Goal: Communication & Community: Answer question/provide support

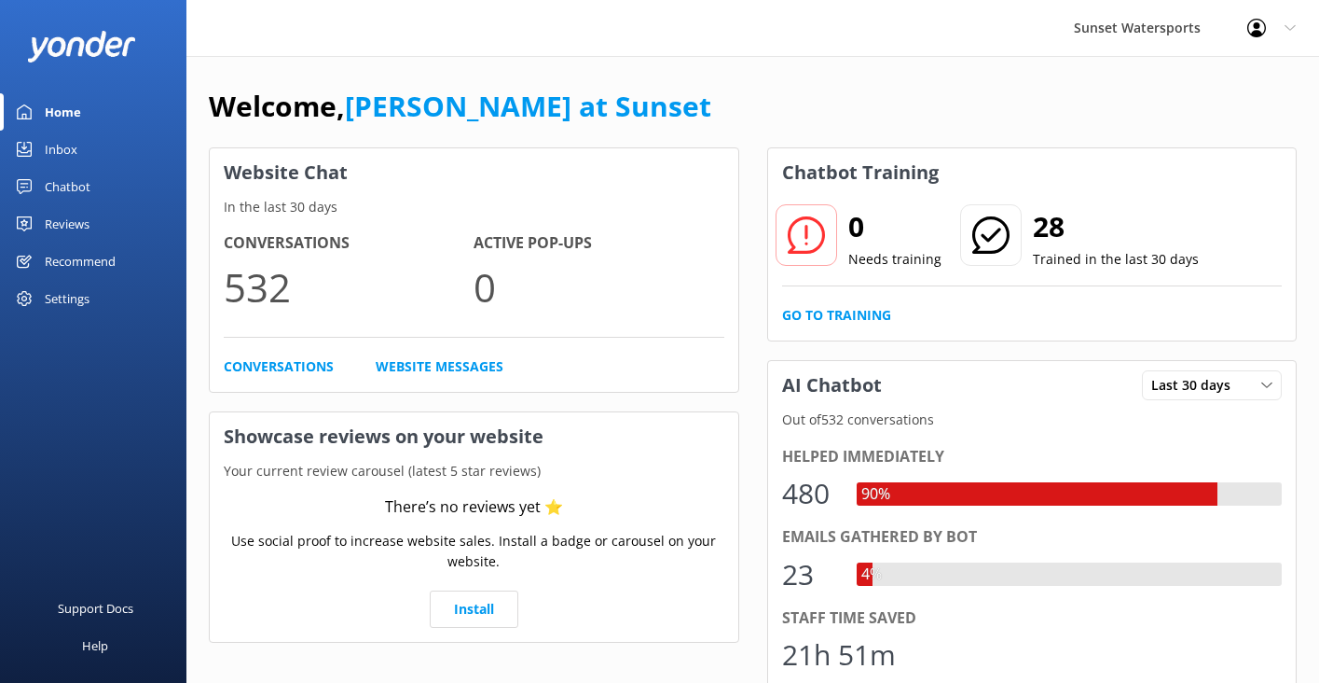
click at [86, 151] on link "Inbox" at bounding box center [93, 149] width 186 height 37
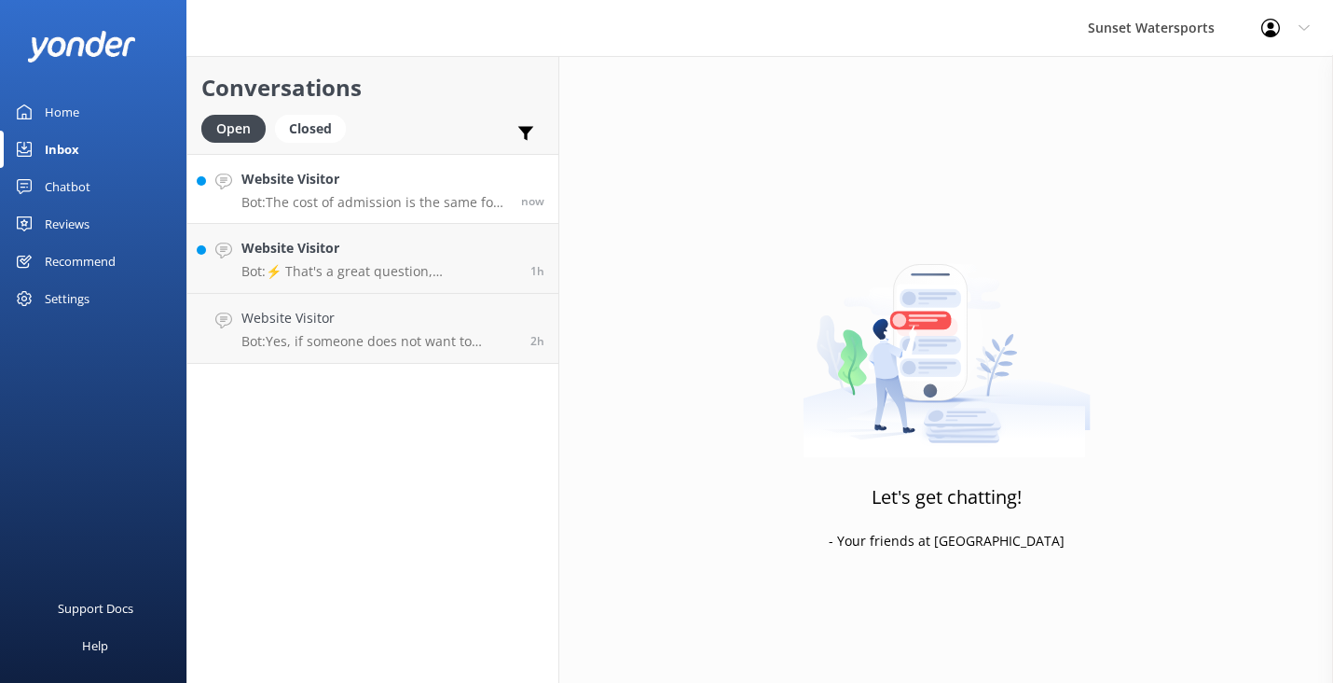
click at [372, 196] on p "Bot: The cost of admission is the same for all guests, regardless of participat…" at bounding box center [375, 202] width 266 height 17
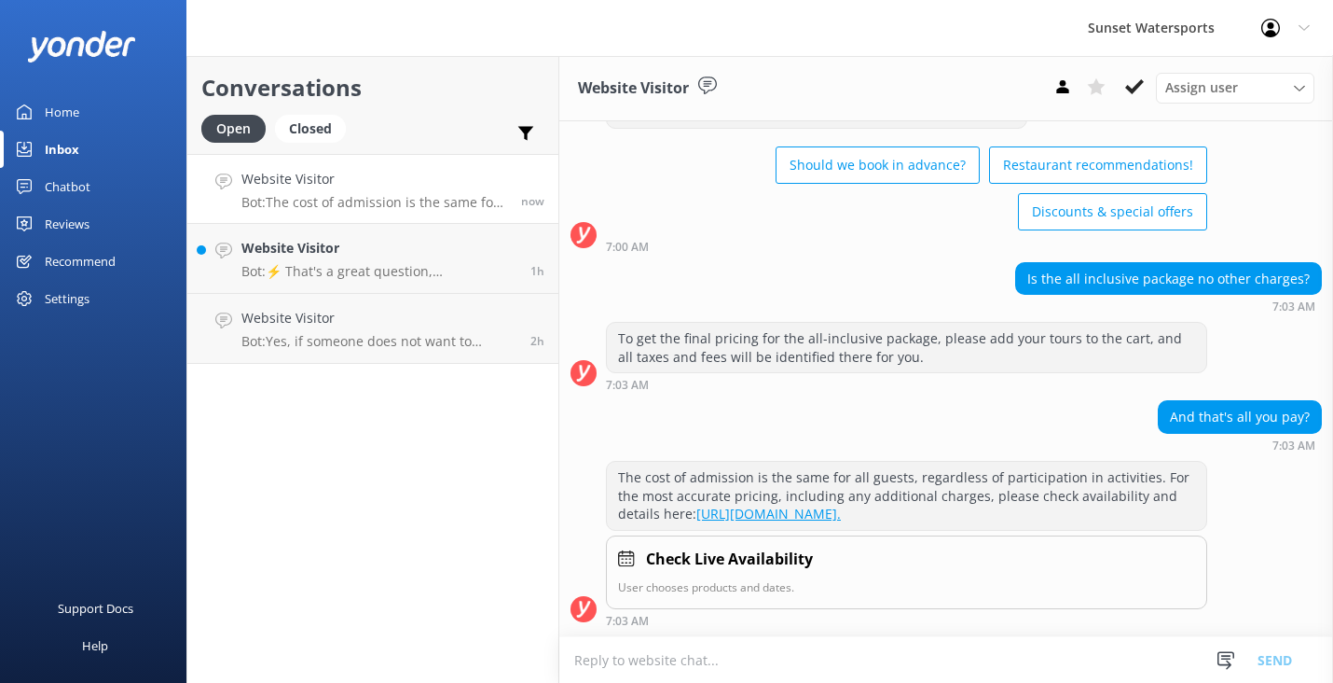
scroll to position [109, 0]
click at [614, 664] on textarea at bounding box center [946, 660] width 774 height 46
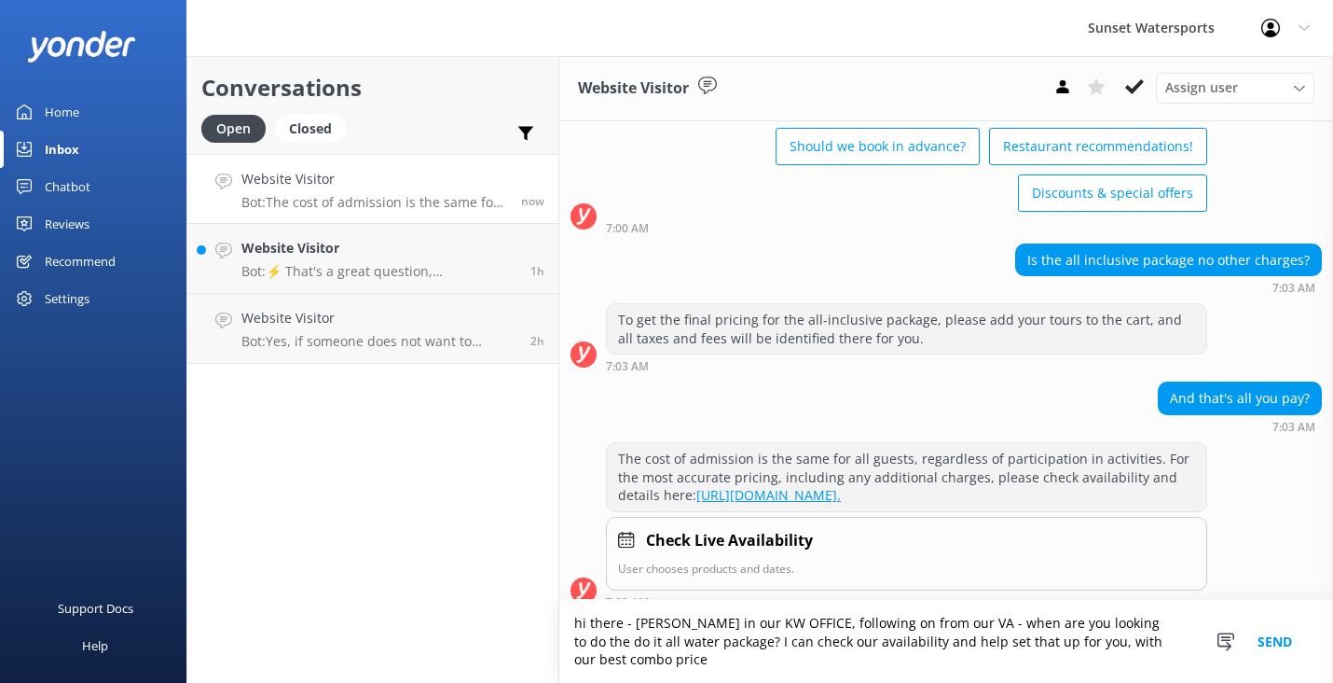
scroll to position [146, 0]
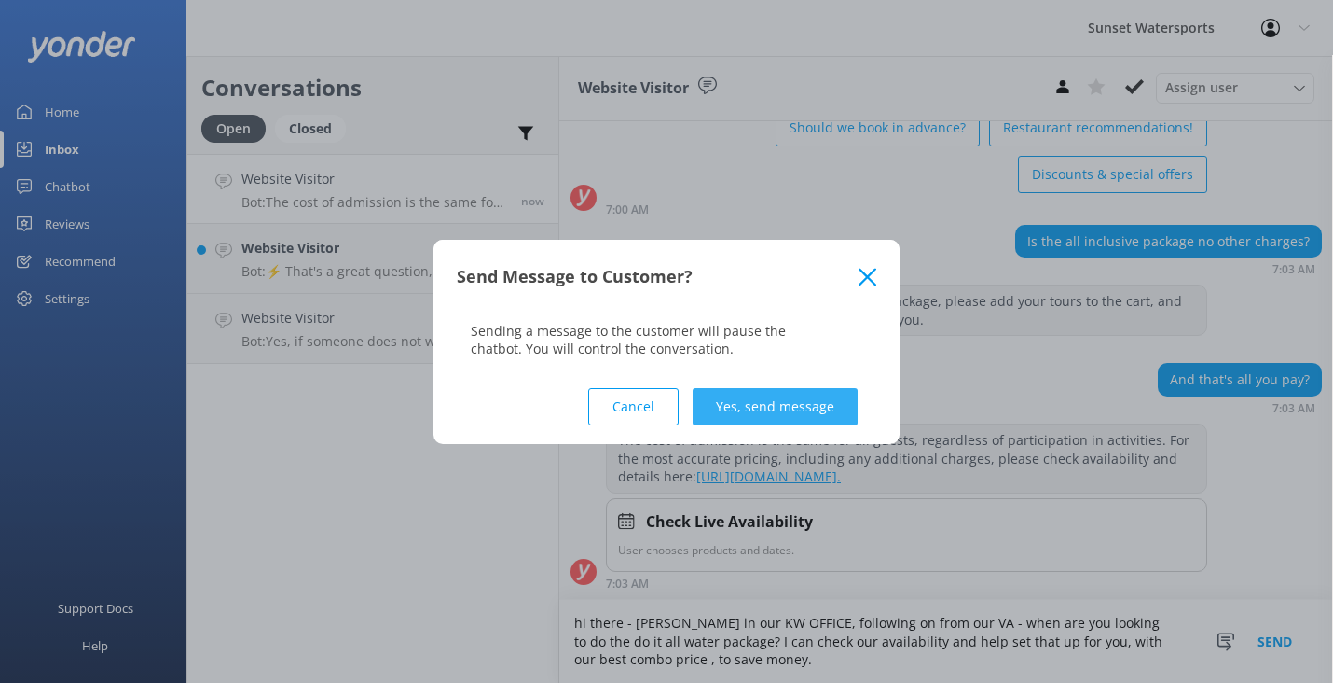
type textarea "hi there - [PERSON_NAME] in our KW OFFICE, following on from our VA - when are …"
click at [790, 409] on button "Yes, send message" at bounding box center [775, 406] width 165 height 37
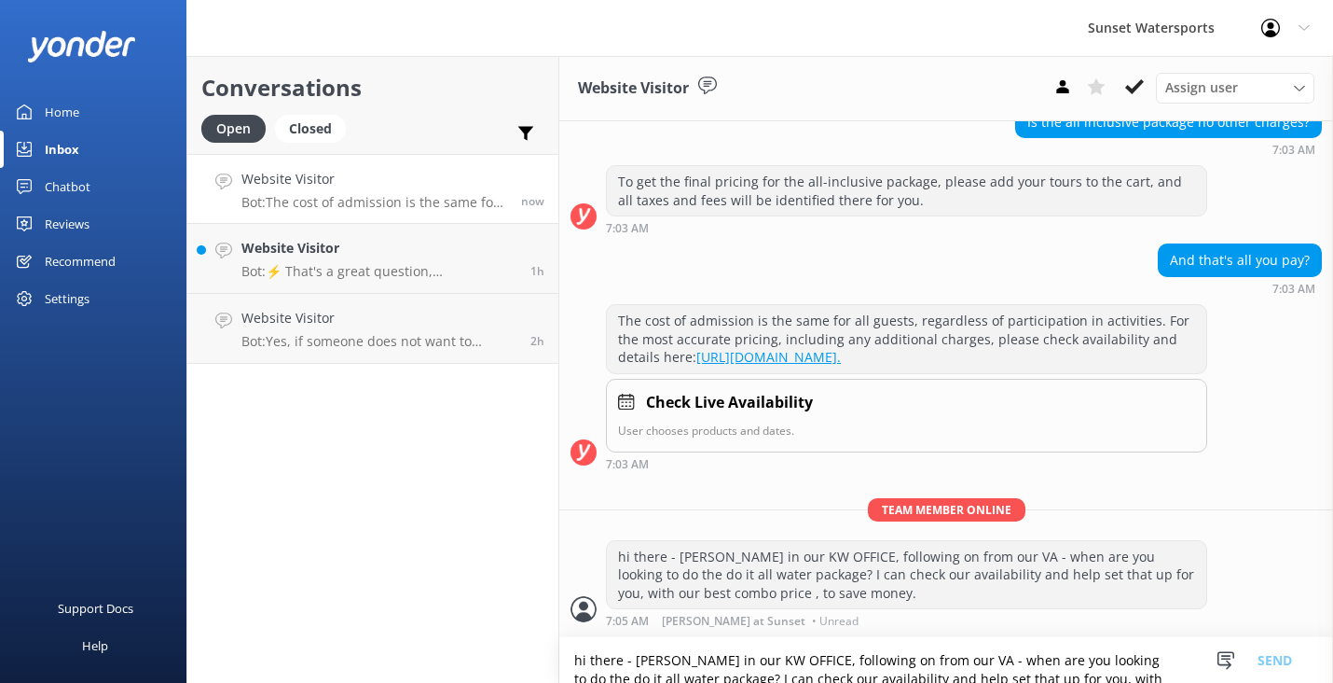
scroll to position [267, 0]
click at [425, 338] on p "Bot: Yes, if someone does not want to parasail, they can still join the Do It A…" at bounding box center [379, 341] width 275 height 17
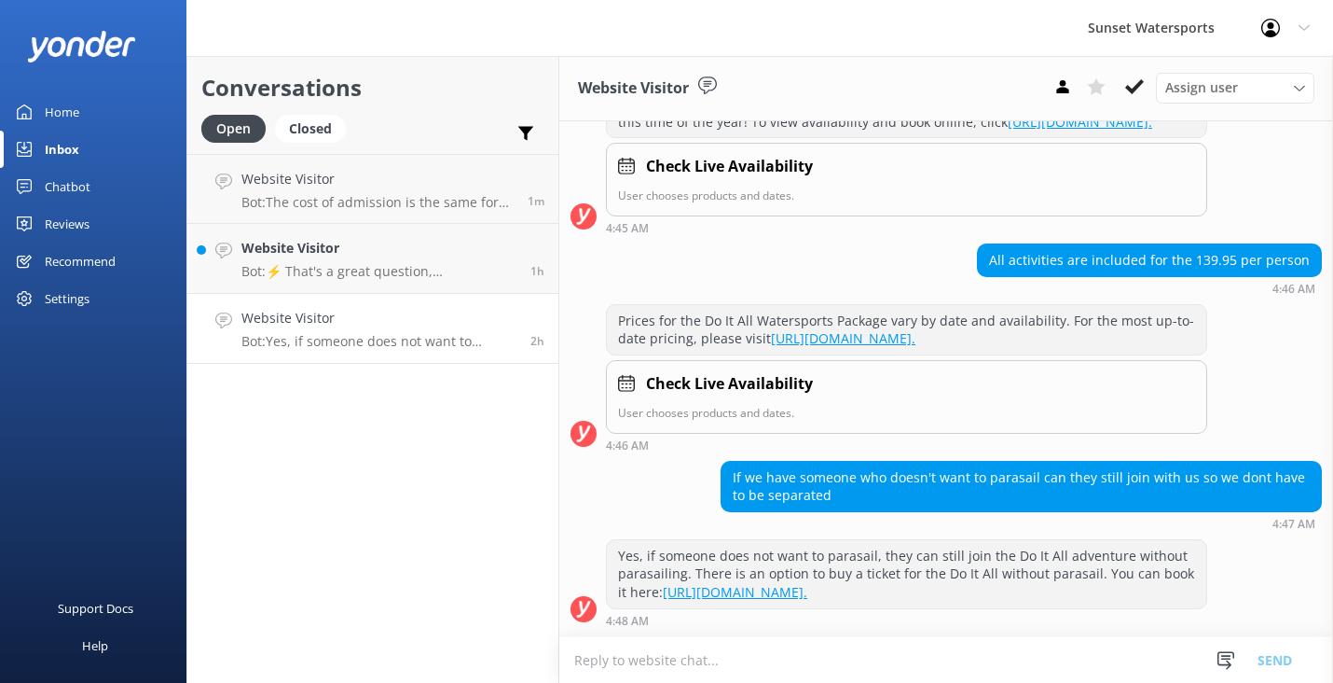
scroll to position [399, 0]
click at [318, 209] on p "Me: hi there - [PERSON_NAME] in our KW OFFICE, following on from our VA - when …" at bounding box center [375, 202] width 266 height 17
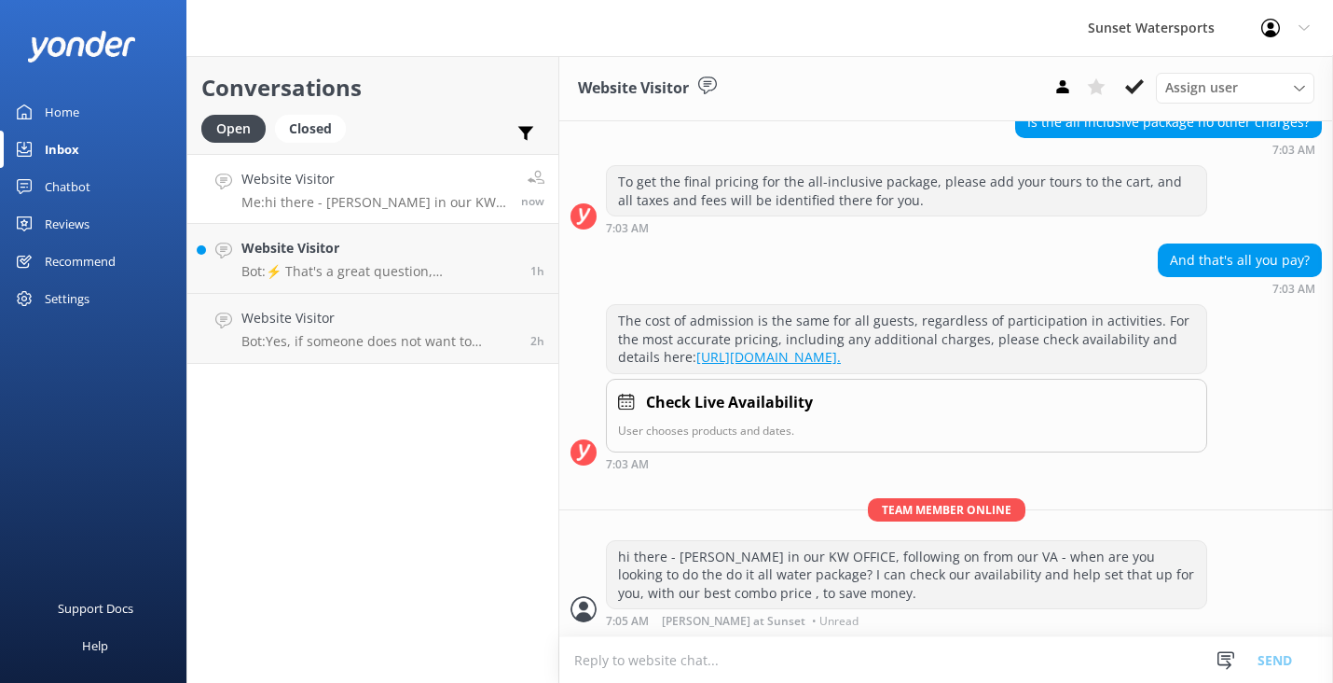
scroll to position [267, 0]
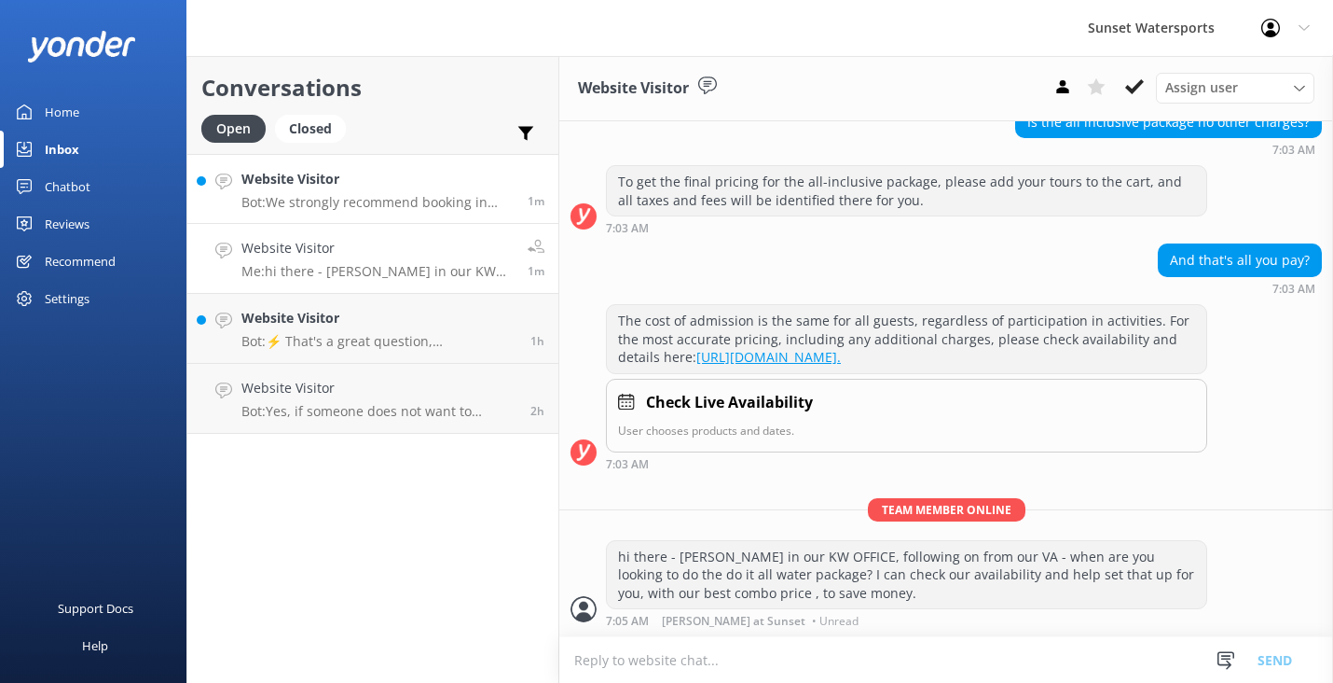
click at [419, 198] on p "Bot: We strongly recommend booking in advance as our tours are known to sell ou…" at bounding box center [378, 202] width 272 height 17
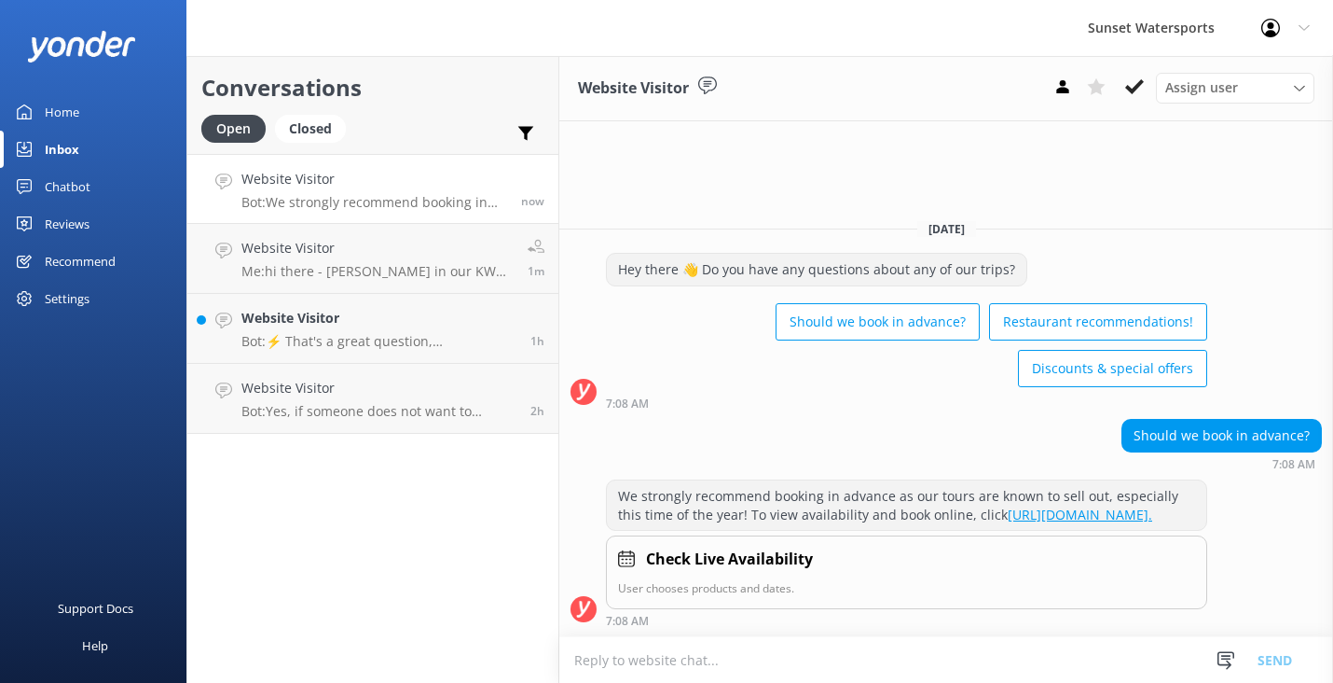
click at [610, 666] on textarea at bounding box center [946, 660] width 774 height 46
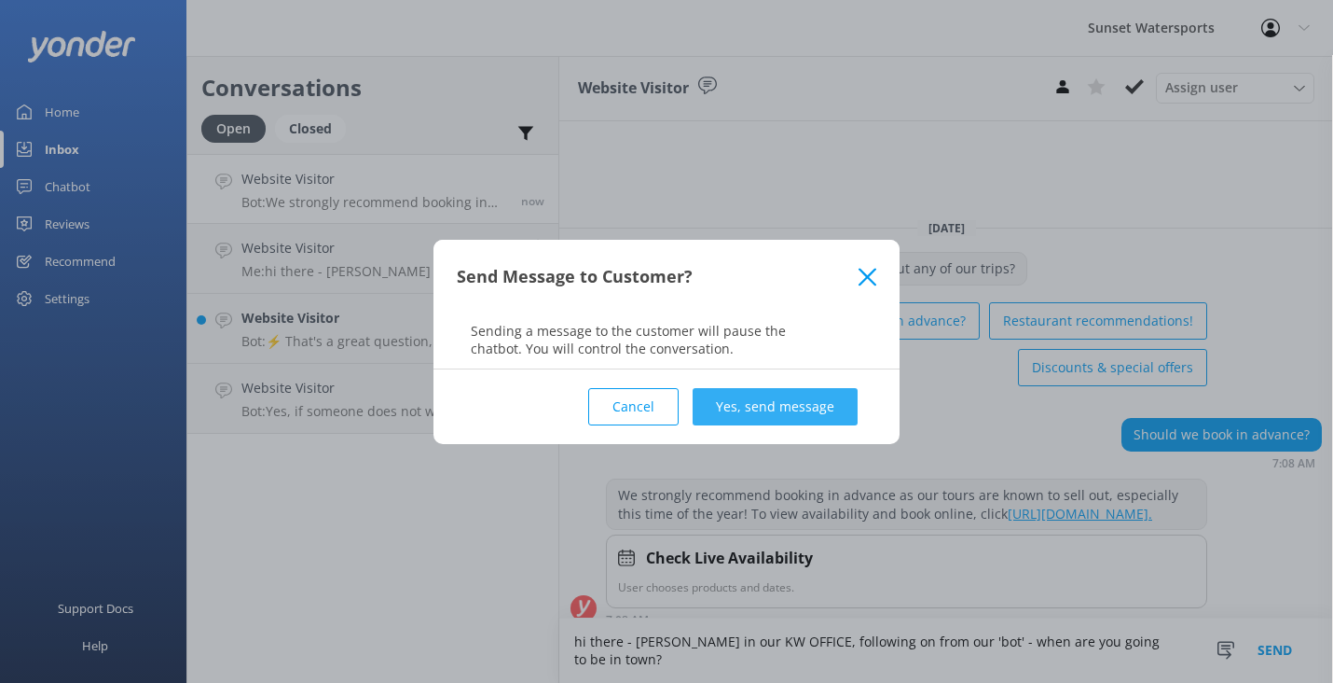
type textarea "hi there - [PERSON_NAME] in our KW OFFICE, following on from our 'bot' - when a…"
click at [780, 403] on button "Yes, send message" at bounding box center [775, 406] width 165 height 37
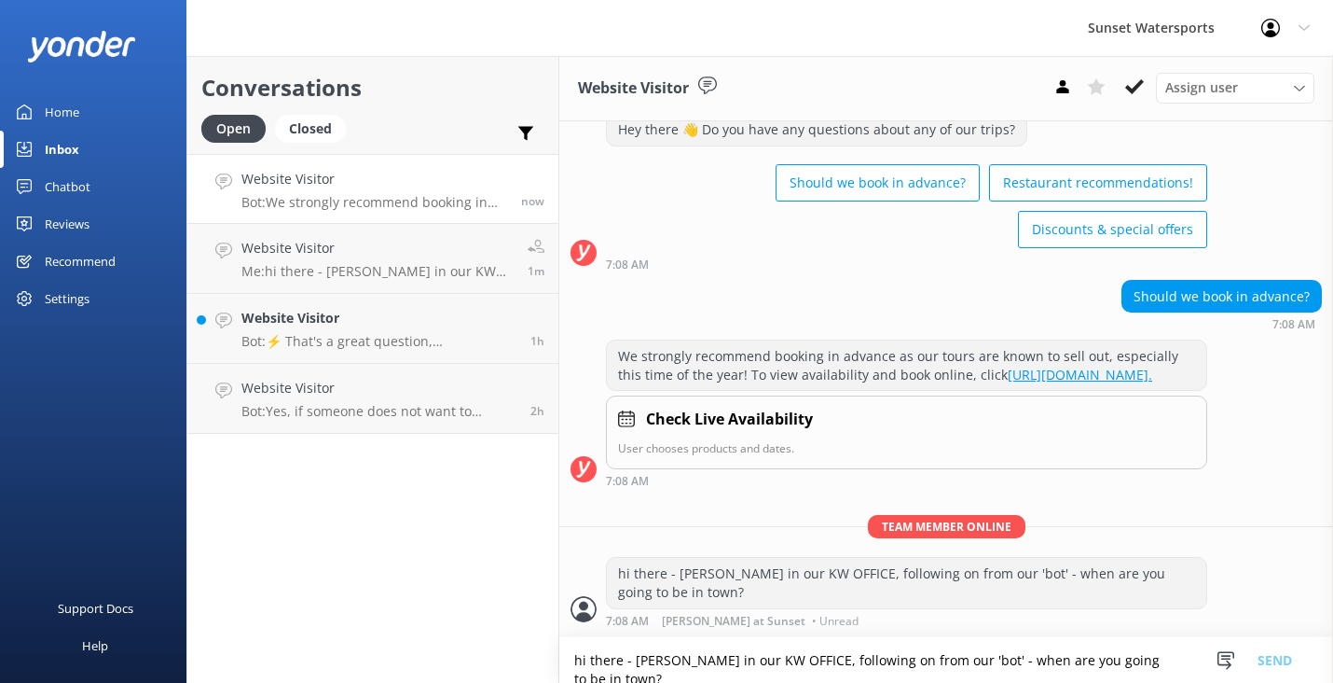
scroll to position [91, 0]
click at [431, 357] on link "Website Visitor Bot: ⚡ That's a great question, unfortunately I do not know the…" at bounding box center [372, 329] width 371 height 70
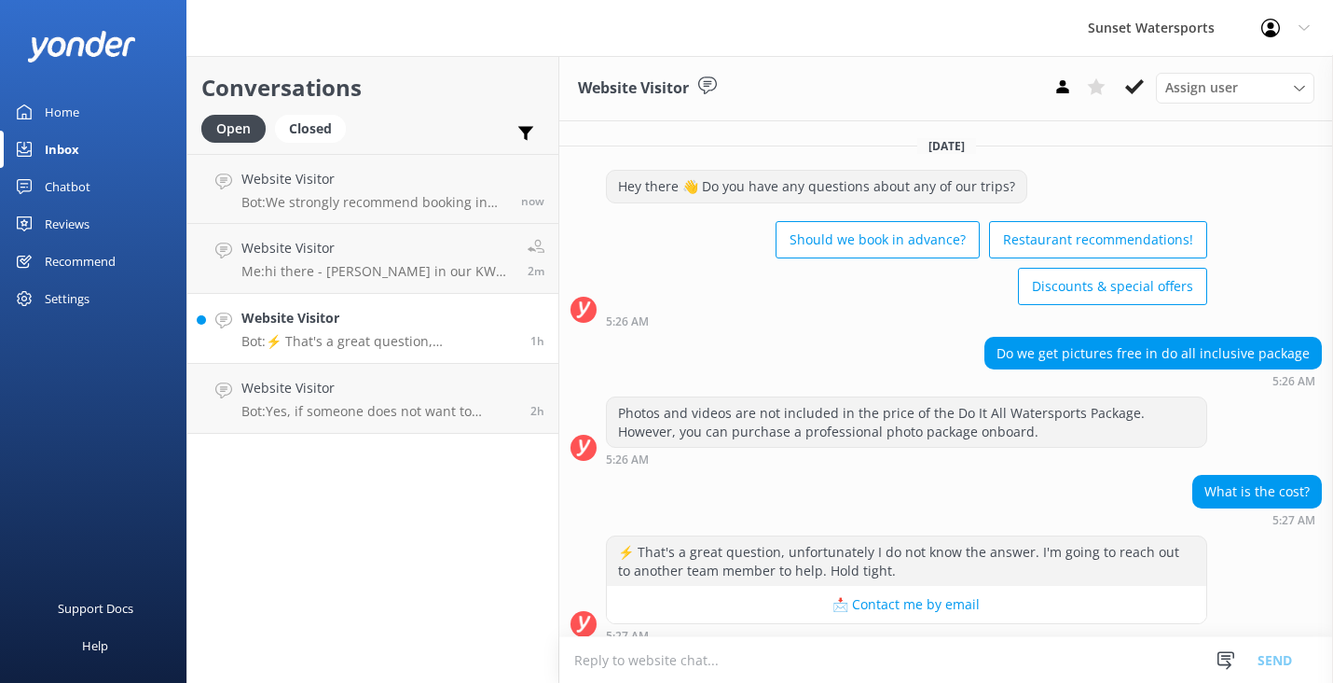
scroll to position [14, 0]
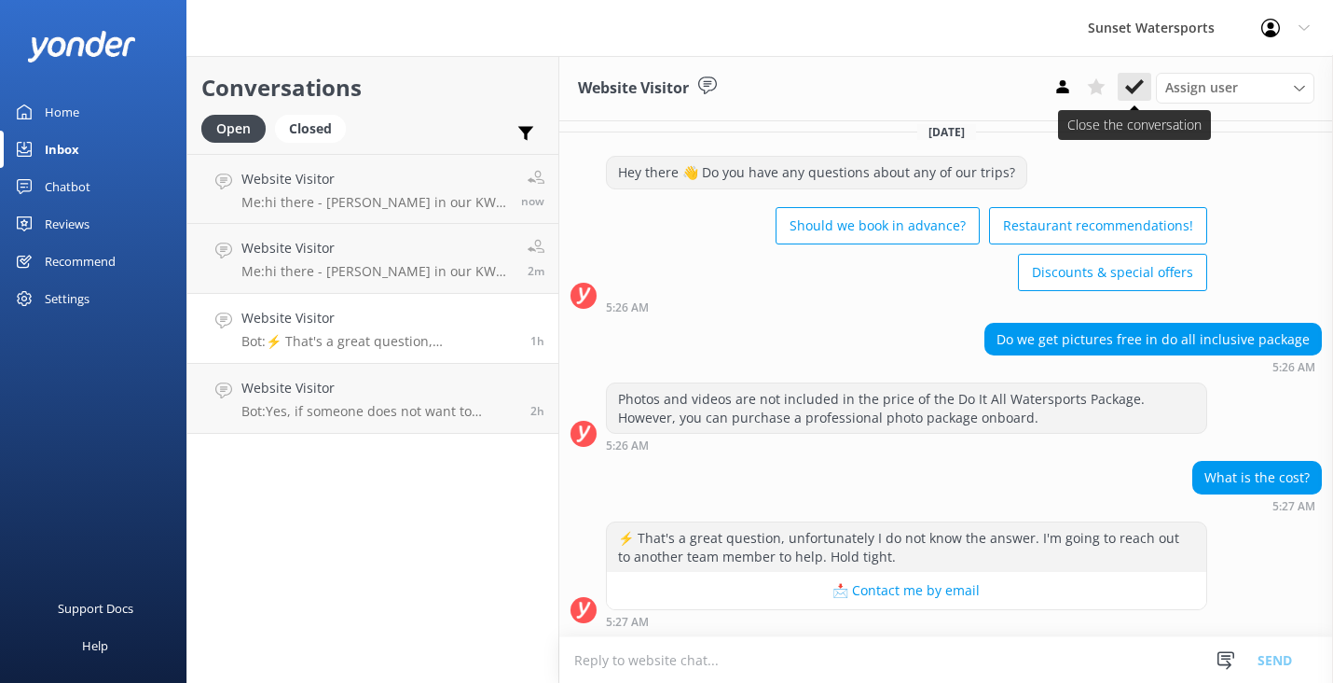
click at [1139, 87] on use at bounding box center [1134, 86] width 19 height 15
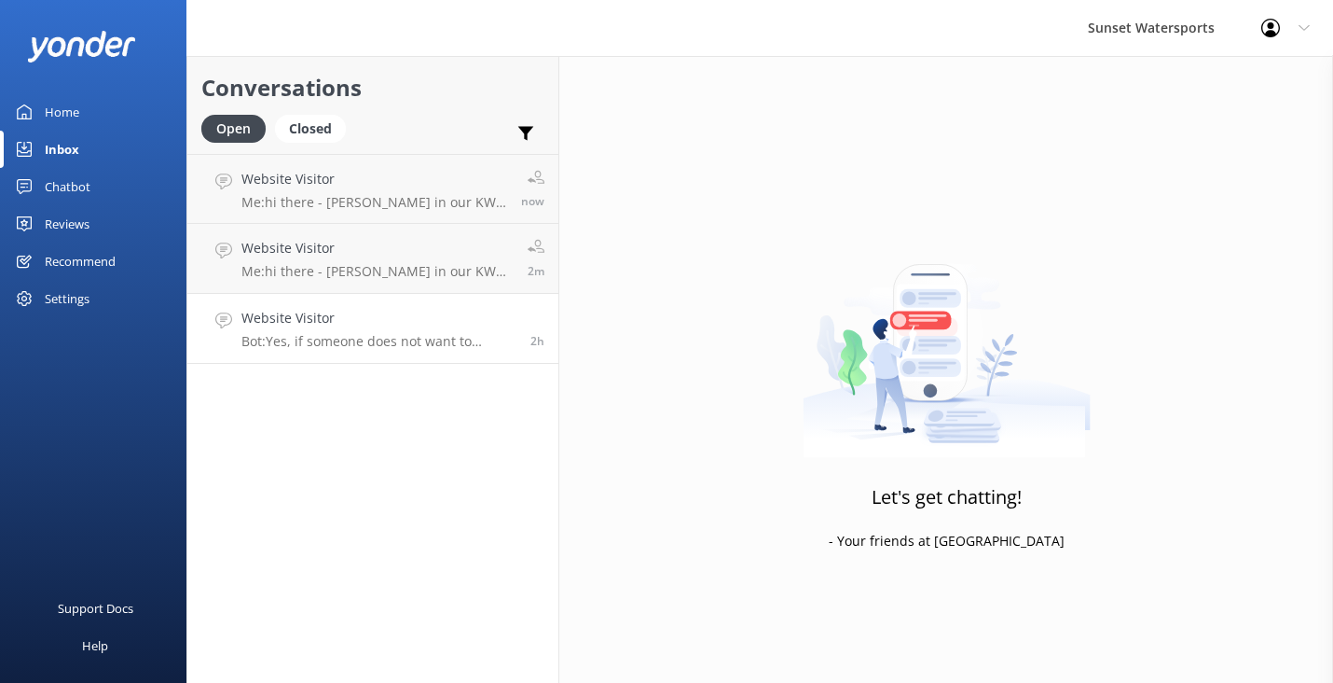
click at [410, 351] on link "Website Visitor Bot: Yes, if someone does not want to parasail, they can still …" at bounding box center [372, 329] width 371 height 70
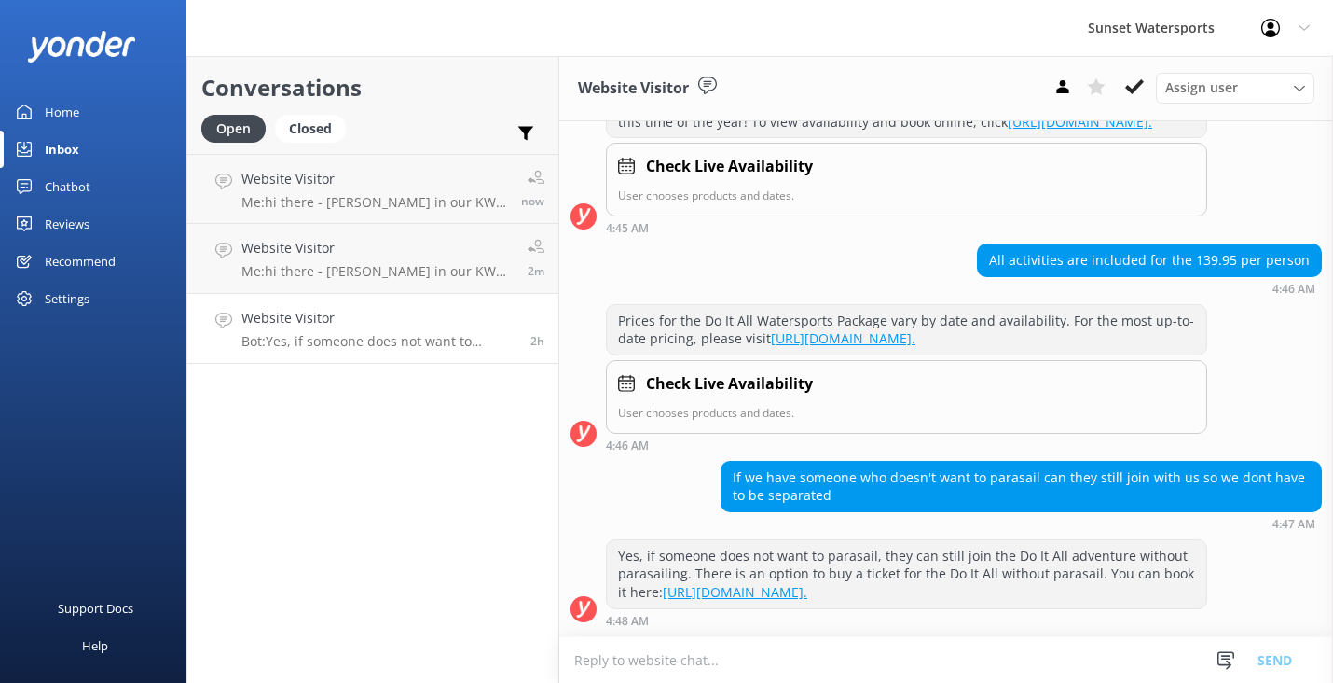
scroll to position [399, 0]
click at [1141, 82] on use at bounding box center [1134, 86] width 19 height 15
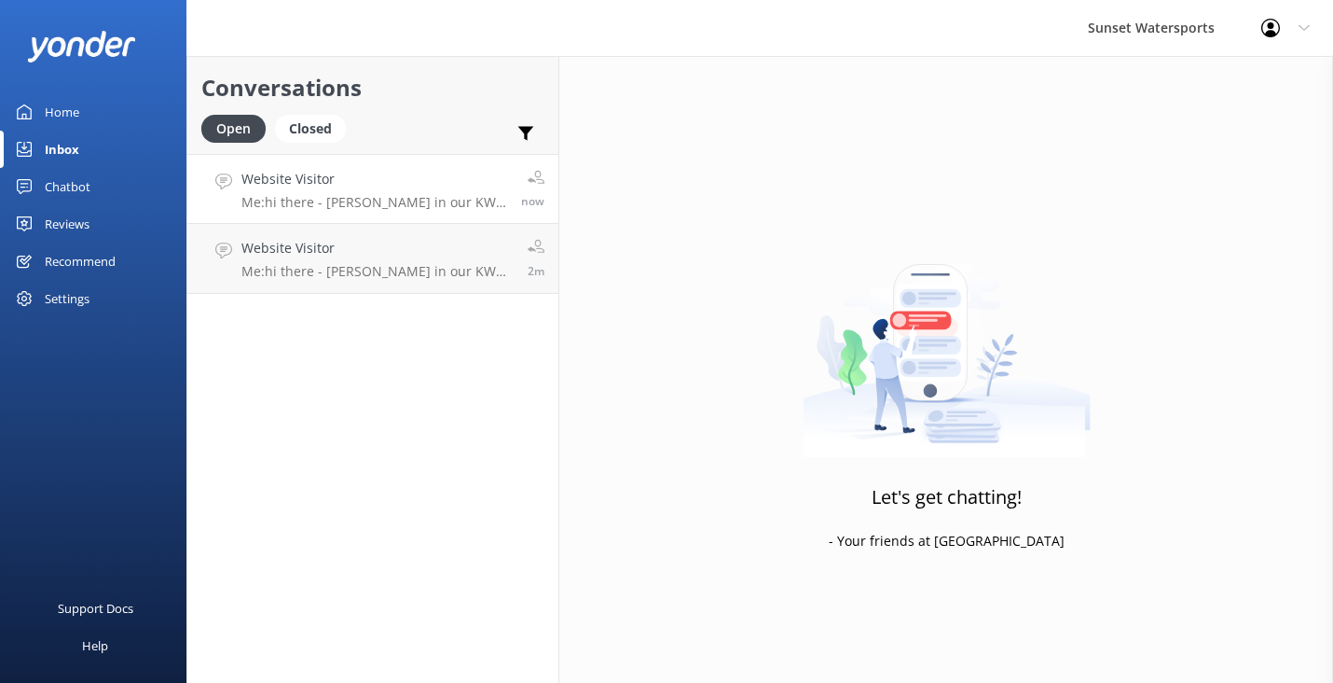
click at [427, 186] on h4 "Website Visitor" at bounding box center [375, 179] width 266 height 21
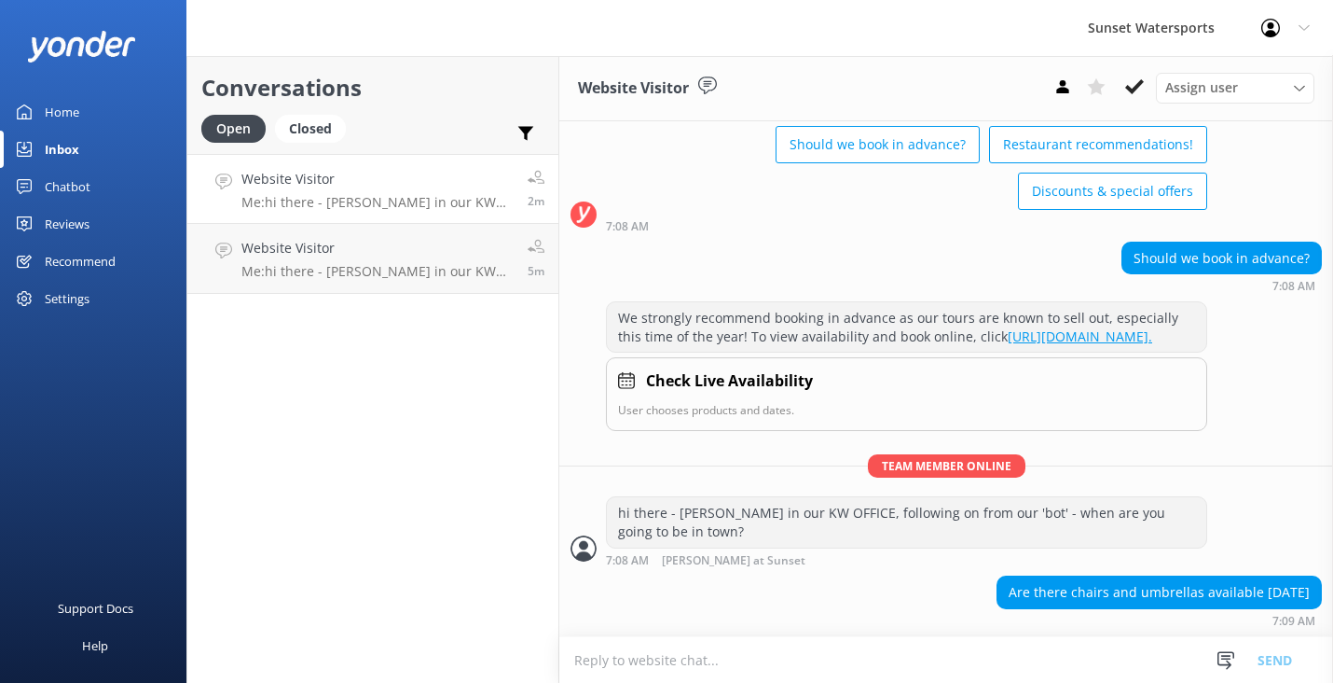
scroll to position [131, 0]
click at [646, 656] on textarea at bounding box center [946, 660] width 774 height 46
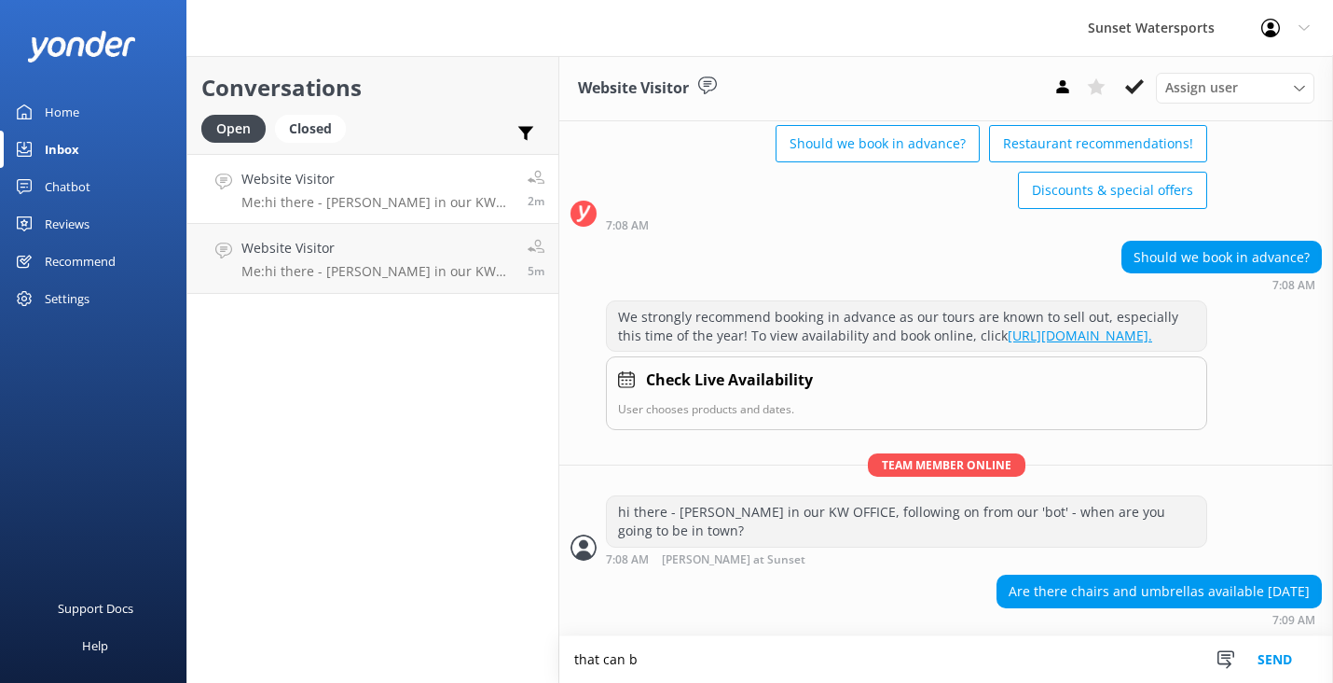
scroll to position [131, 0]
type textarea "that can be booked upon arrival, at our [PERSON_NAME][GEOGRAPHIC_DATA]"
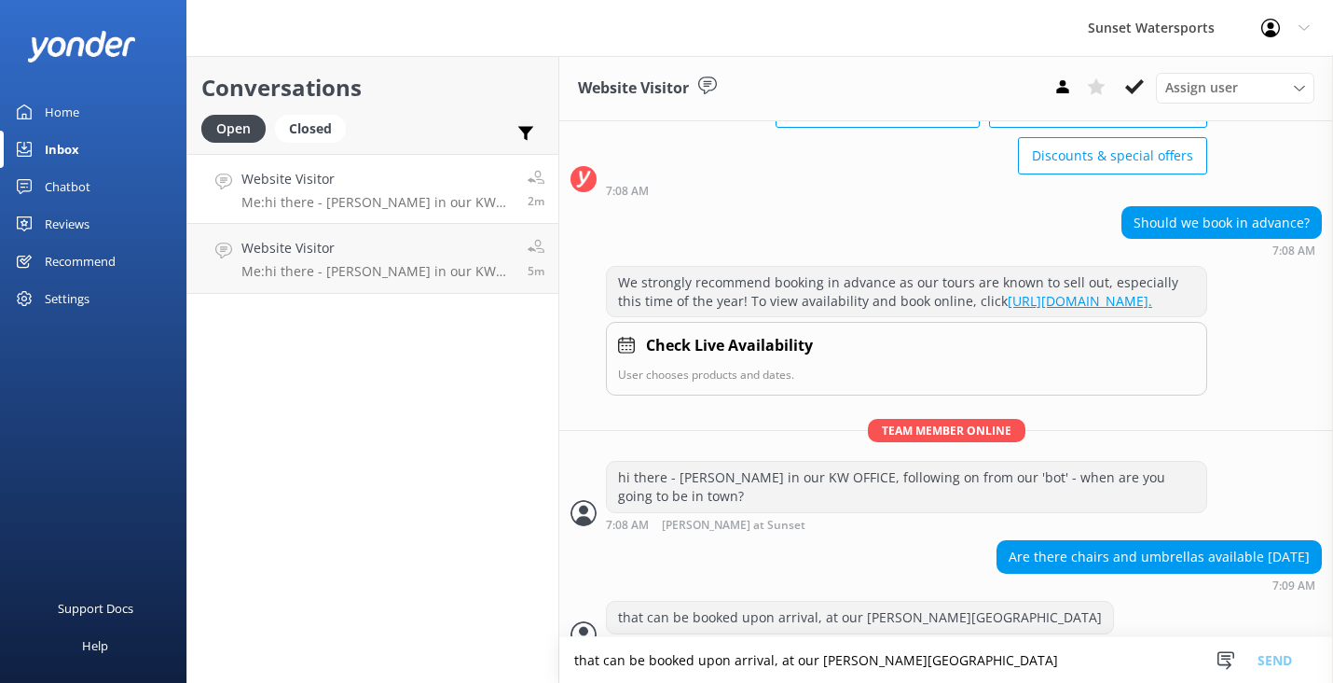
scroll to position [191, 0]
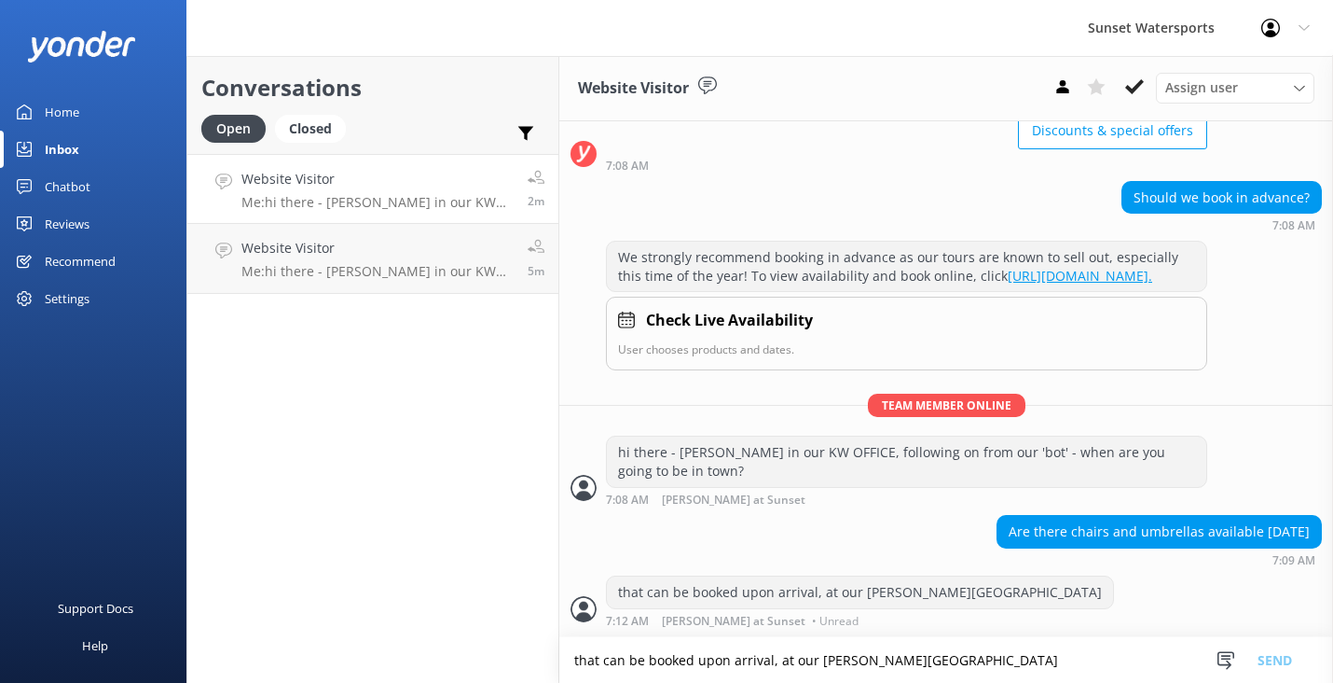
click at [620, 672] on textarea "that can be booked upon arrival, at our [PERSON_NAME][GEOGRAPHIC_DATA]" at bounding box center [946, 660] width 774 height 46
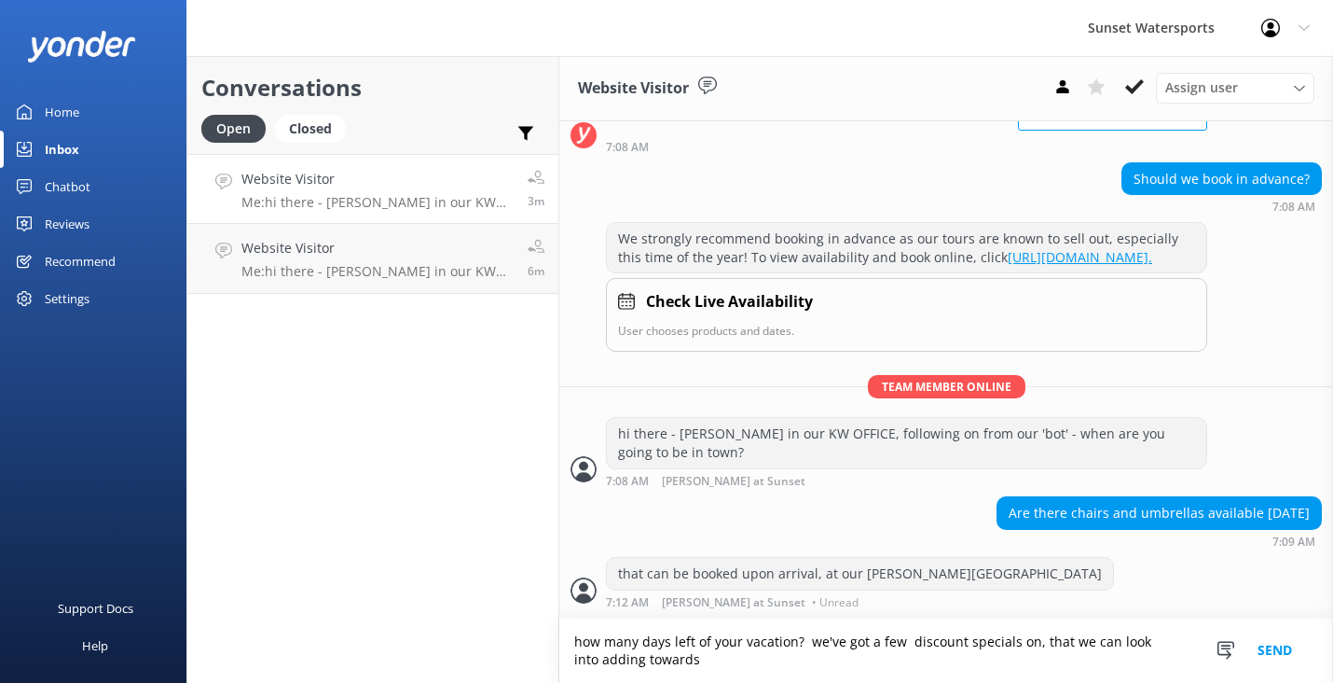
scroll to position [210, 0]
type textarea "how many days left of your vacation? we've got a few discount specials on, that…"
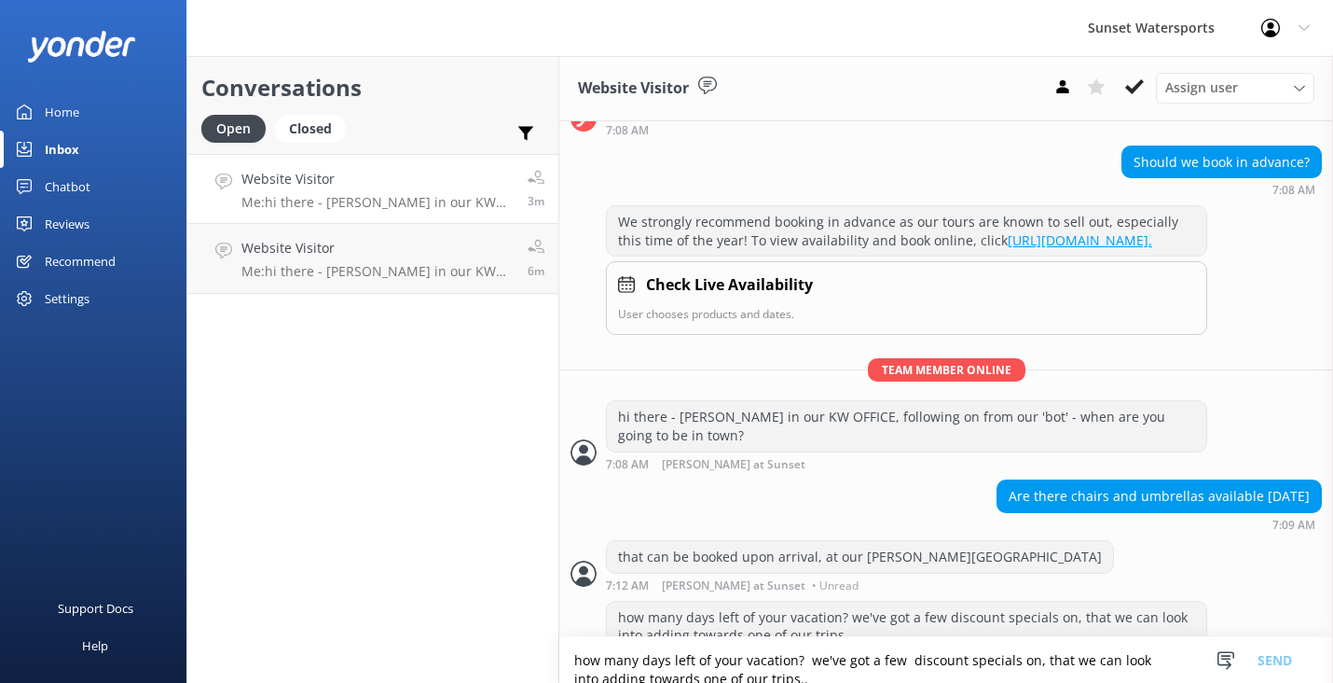
scroll to position [269, 0]
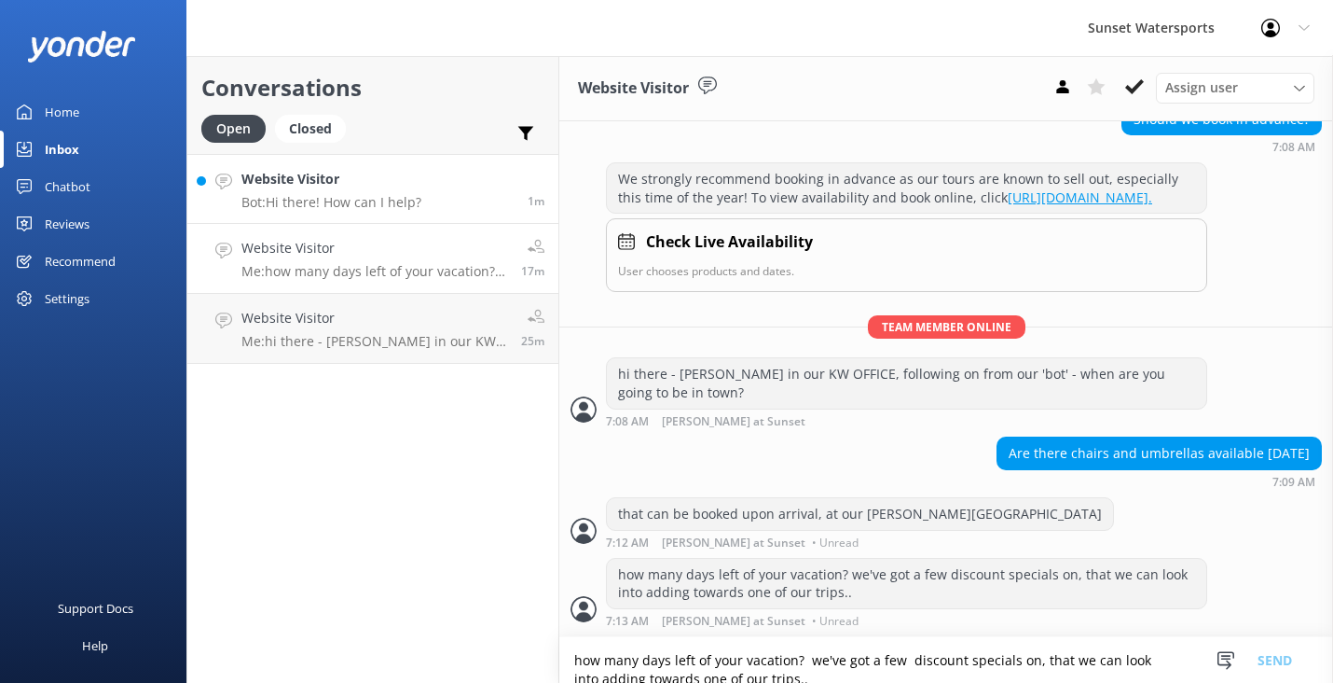
click at [354, 201] on p "Bot: Hi there! How can I help?" at bounding box center [332, 202] width 180 height 17
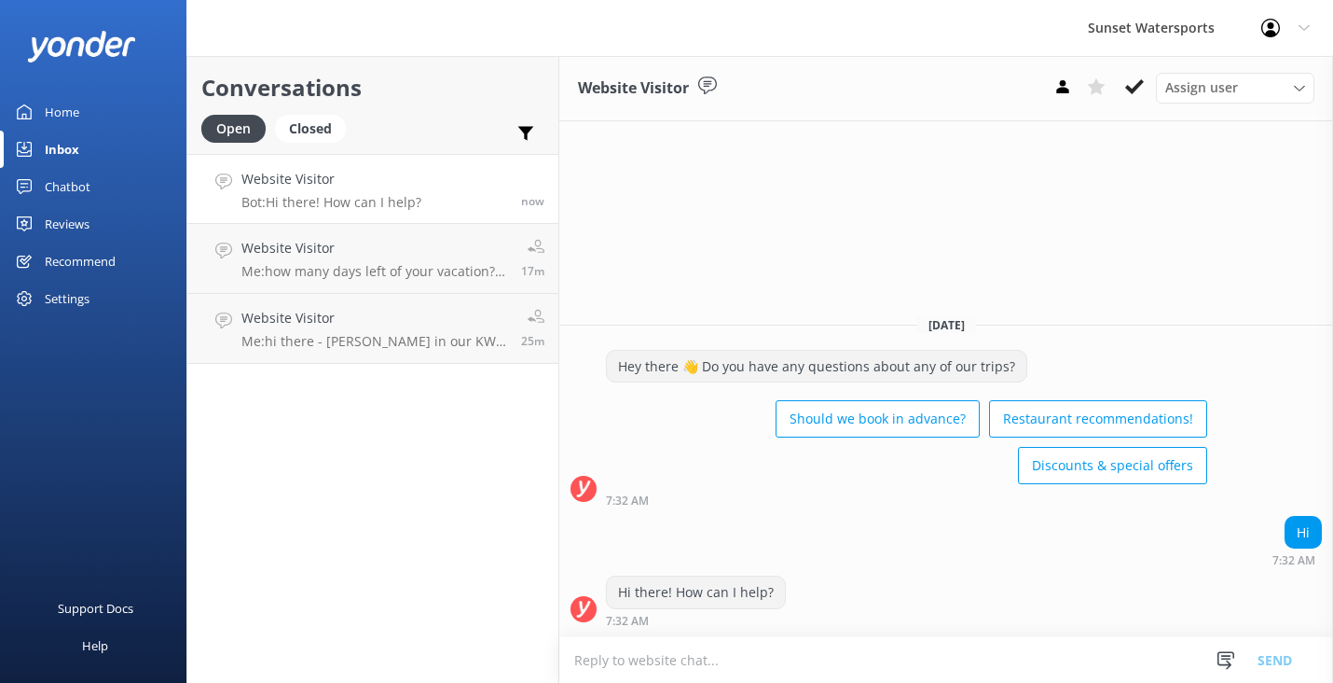
click at [642, 658] on textarea at bounding box center [946, 660] width 774 height 46
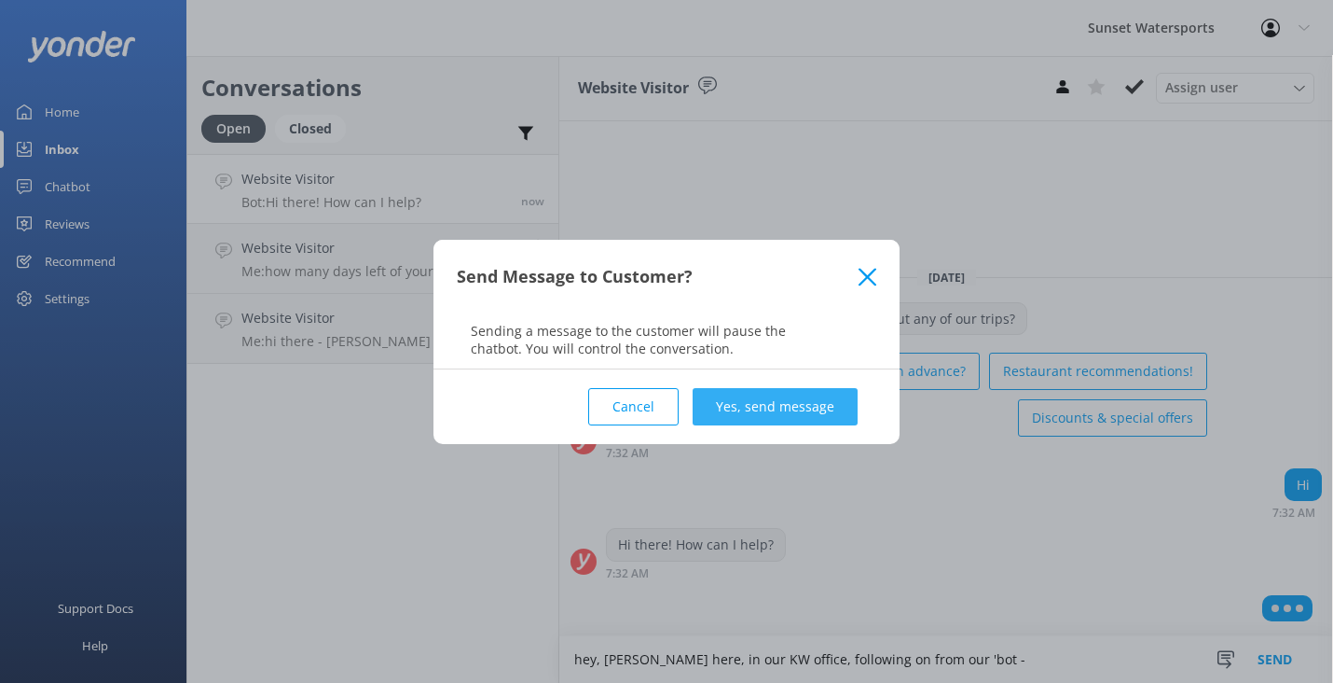
type textarea "hey, [PERSON_NAME] here, in our KW office, following on from our 'bot -"
click at [763, 395] on button "Yes, send message" at bounding box center [775, 406] width 165 height 37
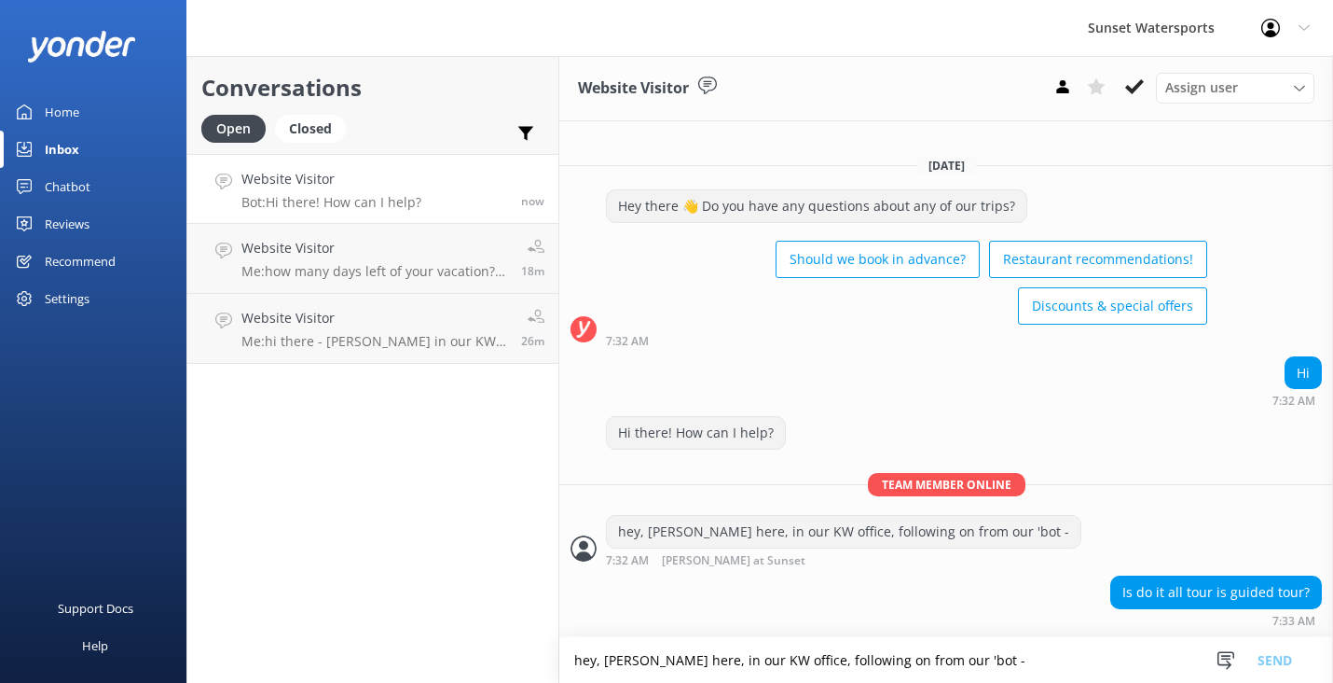
click at [780, 663] on textarea "hey, [PERSON_NAME] here, in our KW office, following on from our 'bot -" at bounding box center [946, 660] width 774 height 46
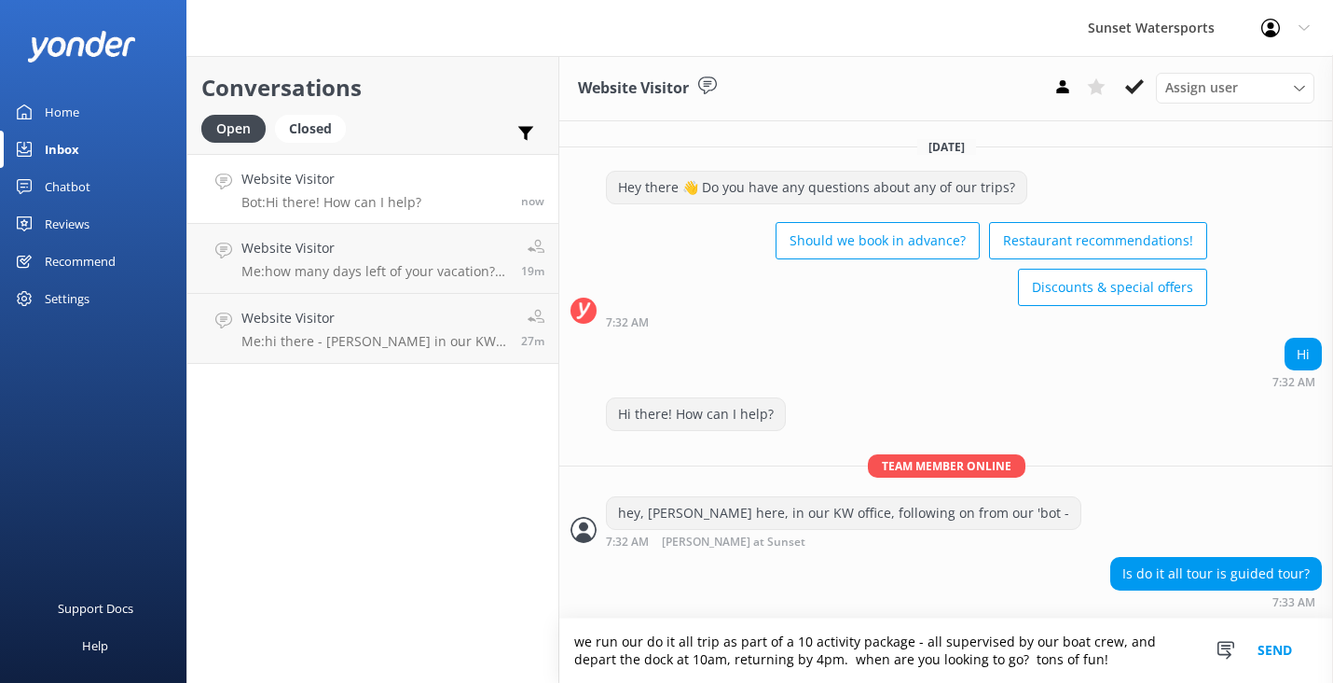
type textarea "we run our do it all trip as part of a 10 activity package - all supervised by …"
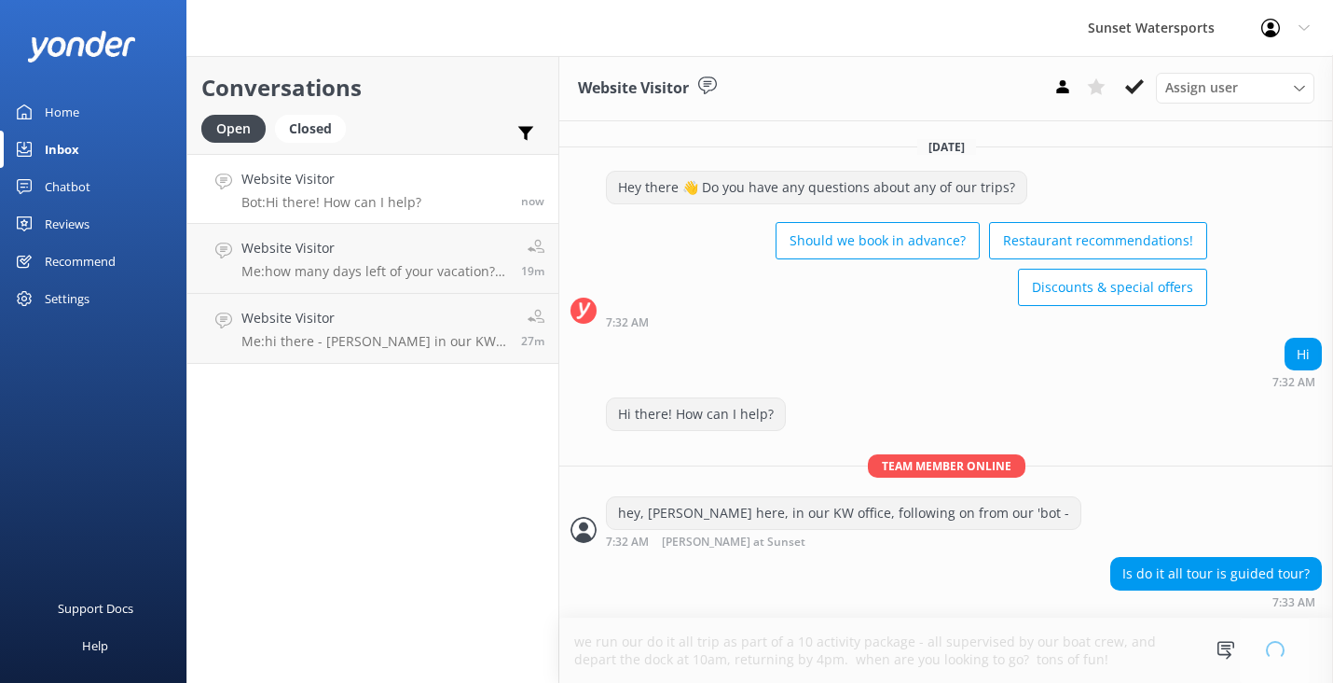
click at [780, 46] on div "Sunset Watersports Profile Settings Logout" at bounding box center [666, 28] width 1333 height 56
click at [1222, 651] on icon at bounding box center [1226, 650] width 19 height 19
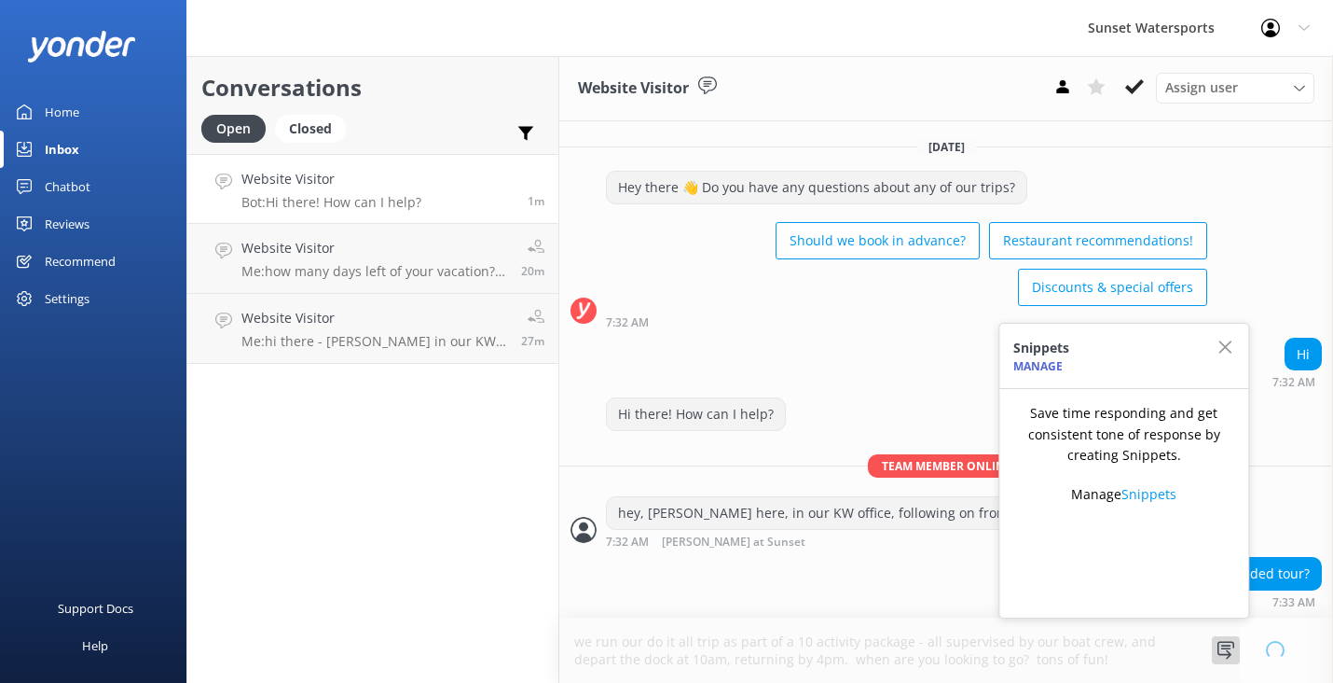
click at [923, 595] on div "Is do it all tour is guided tour? 7:33 AM" at bounding box center [946, 582] width 774 height 51
click at [1227, 345] on icon "button" at bounding box center [1225, 347] width 19 height 19
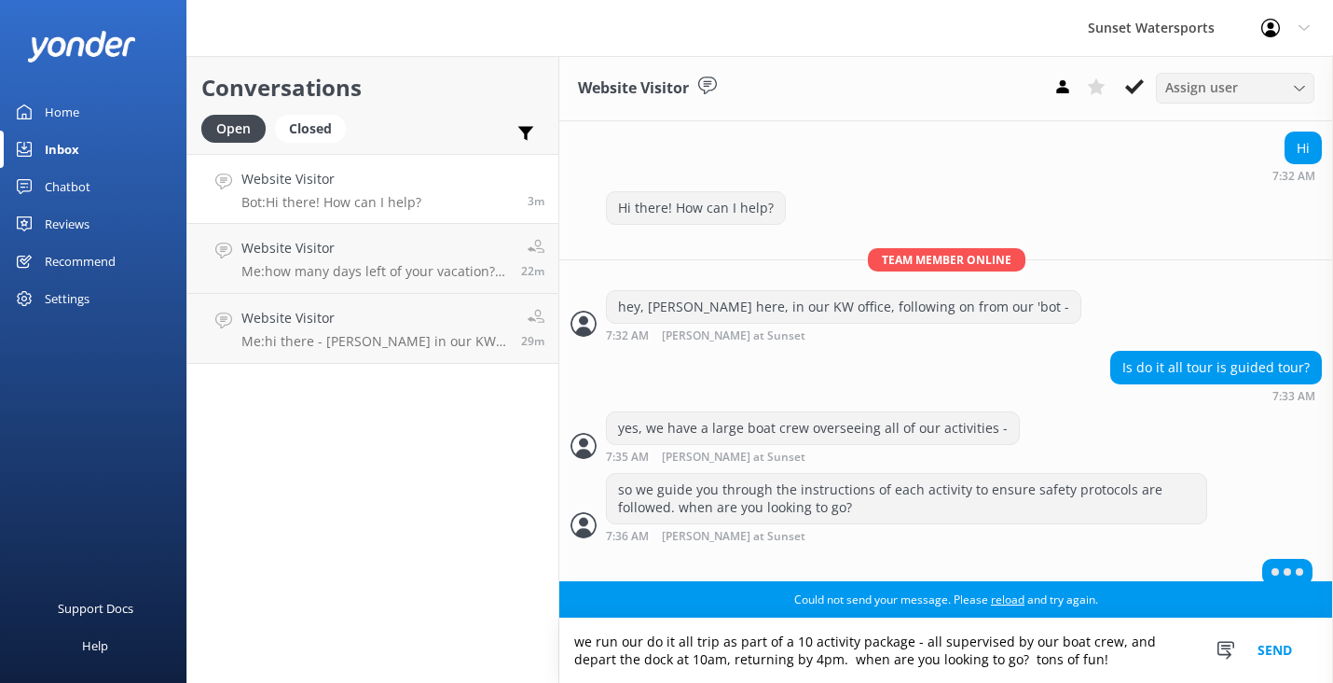
scroll to position [219, 0]
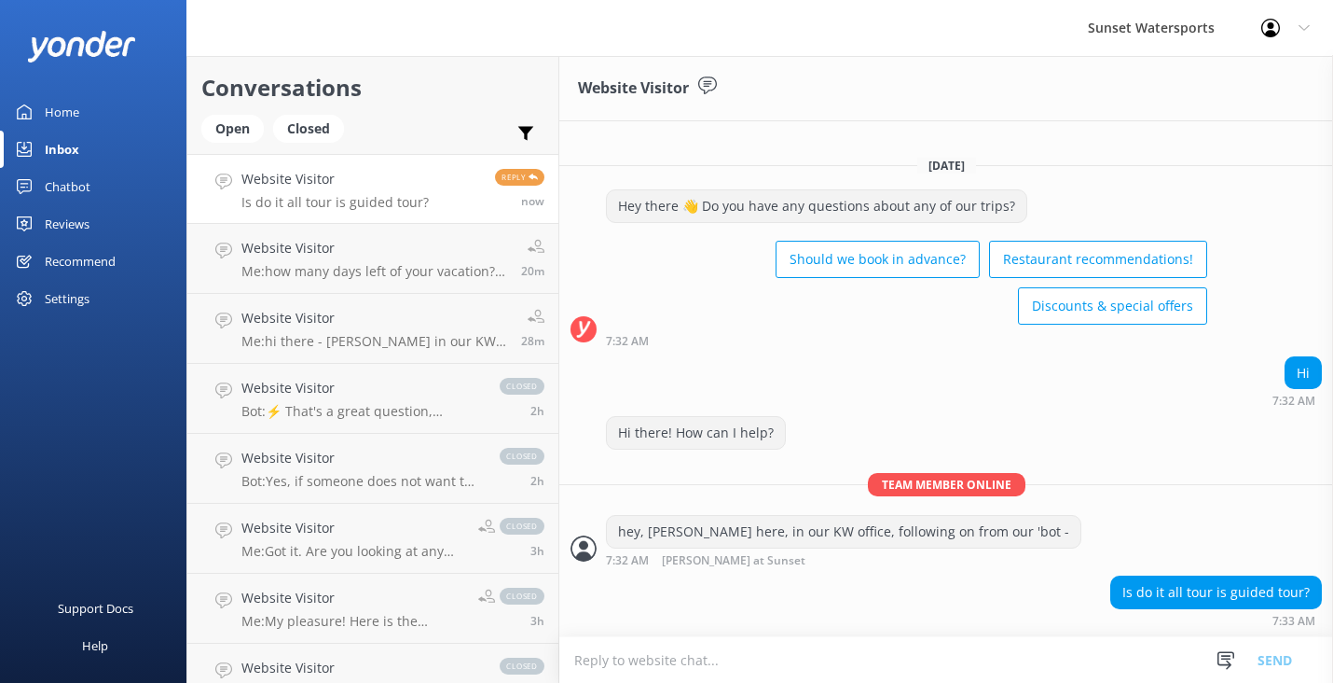
click at [641, 667] on textarea at bounding box center [946, 660] width 774 height 46
click at [635, 651] on textarea at bounding box center [946, 660] width 774 height 46
type textarea "yes, we have a large boat crew overseeing all of our activities -"
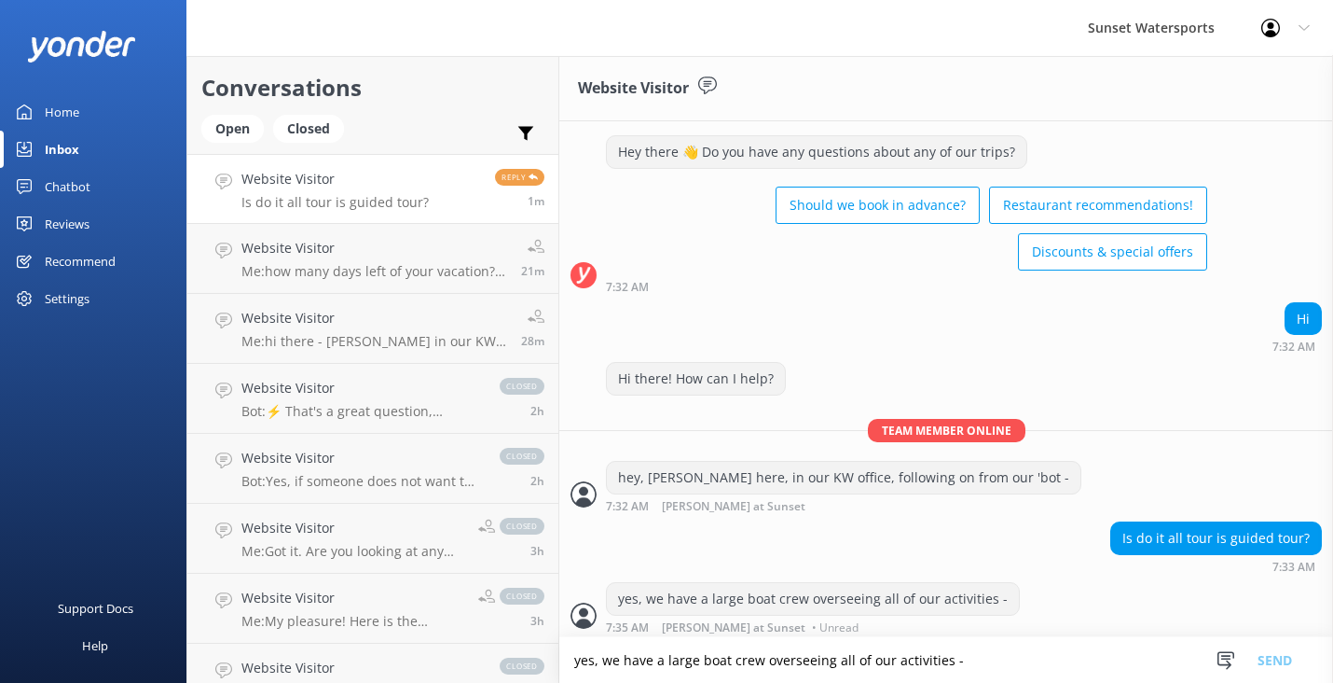
scroll to position [39, 0]
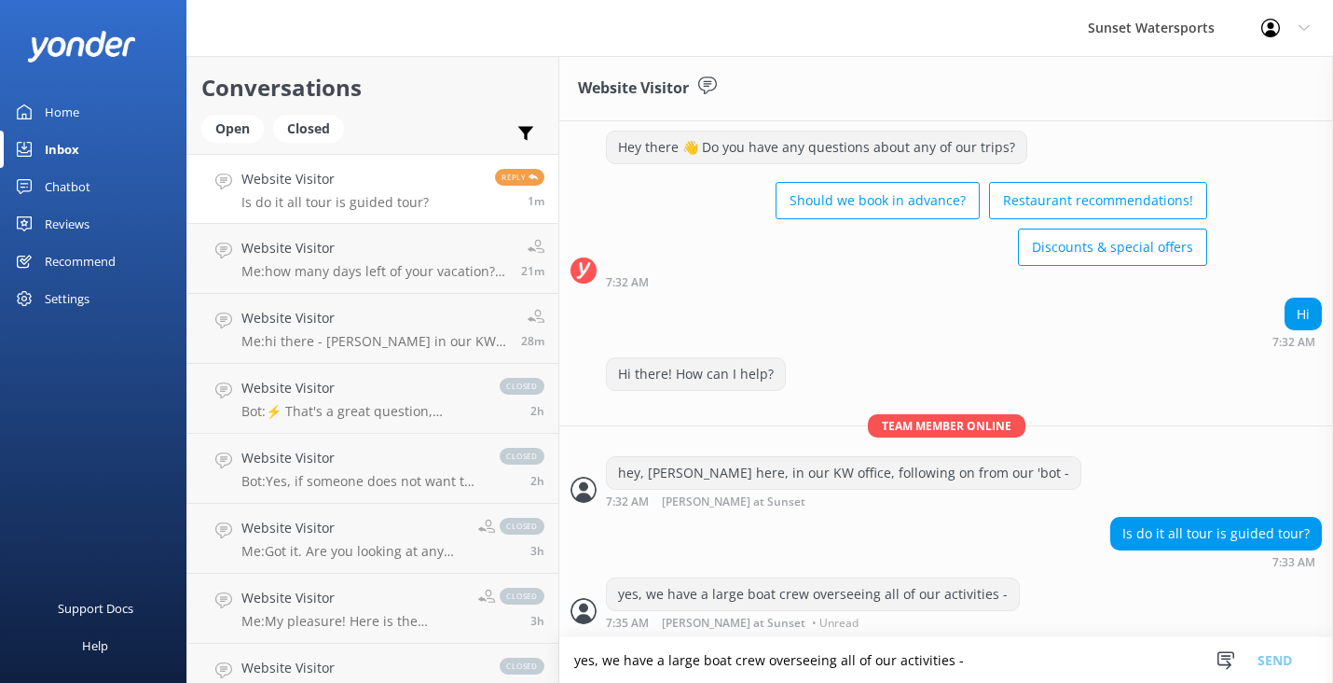
click at [610, 660] on textarea "yes, we have a large boat crew overseeing all of our activities -" at bounding box center [946, 660] width 774 height 46
type textarea "w"
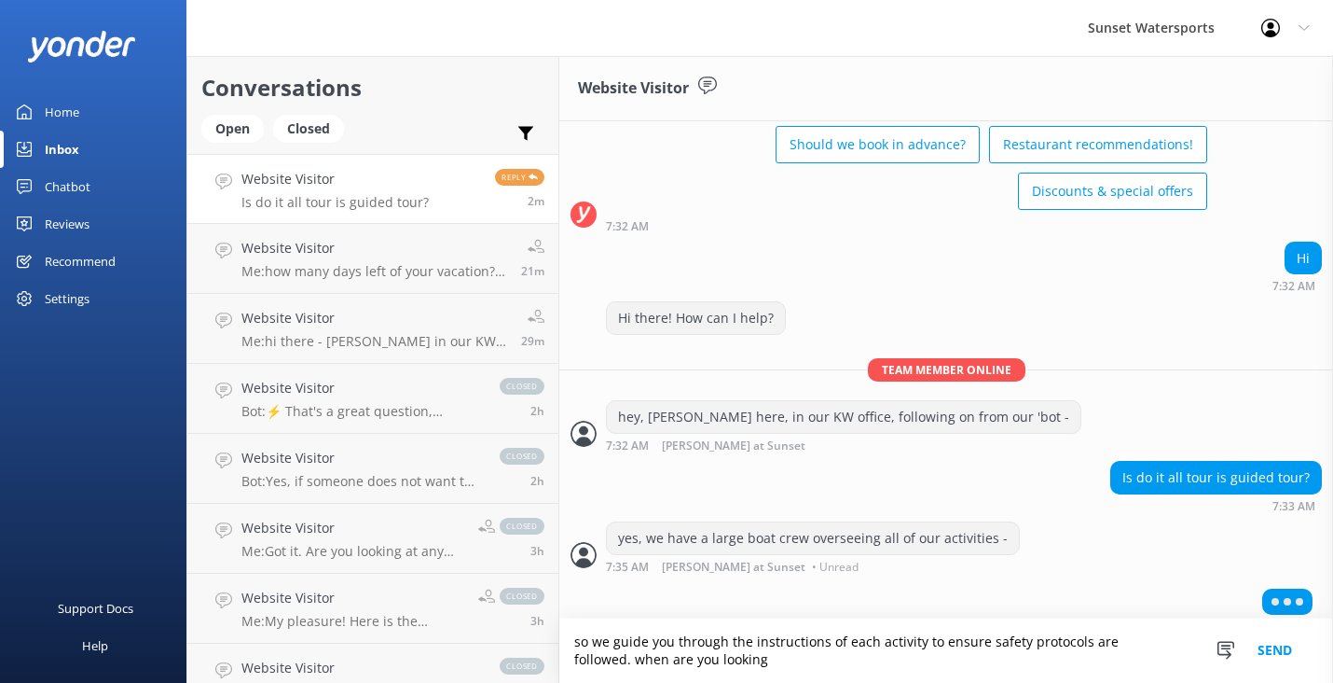
scroll to position [102, 0]
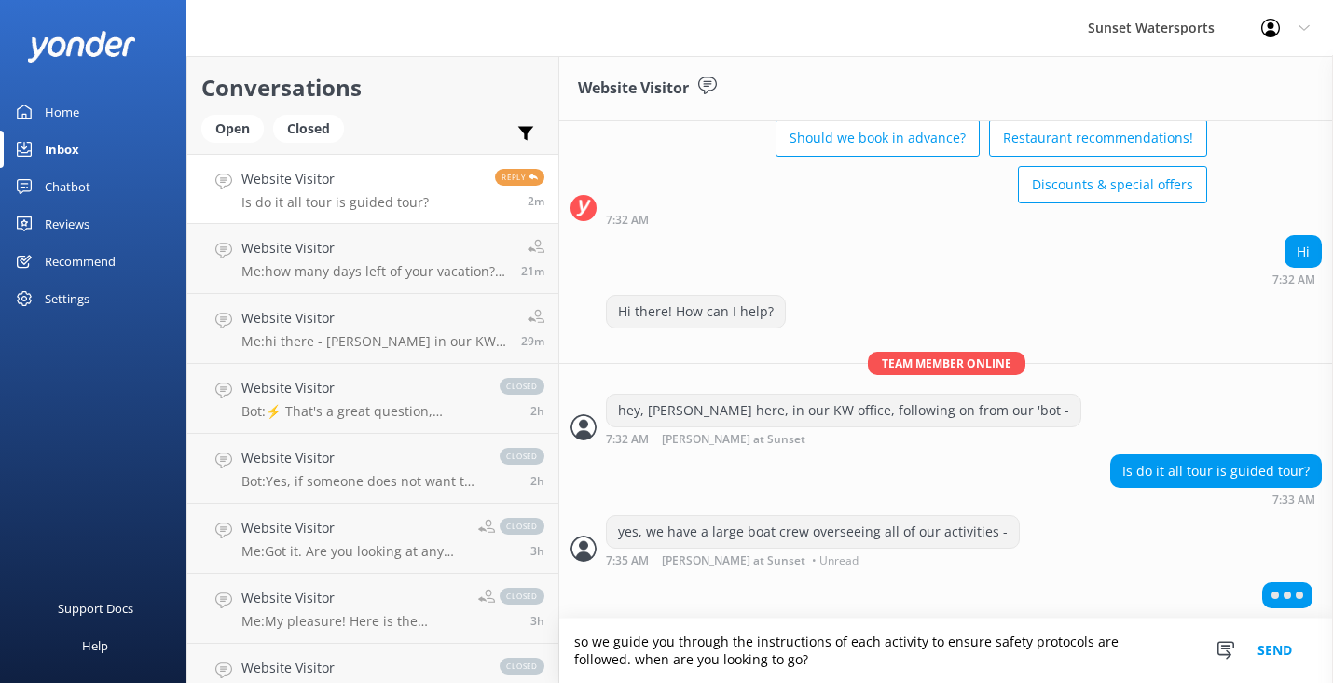
type textarea "so we guide you through the instructions of each activity to ensure safety prot…"
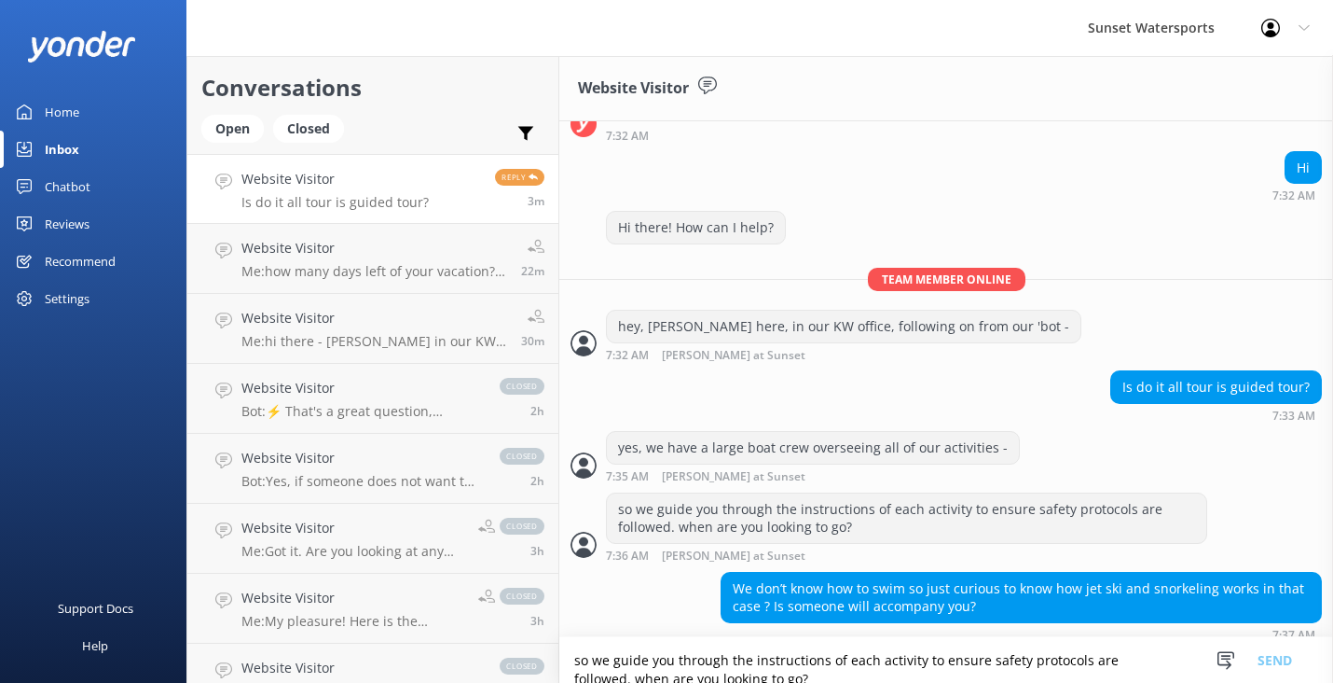
scroll to position [199, 0]
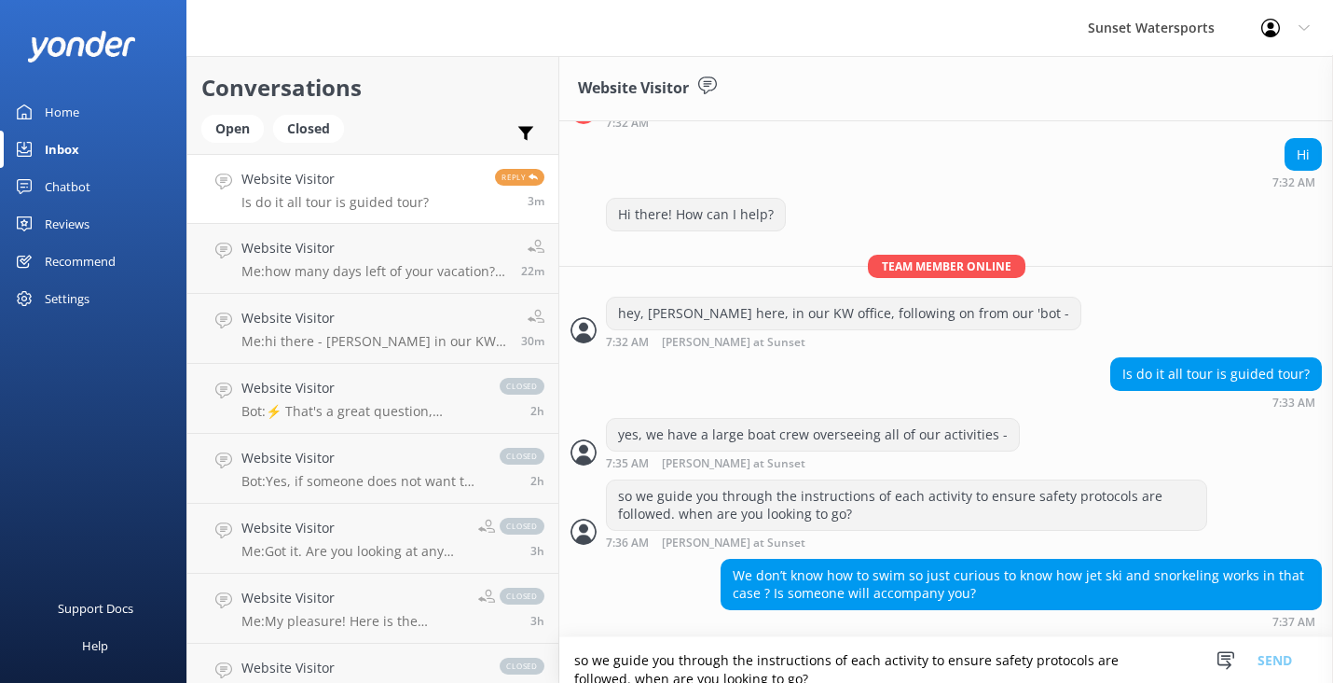
click at [623, 669] on textarea "so we guide you through the instructions of each activity to ensure safety prot…" at bounding box center [946, 660] width 774 height 46
type textarea "n"
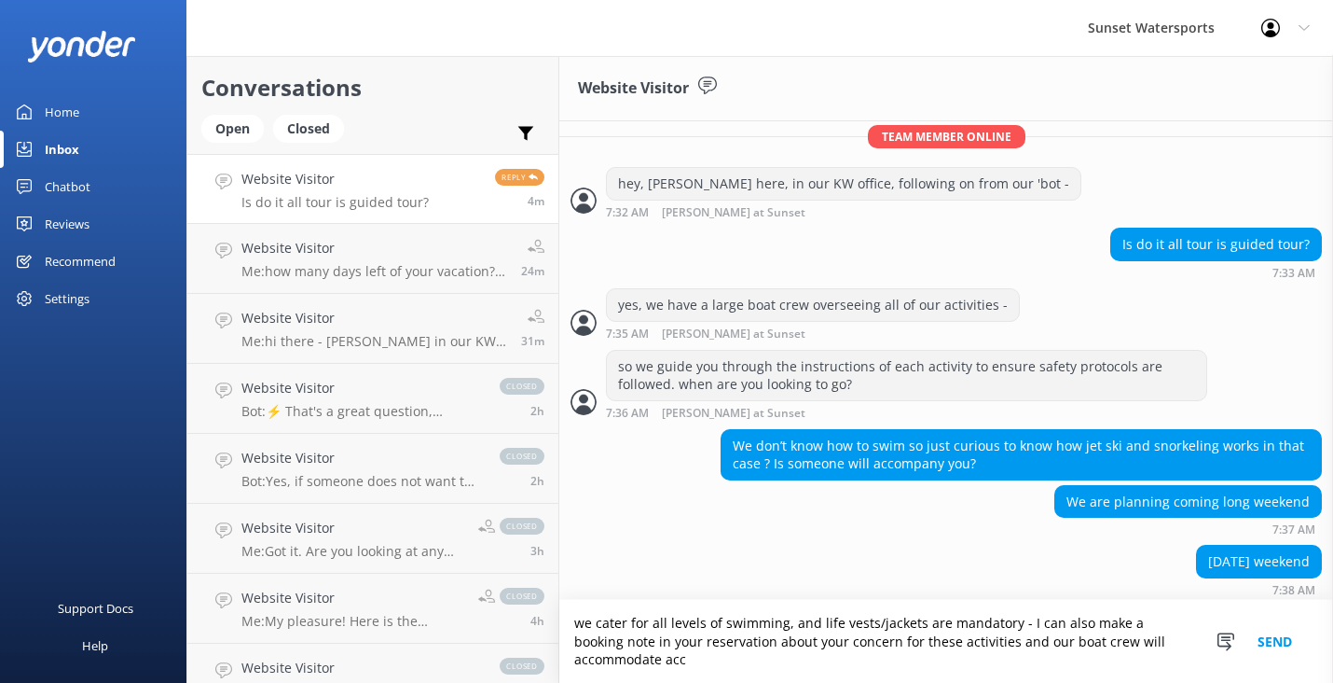
scroll to position [334, 0]
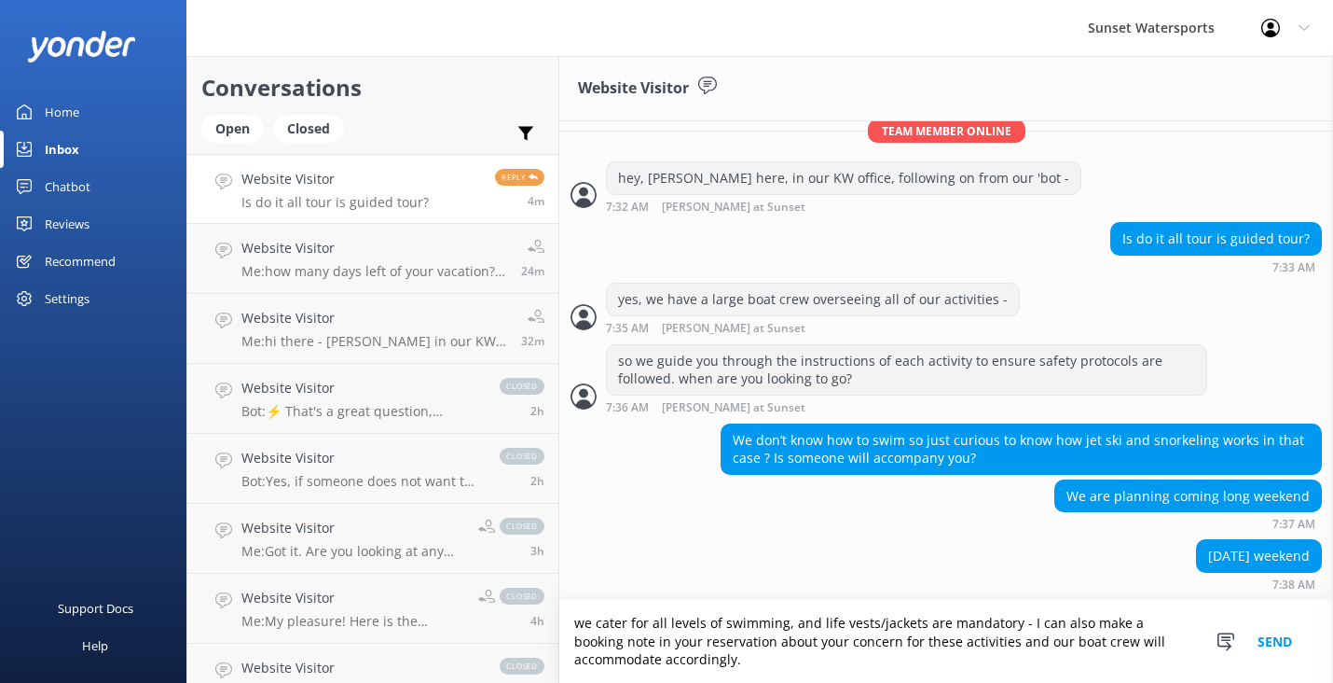
click at [1011, 618] on textarea "we cater for all levels of swimming, and life vests/jackets are mandatory - I c…" at bounding box center [946, 641] width 774 height 83
click at [888, 668] on textarea "we cater for all levels of swimming, and life vests/jackets are mandatory for a…" at bounding box center [946, 641] width 774 height 83
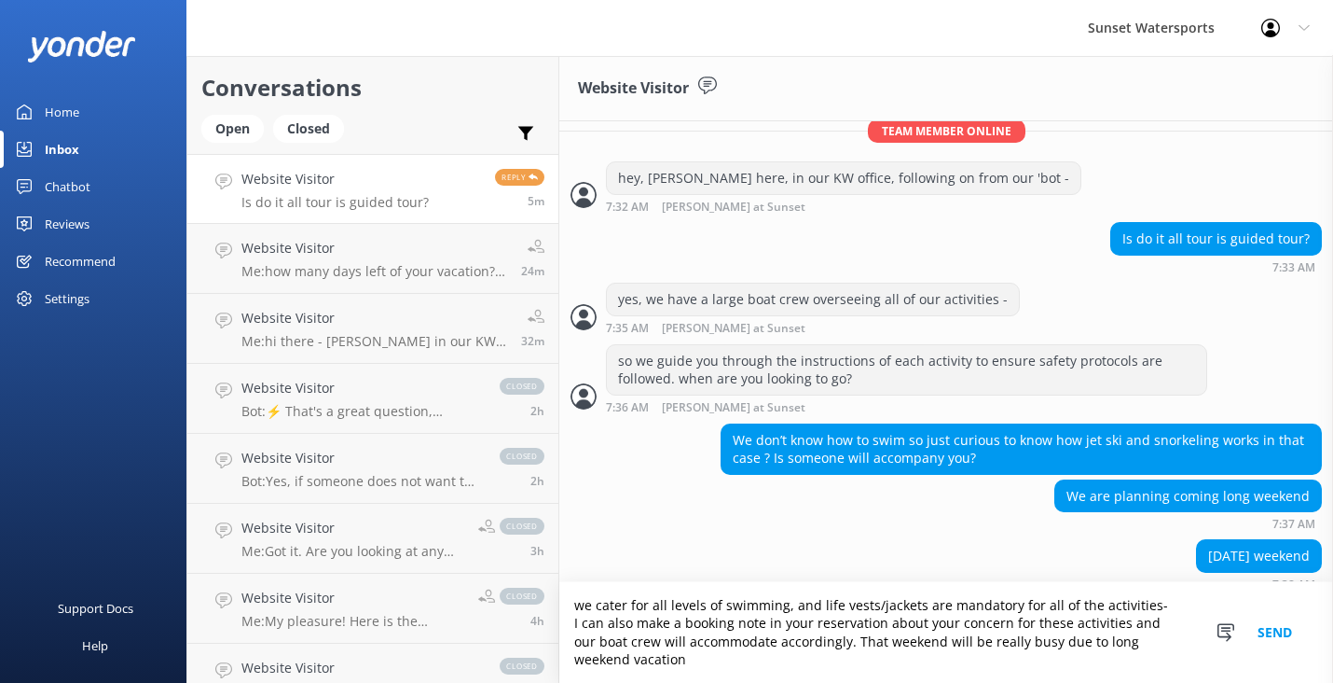
scroll to position [352, 0]
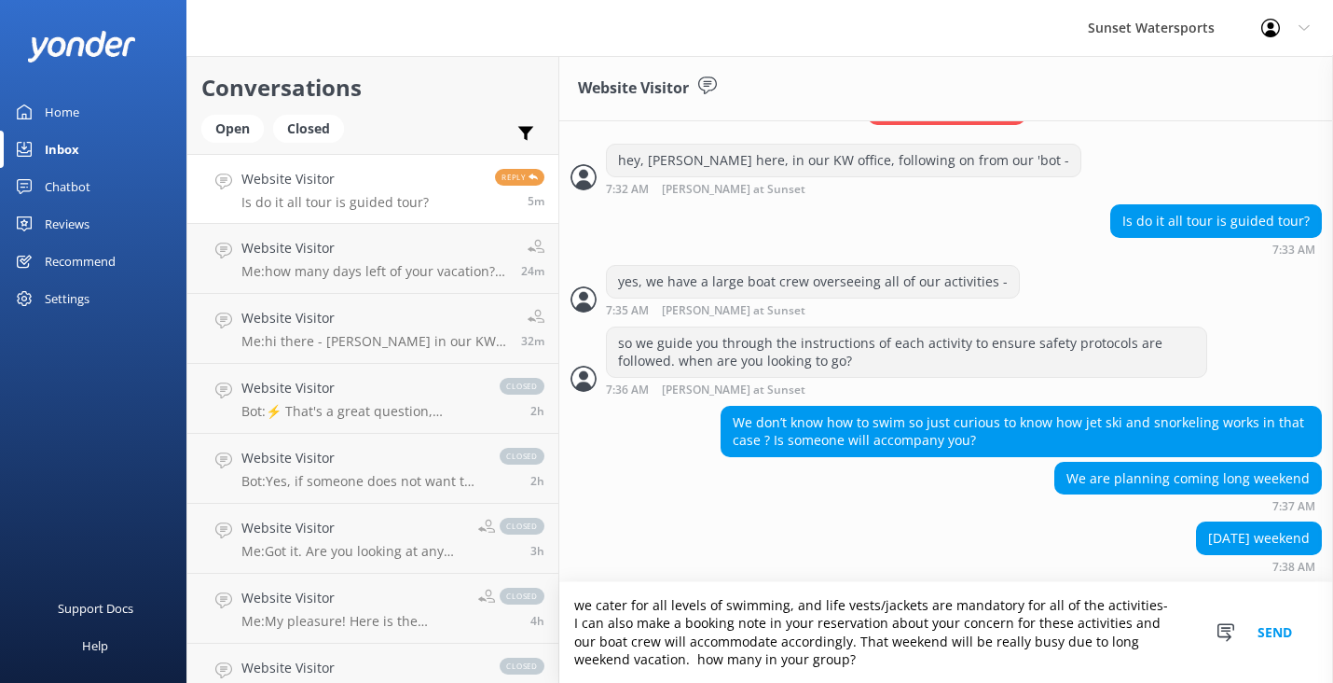
type textarea "we cater for all levels of swimming, and life vests/jackets are mandatory for a…"
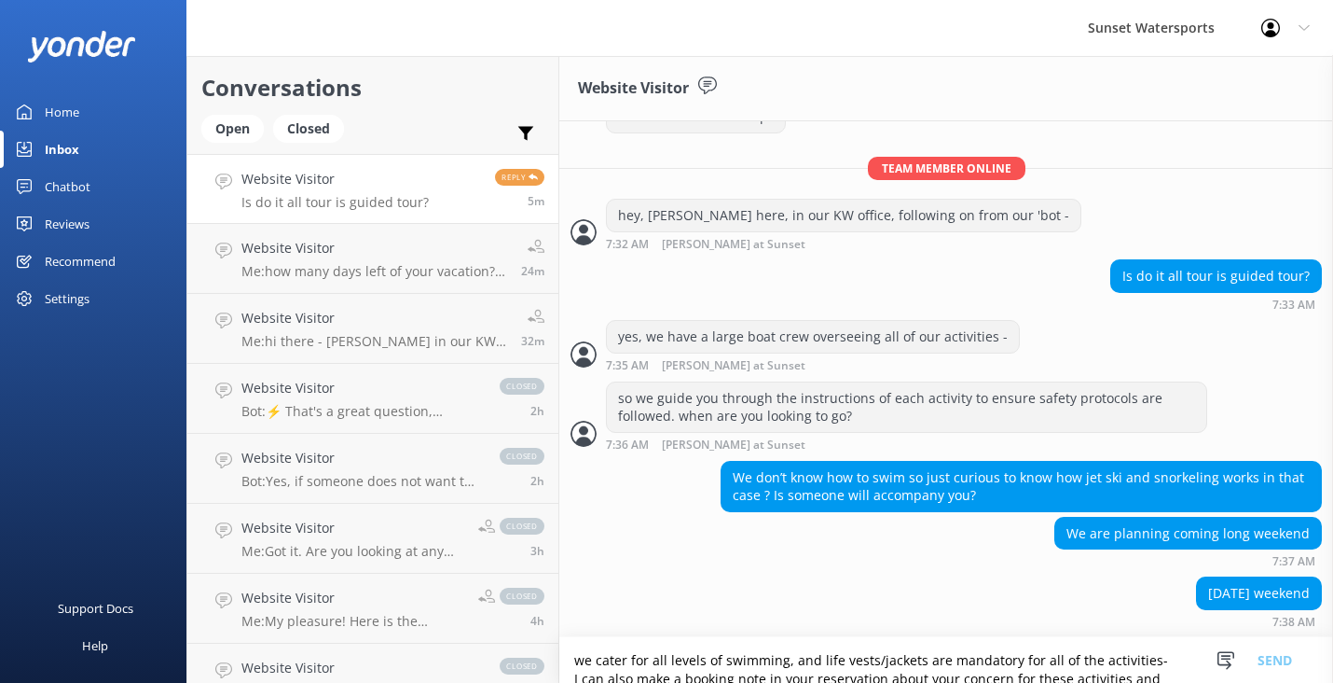
scroll to position [411, 0]
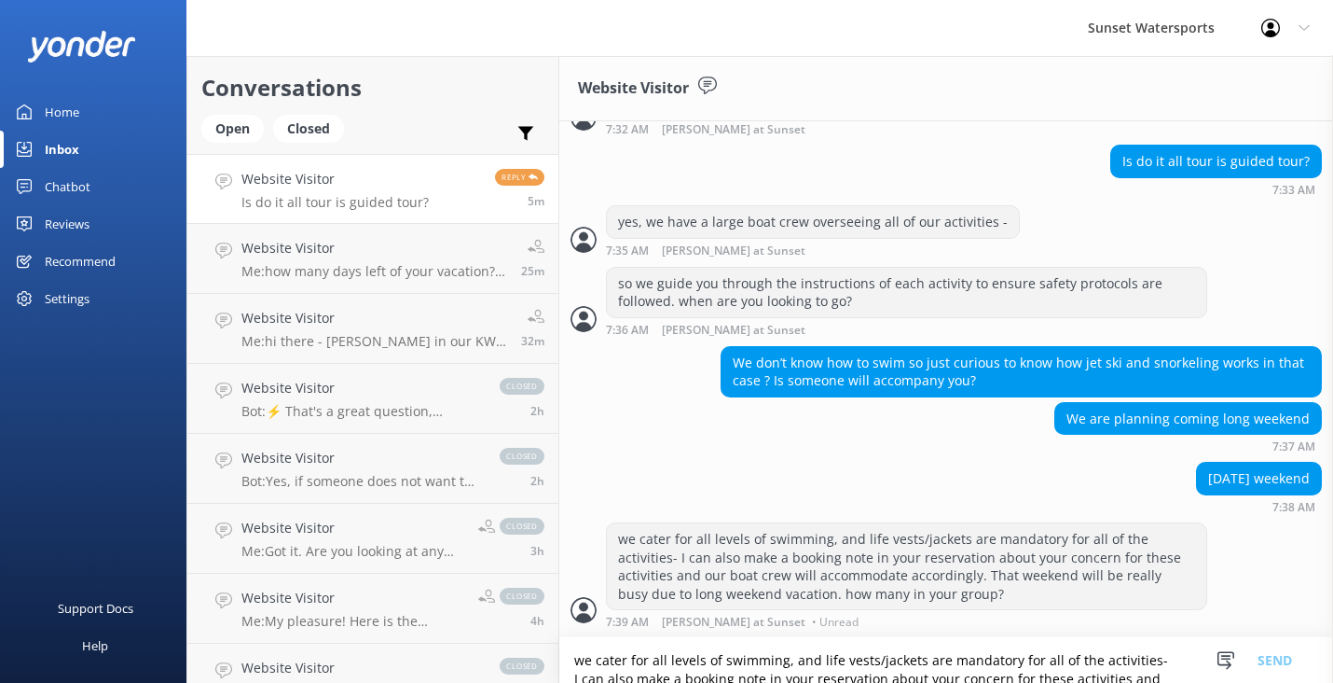
click at [809, 663] on textarea "we cater for all levels of swimming, and life vests/jackets are mandatory for a…" at bounding box center [946, 660] width 774 height 46
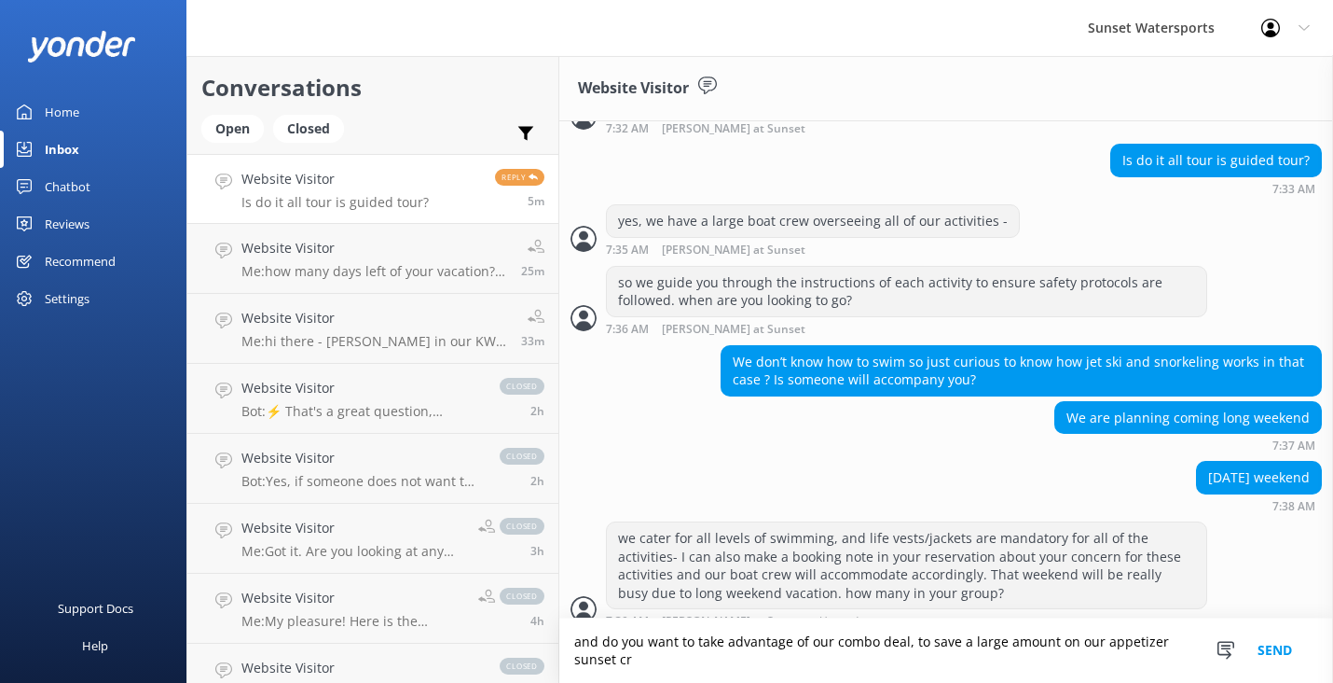
scroll to position [430, 0]
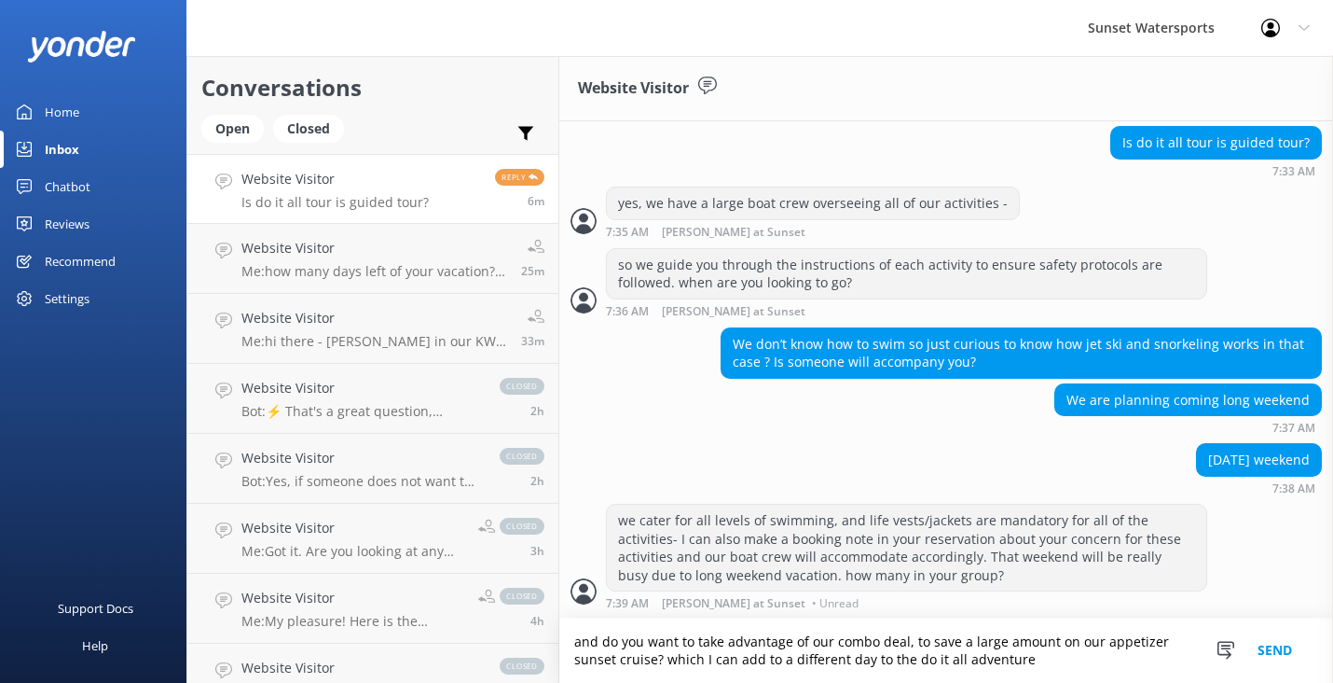
type textarea "and do you want to take advantage of our combo deal, to save a large amount on …"
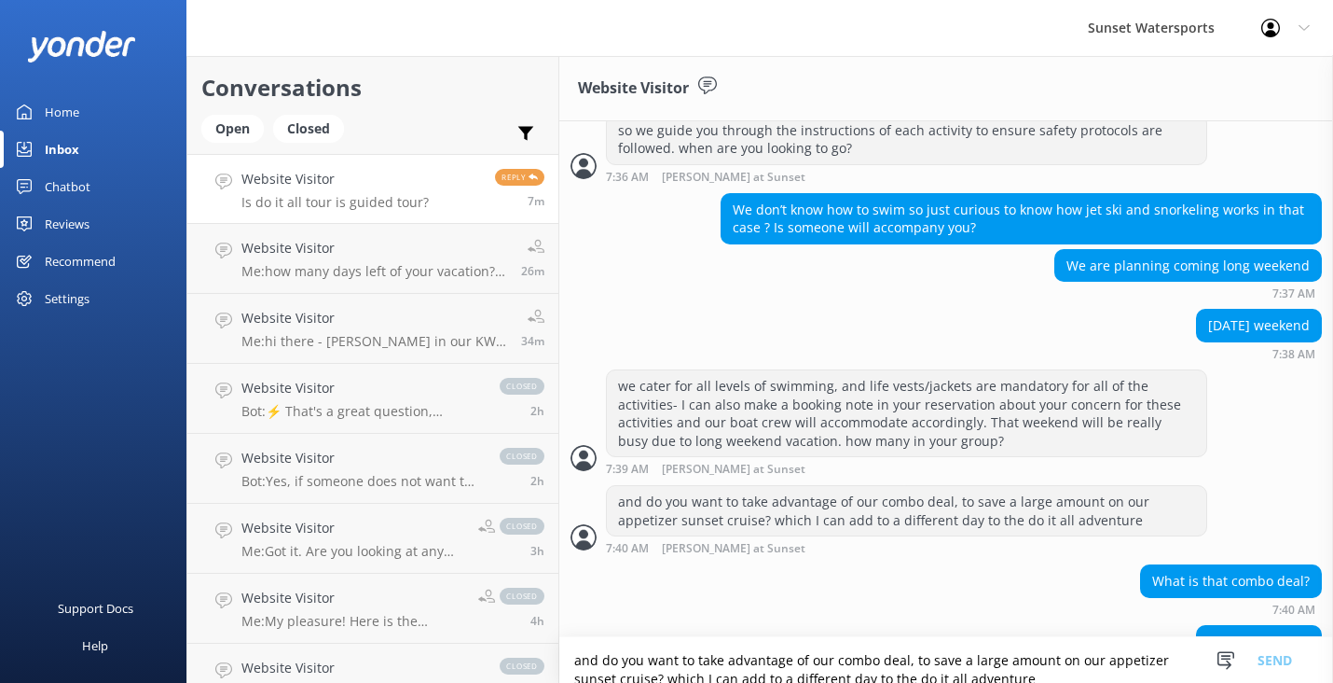
scroll to position [612, 0]
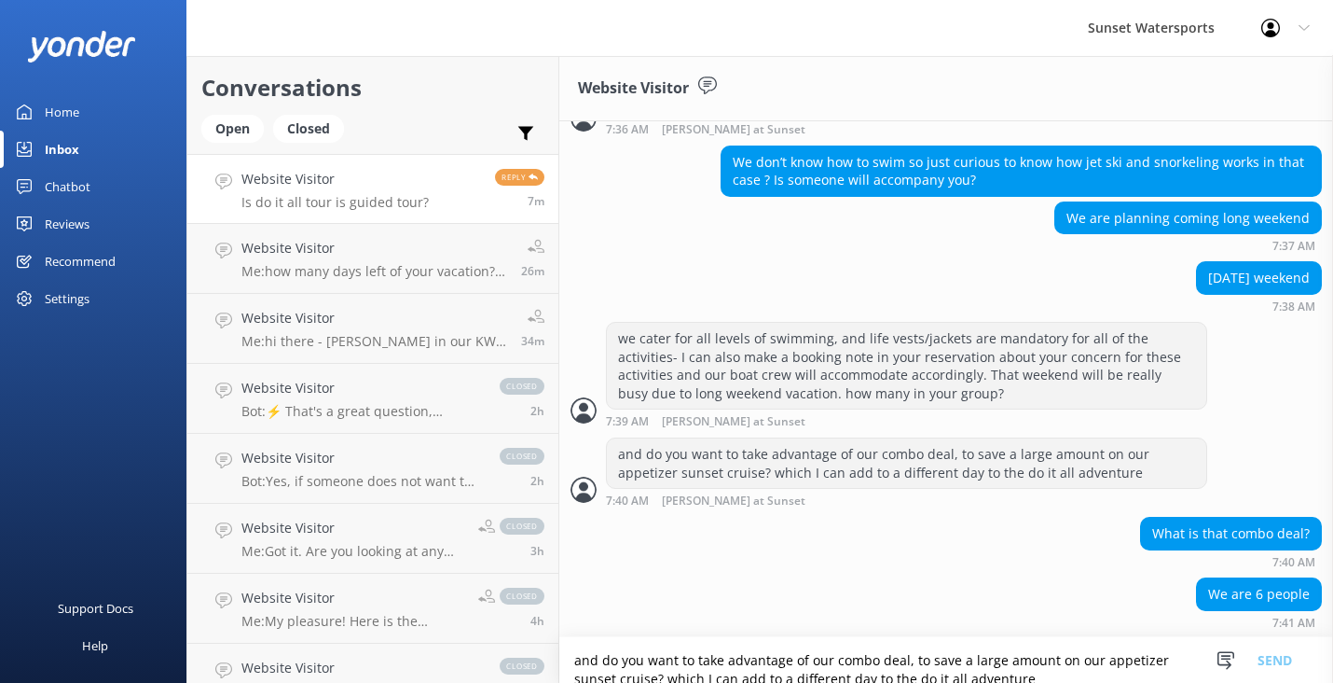
click at [598, 651] on textarea "and do you want to take advantage of our combo deal, to save a large amount on …" at bounding box center [946, 660] width 774 height 46
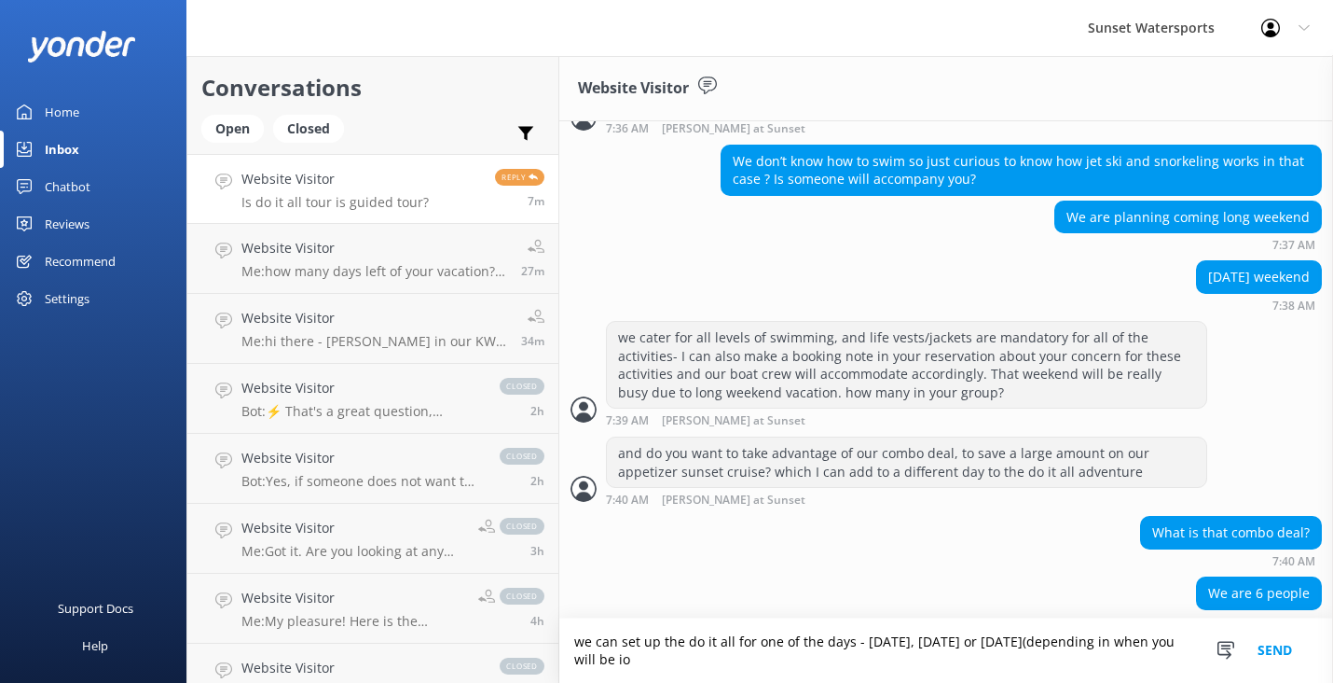
scroll to position [630, 0]
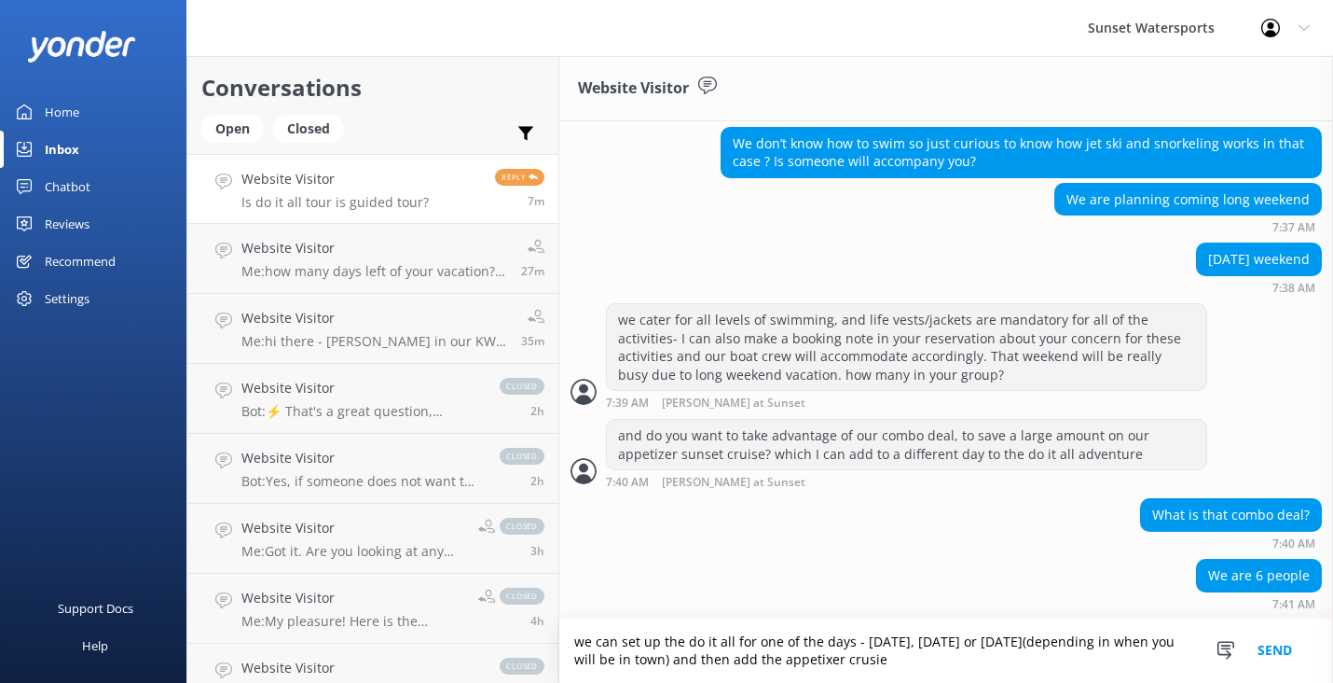
click at [821, 667] on textarea "we can set up the do it all for one of the days - Friday, Saturday or Sunday(de…" at bounding box center [946, 650] width 774 height 64
click at [883, 668] on textarea "we can set up the do it all for one of the days - Friday, Saturday or Sunday(de…" at bounding box center [946, 650] width 774 height 64
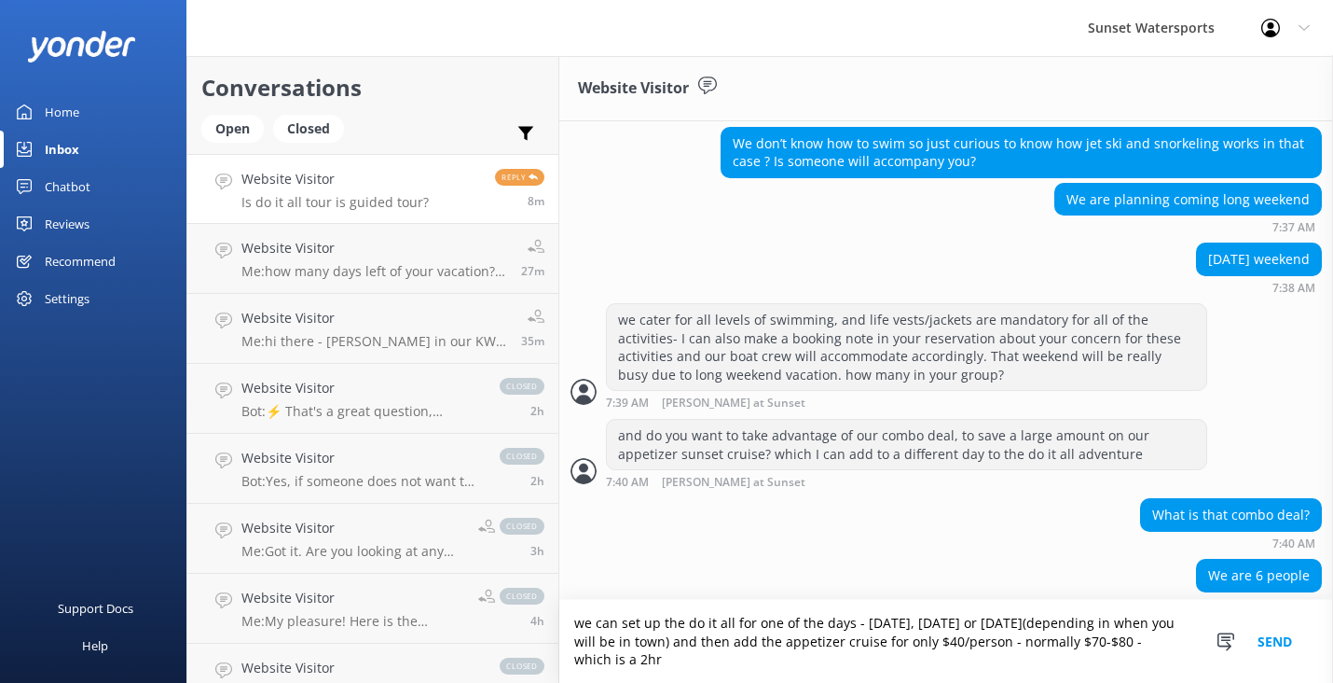
scroll to position [649, 0]
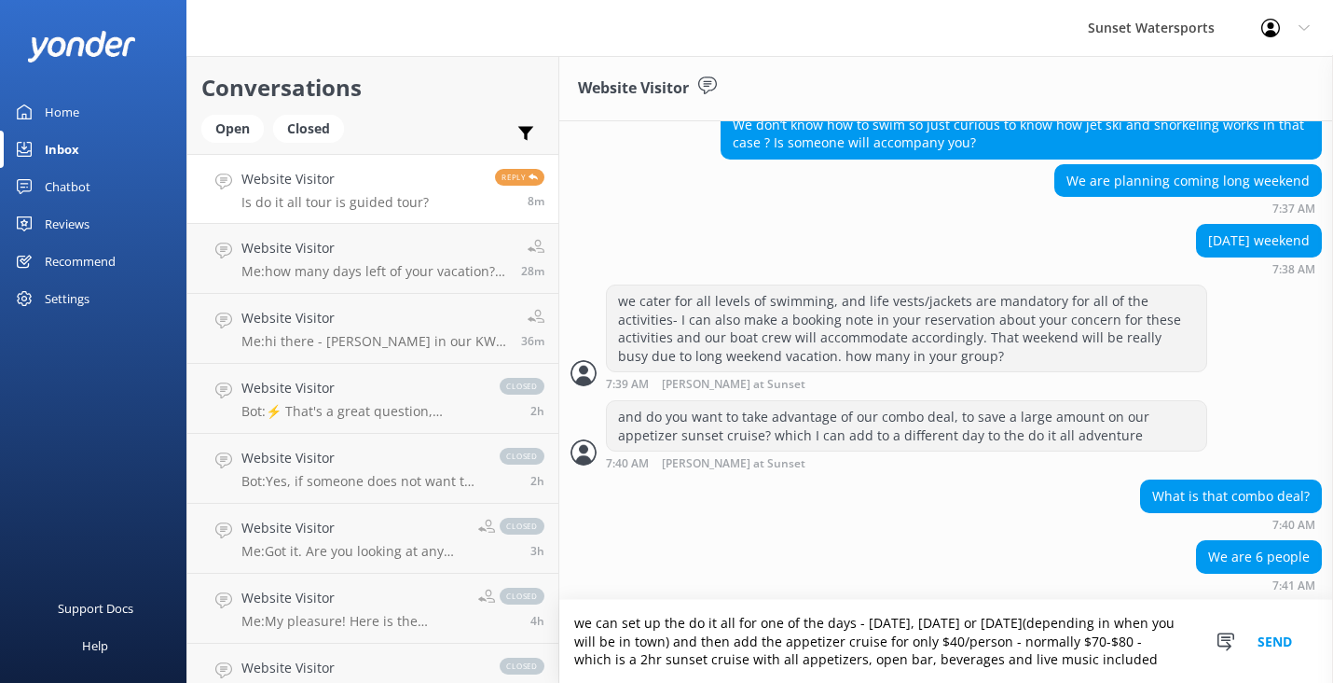
type textarea "we can set up the do it all for one of the days - [DATE], [DATE] or [DATE](depe…"
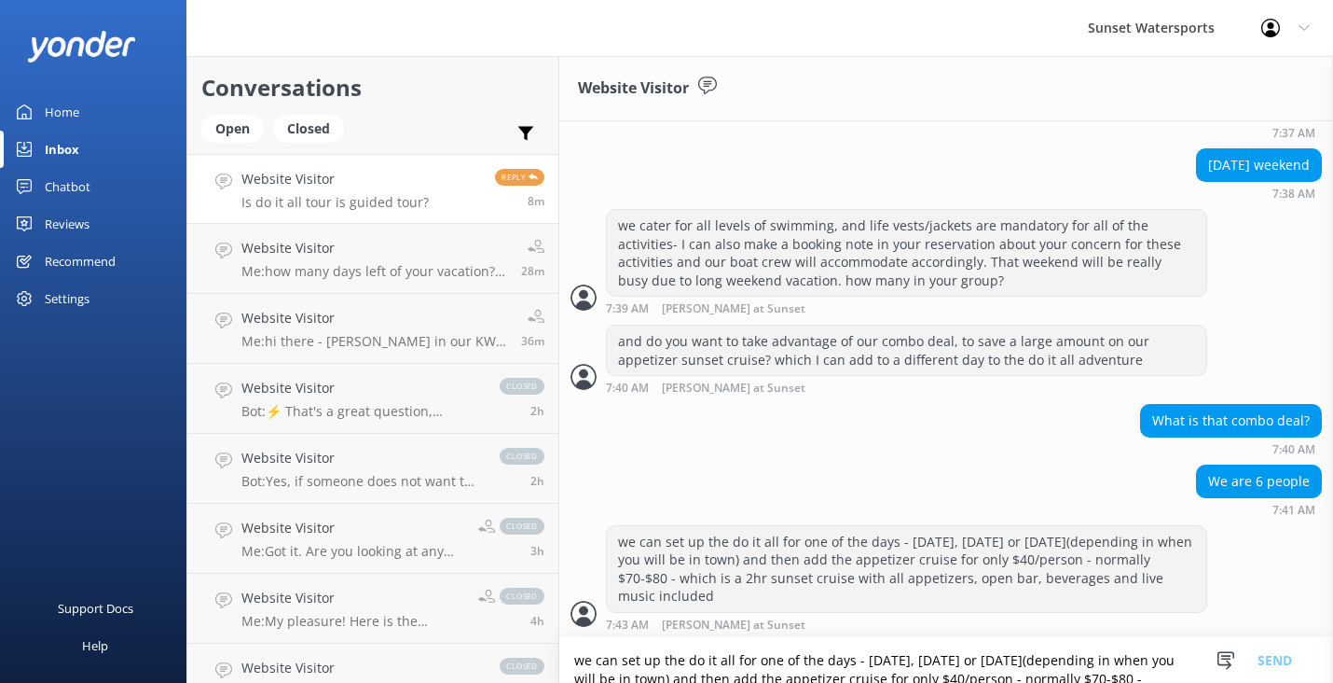
scroll to position [728, 0]
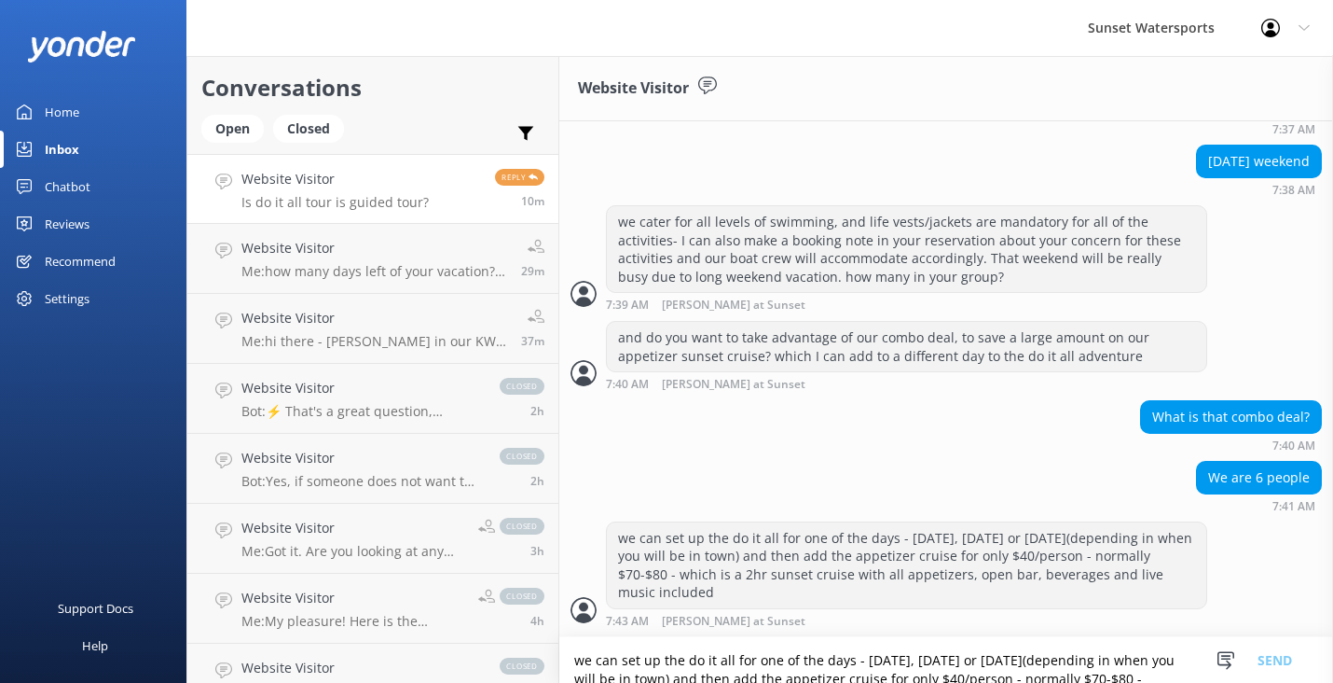
click at [607, 666] on textarea "we can set up the do it all for one of the days - [DATE], [DATE] or [DATE](depe…" at bounding box center [946, 660] width 774 height 46
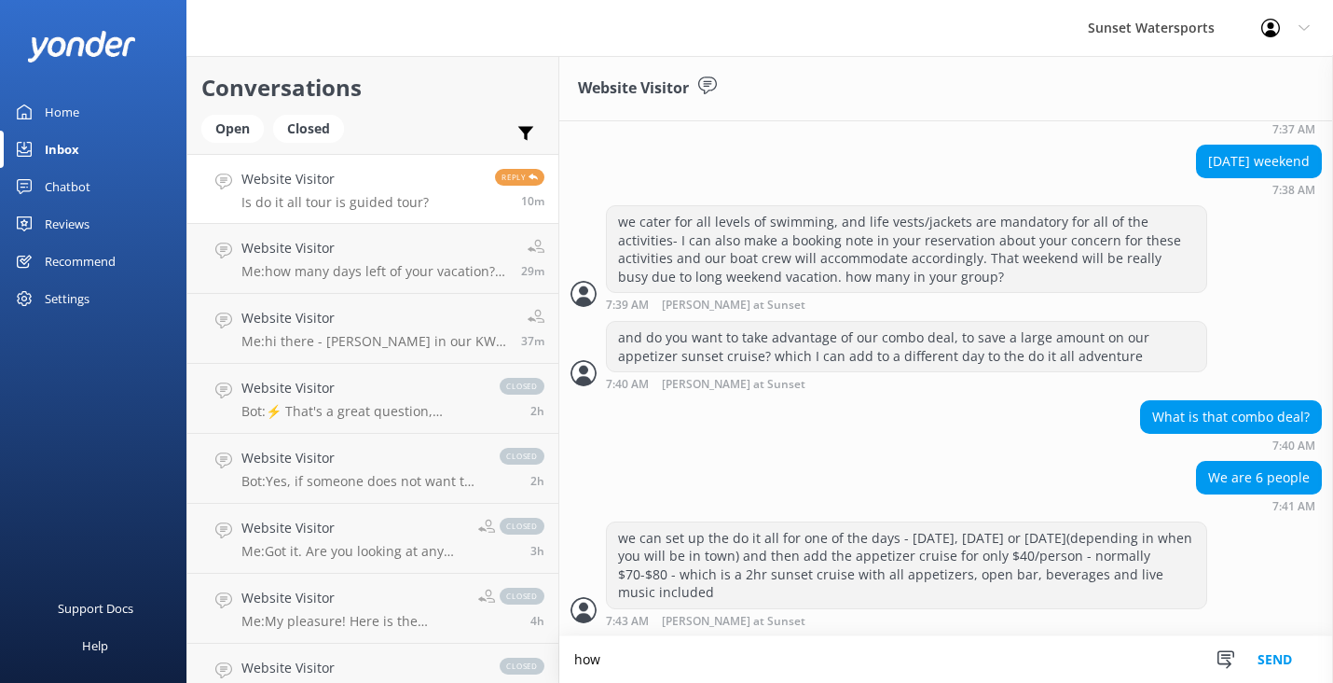
scroll to position [729, 0]
type textarea "how many days will you be visiting for?"
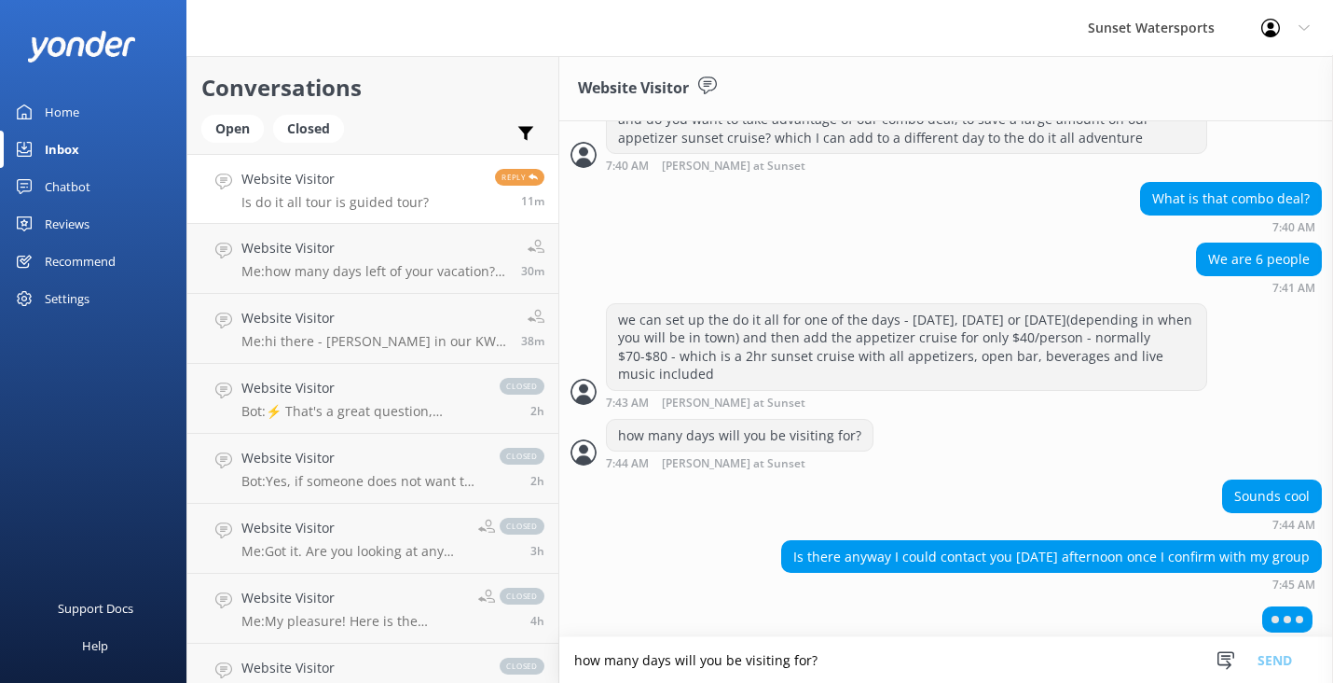
scroll to position [953, 0]
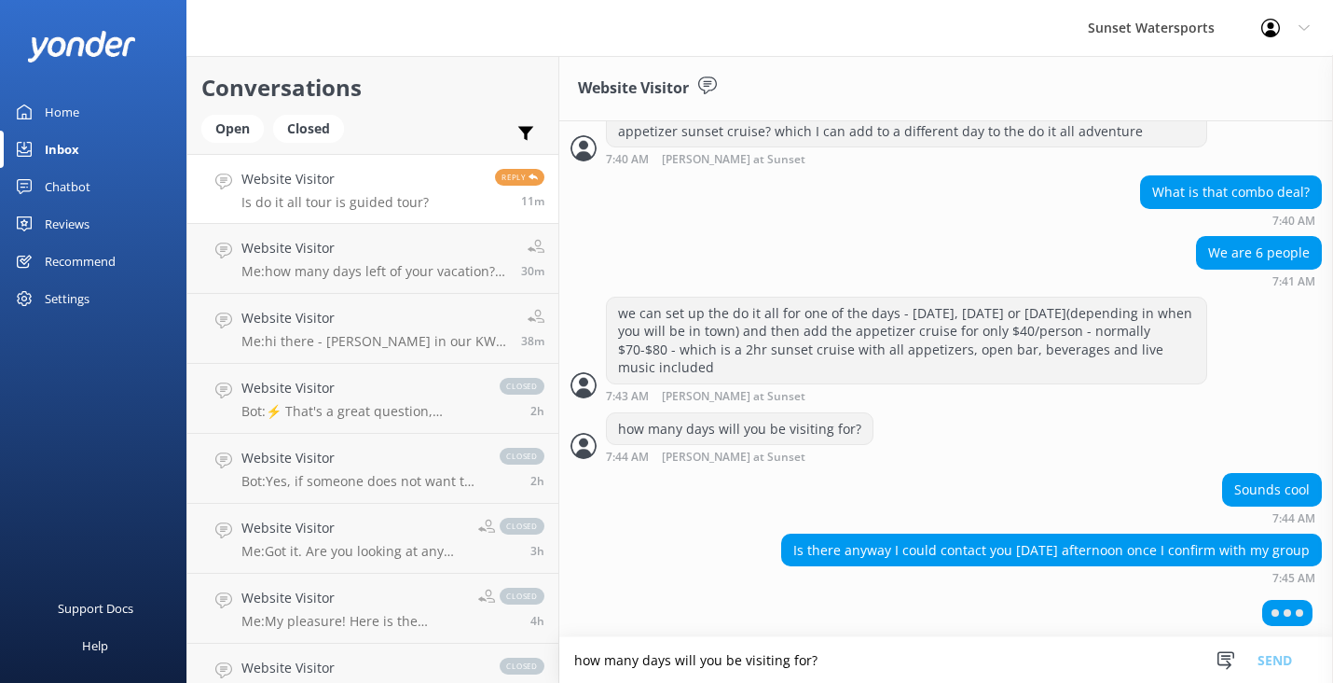
click at [611, 666] on textarea "how many days will you be visiting for?" at bounding box center [946, 660] width 774 height 46
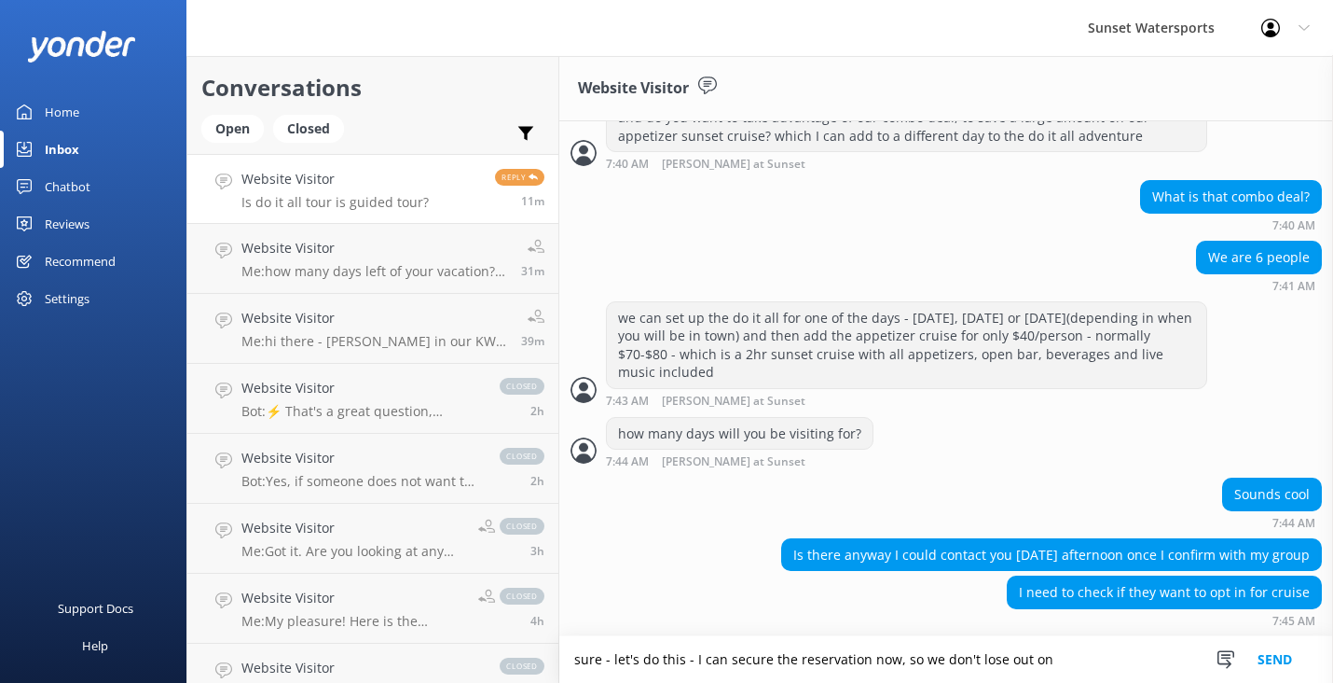
scroll to position [992, 0]
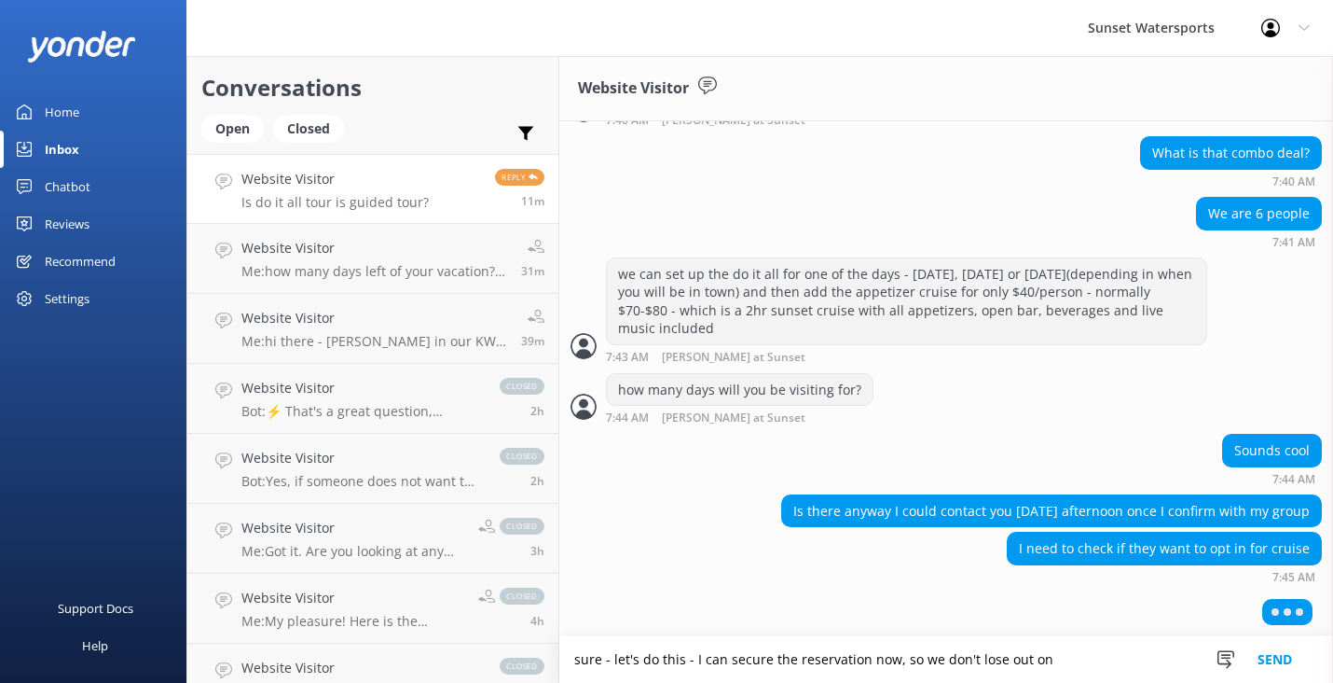
click at [793, 660] on textarea "sure - let's do this - I can secure the reservation now, so we don't lose out on" at bounding box center [946, 659] width 774 height 47
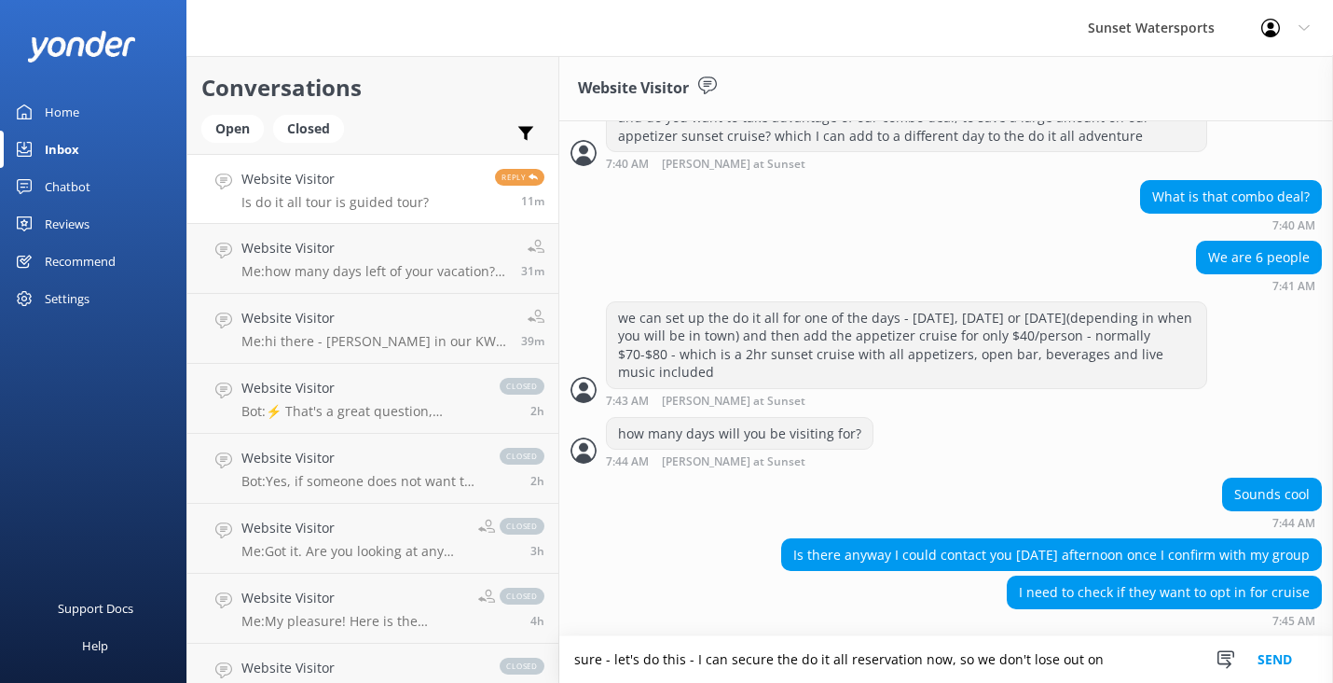
click at [1105, 662] on textarea "sure - let's do this - I can secure the do it all reservation now, so we don't …" at bounding box center [946, 659] width 774 height 47
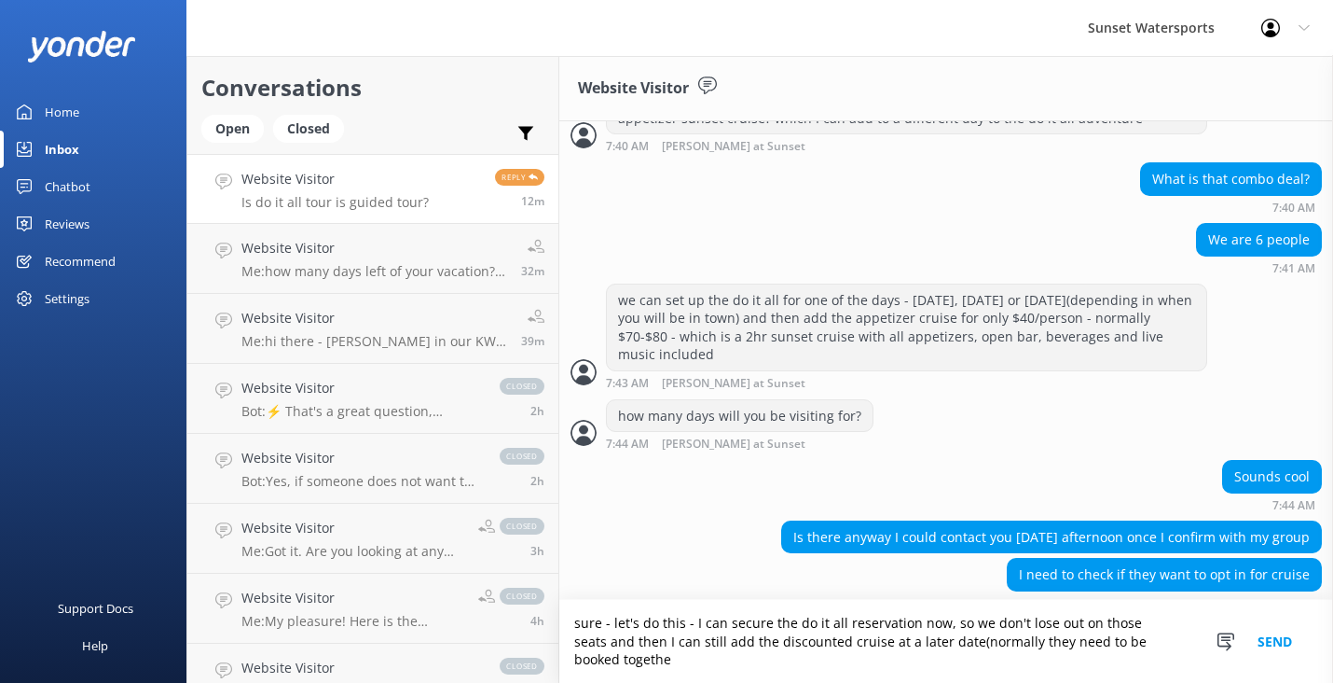
scroll to position [985, 0]
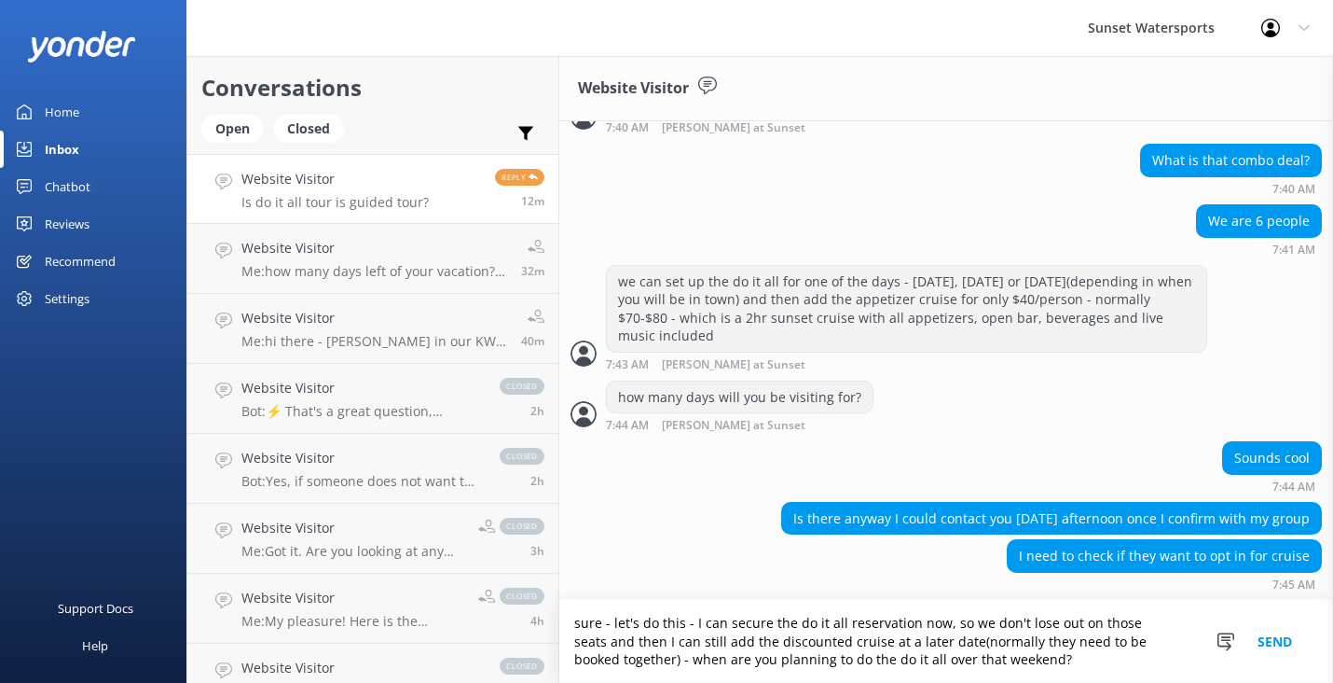
type textarea "sure - let's do this - I can secure the do it all reservation now, so we don't …"
click at [1273, 645] on button "Send" at bounding box center [1275, 641] width 70 height 83
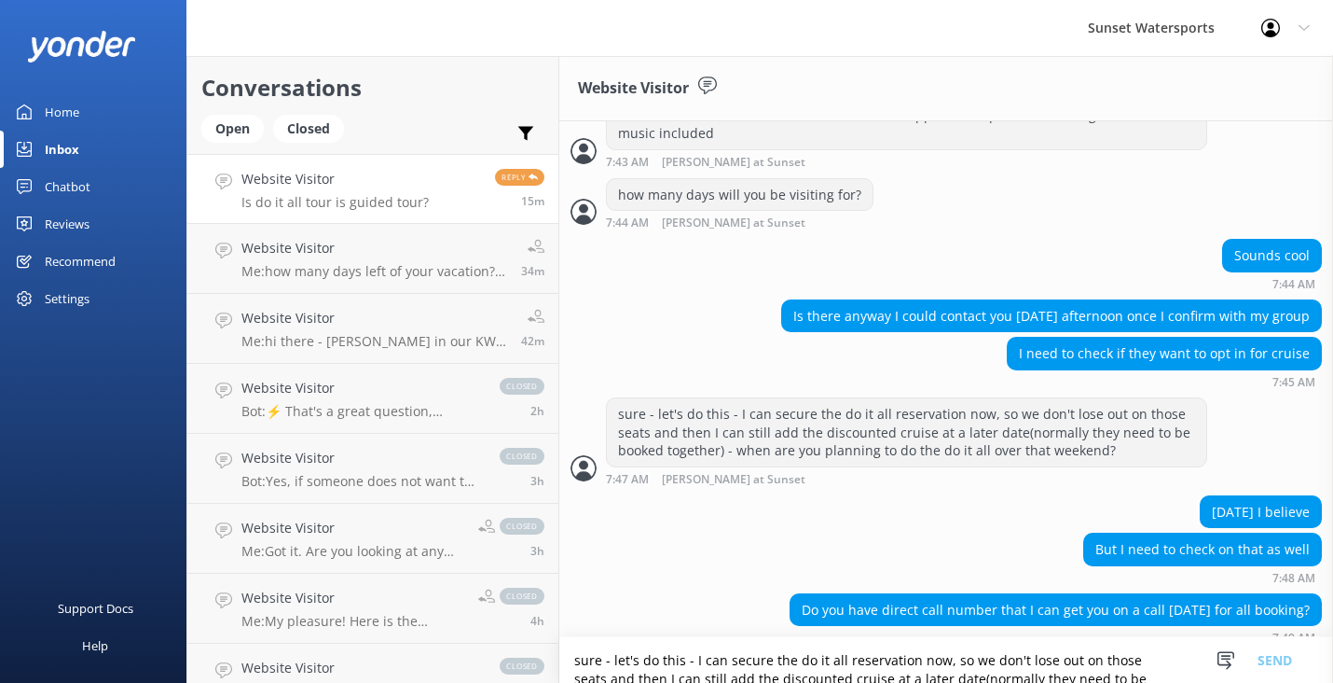
scroll to position [1203, 0]
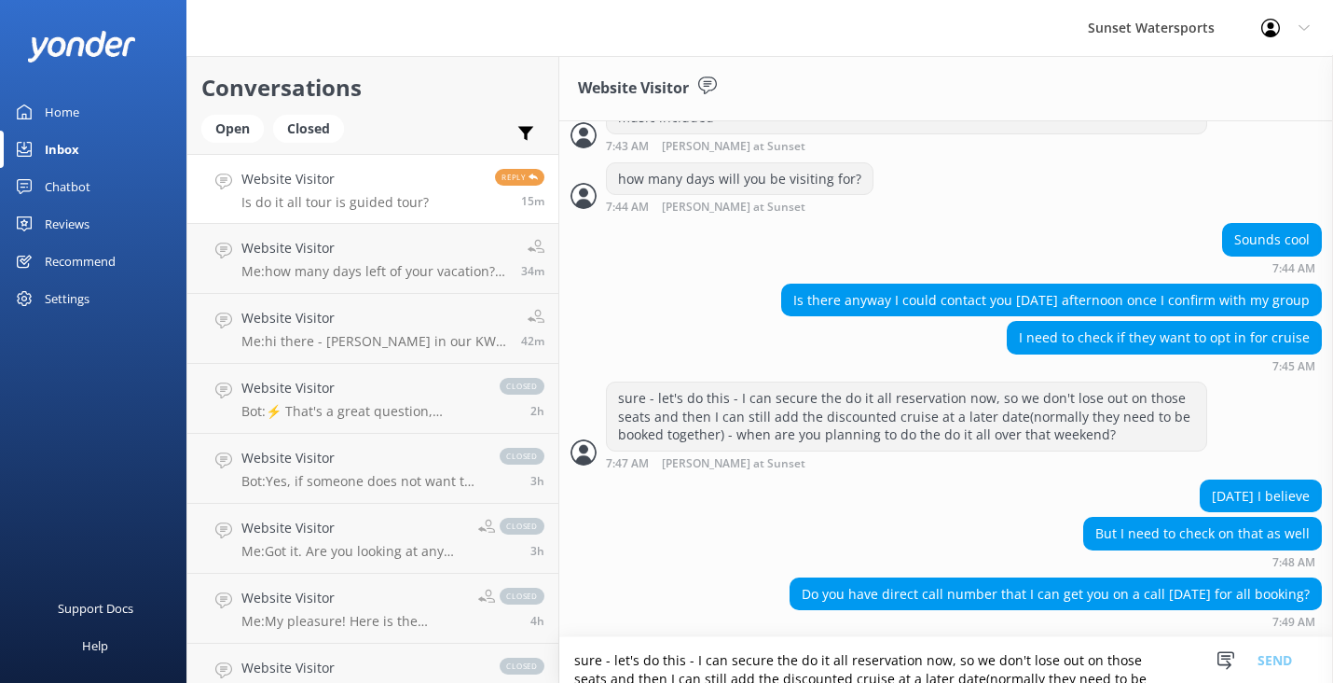
click at [601, 654] on textarea "sure - let's do this - I can secure the do it all reservation now, so we don't …" at bounding box center [946, 660] width 774 height 46
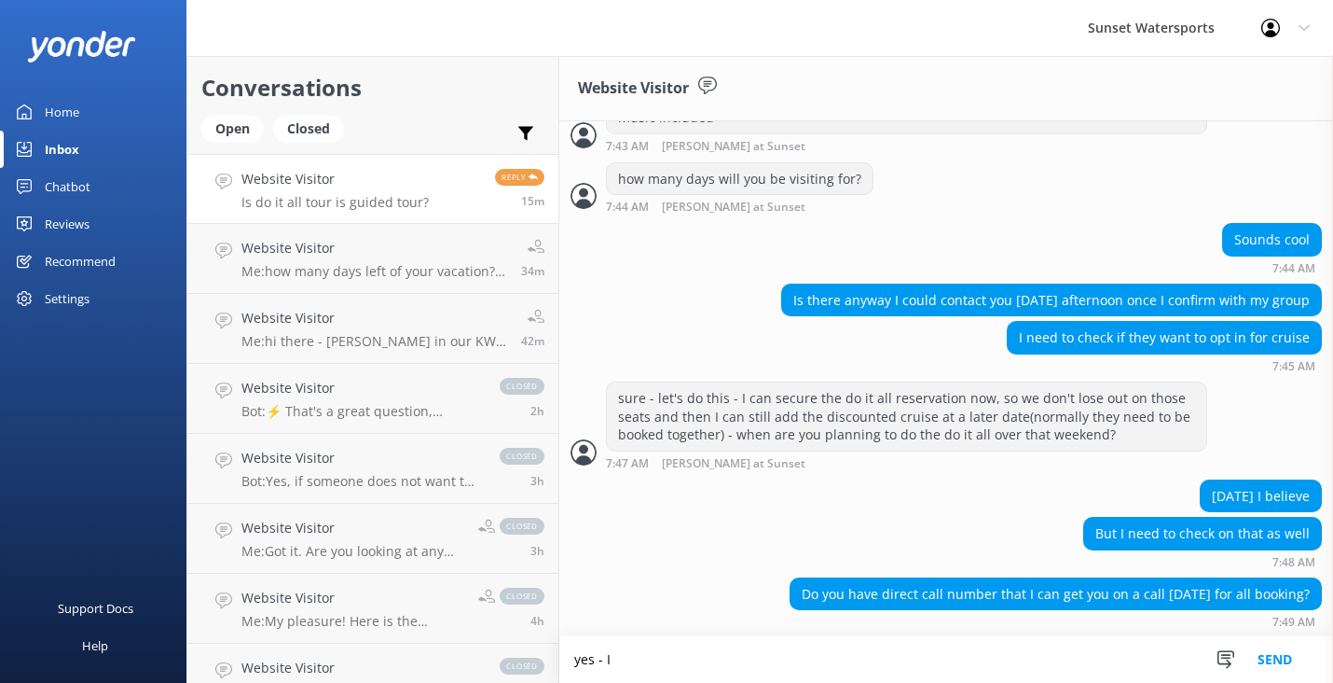
scroll to position [1204, 0]
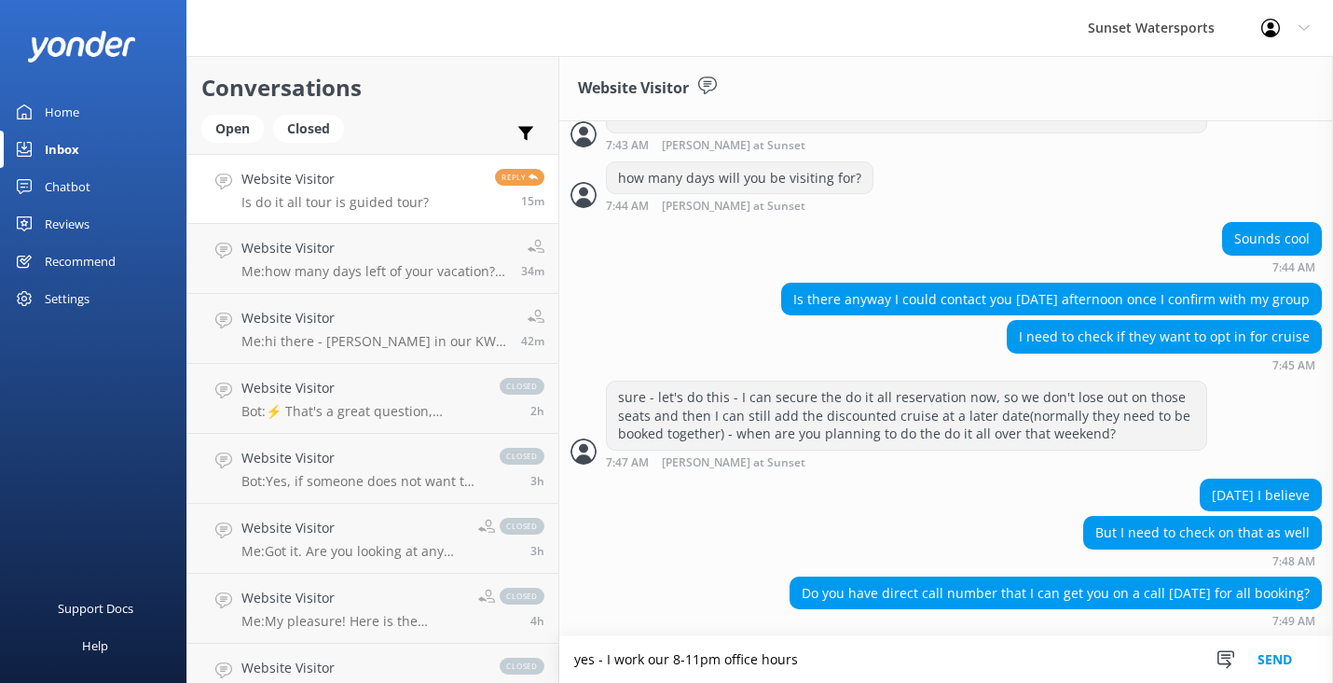
click at [713, 665] on textarea "yes - I work our 8-11pm office hours" at bounding box center [946, 659] width 774 height 47
click at [846, 670] on textarea "yes - I work our 8-11pm(EST) office hours" at bounding box center [946, 659] width 774 height 47
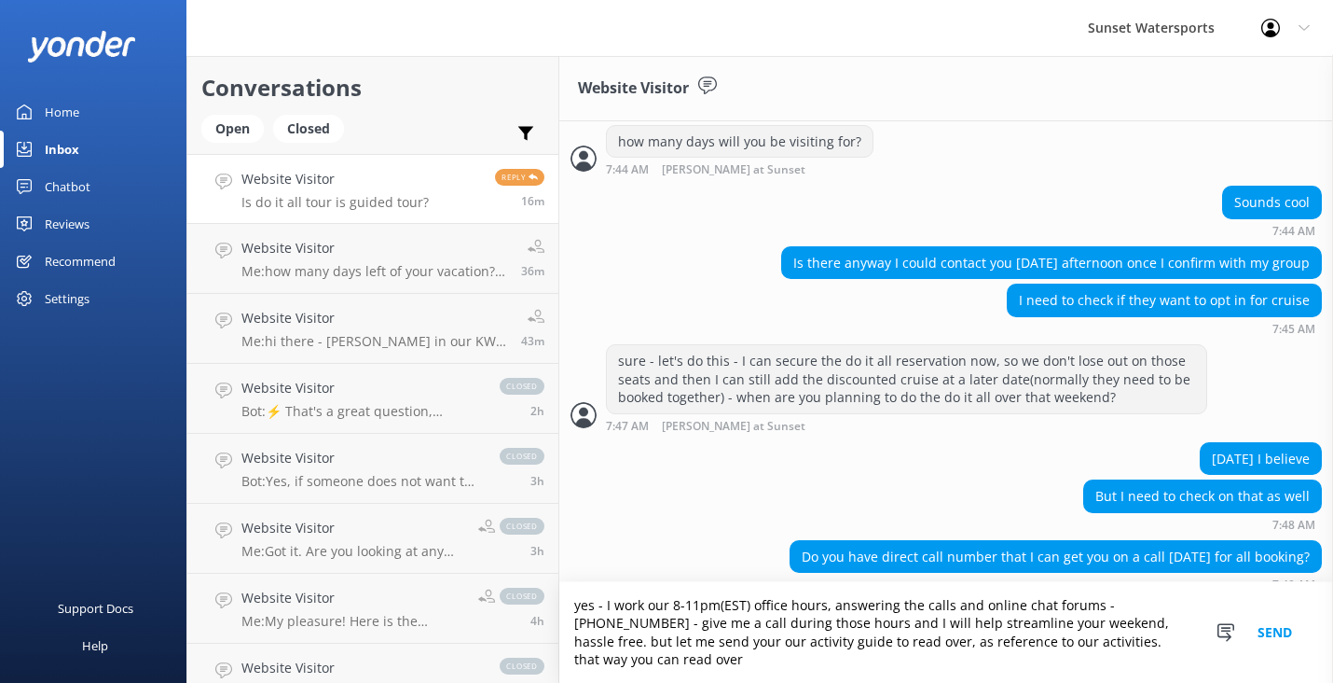
scroll to position [1258, 0]
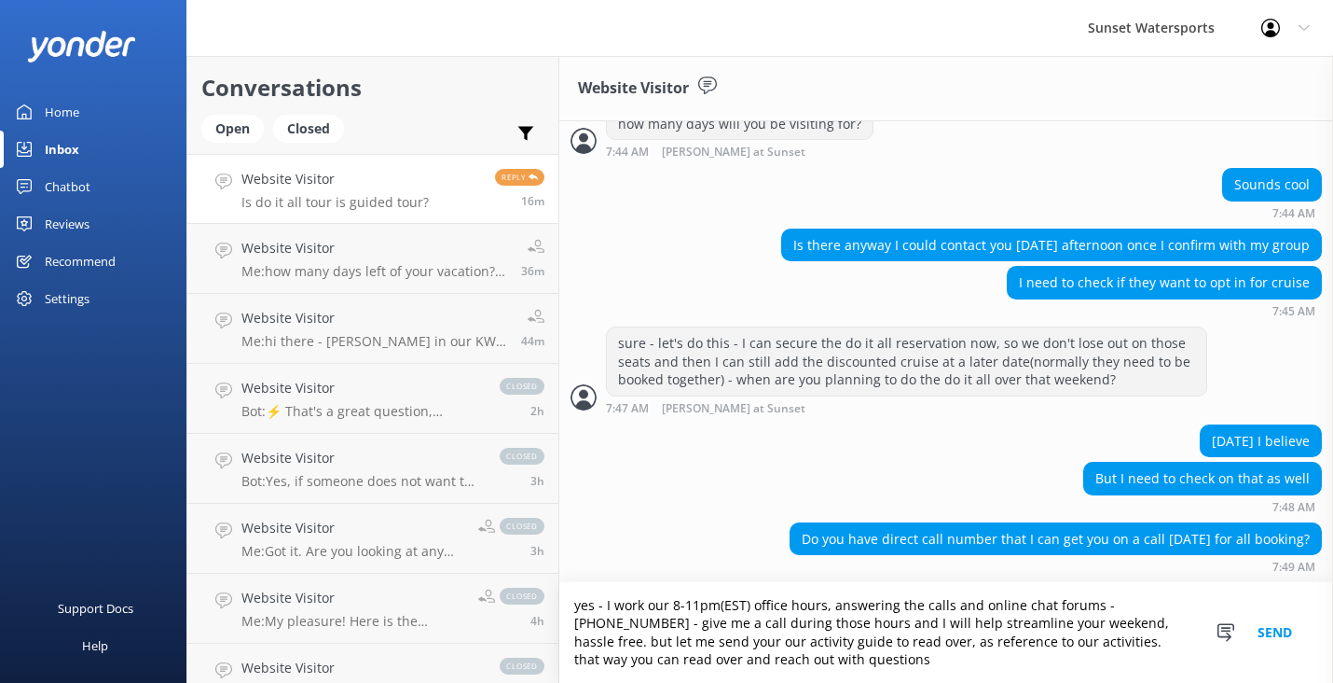
type textarea "yes - I work our 8-11pm(EST) office hours, answering the calls and online chat …"
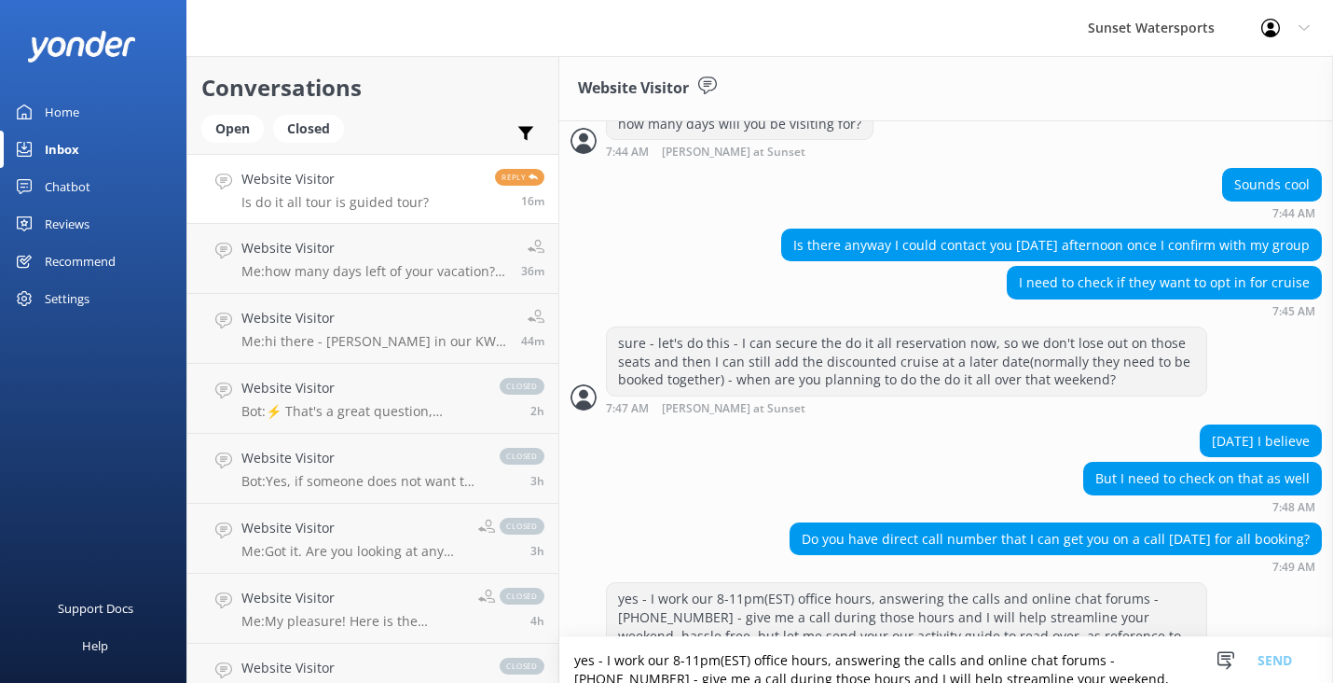
scroll to position [1318, 0]
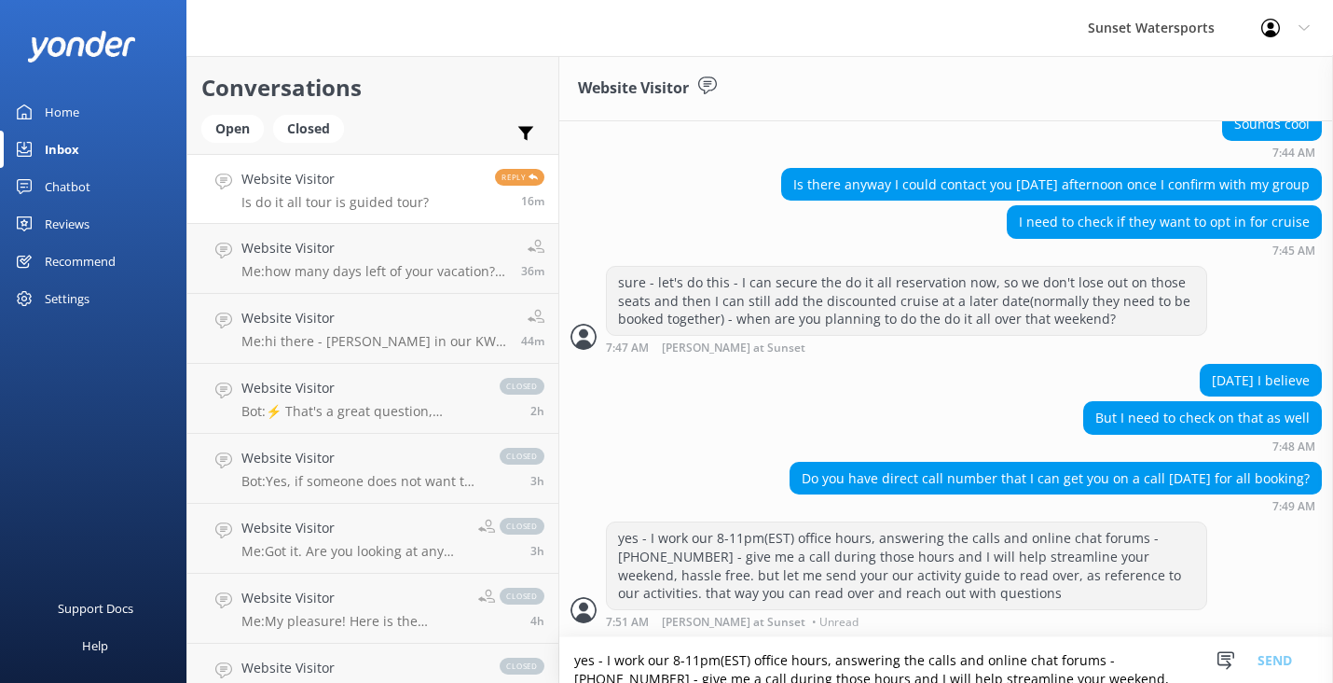
click at [680, 672] on textarea "yes - I work our 8-11pm(EST) office hours, answering the calls and online chat …" at bounding box center [946, 660] width 774 height 46
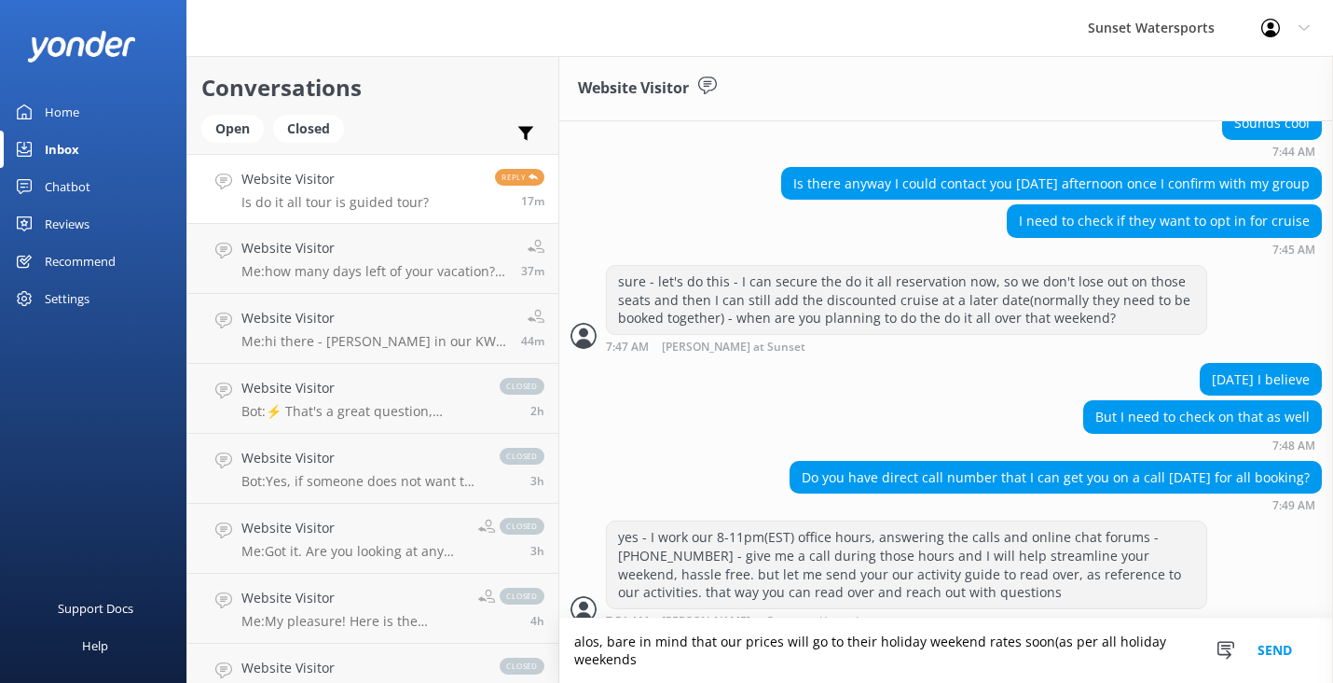
scroll to position [1337, 0]
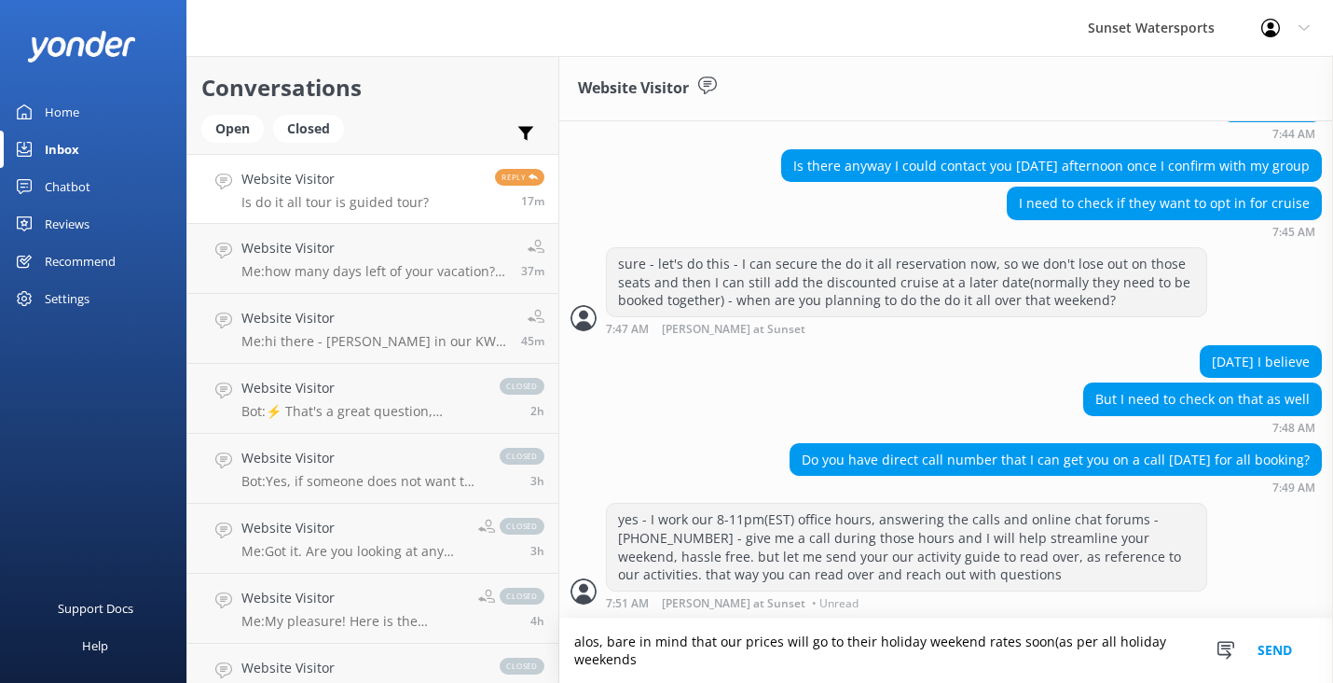
click at [597, 644] on textarea "alos, bare in mind that our prices will go to their holiday weekend rates soon(…" at bounding box center [946, 650] width 774 height 64
click at [665, 660] on textarea "also, bare in mind that our prices will go to their holiday weekend rates soon(…" at bounding box center [946, 650] width 774 height 64
type textarea "also, bare in mind that our prices will go to their holiday weekend rates soon(…"
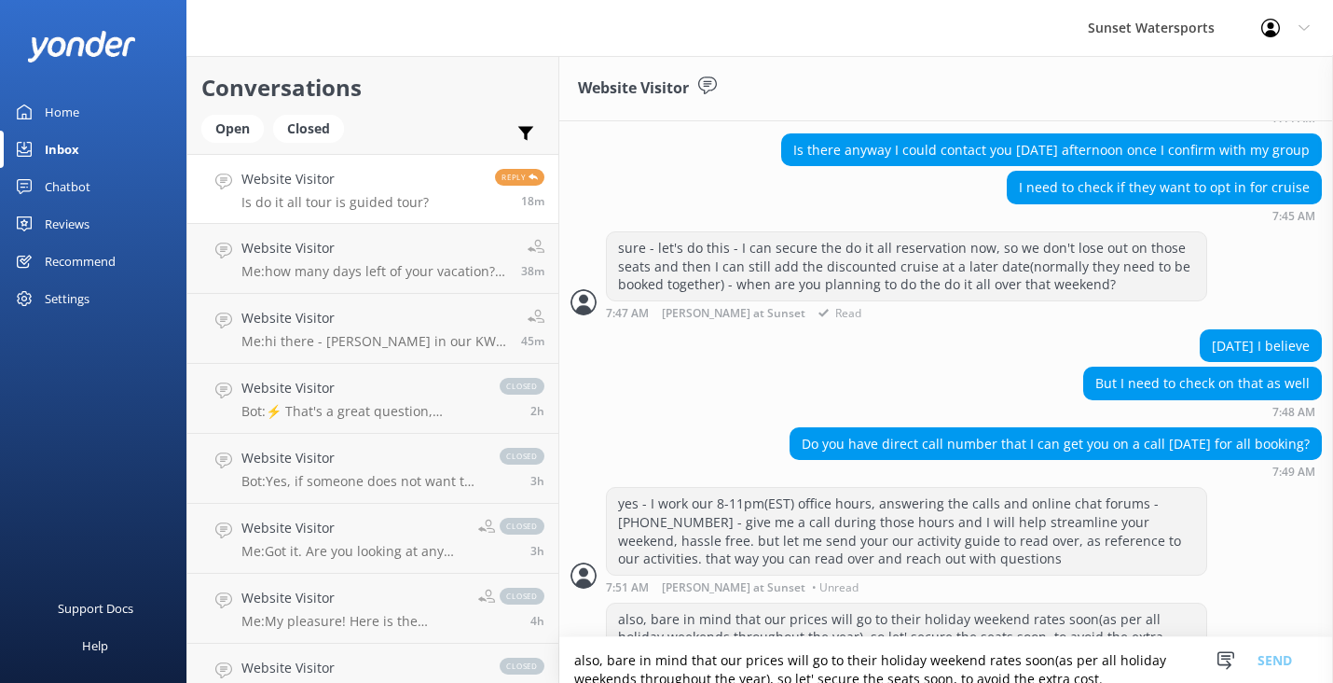
scroll to position [1397, 0]
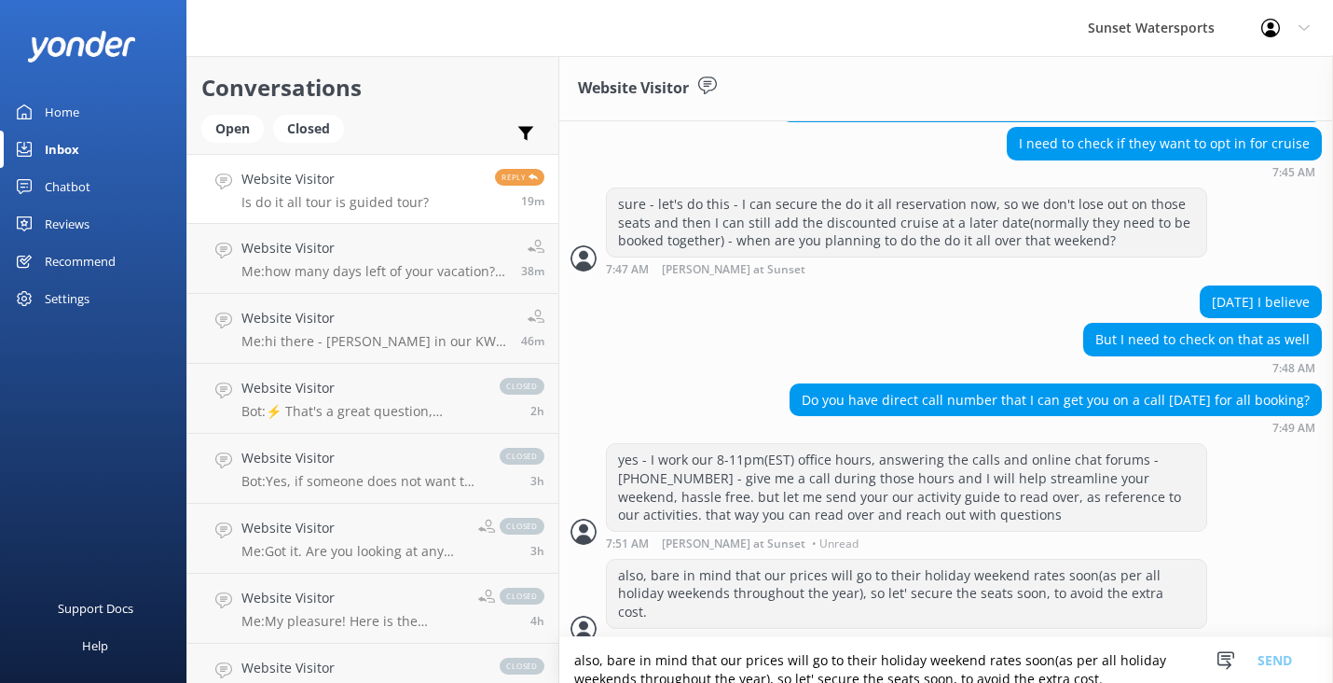
click at [585, 660] on textarea "also, bare in mind that our prices will go to their holiday weekend rates soon(…" at bounding box center [946, 660] width 774 height 46
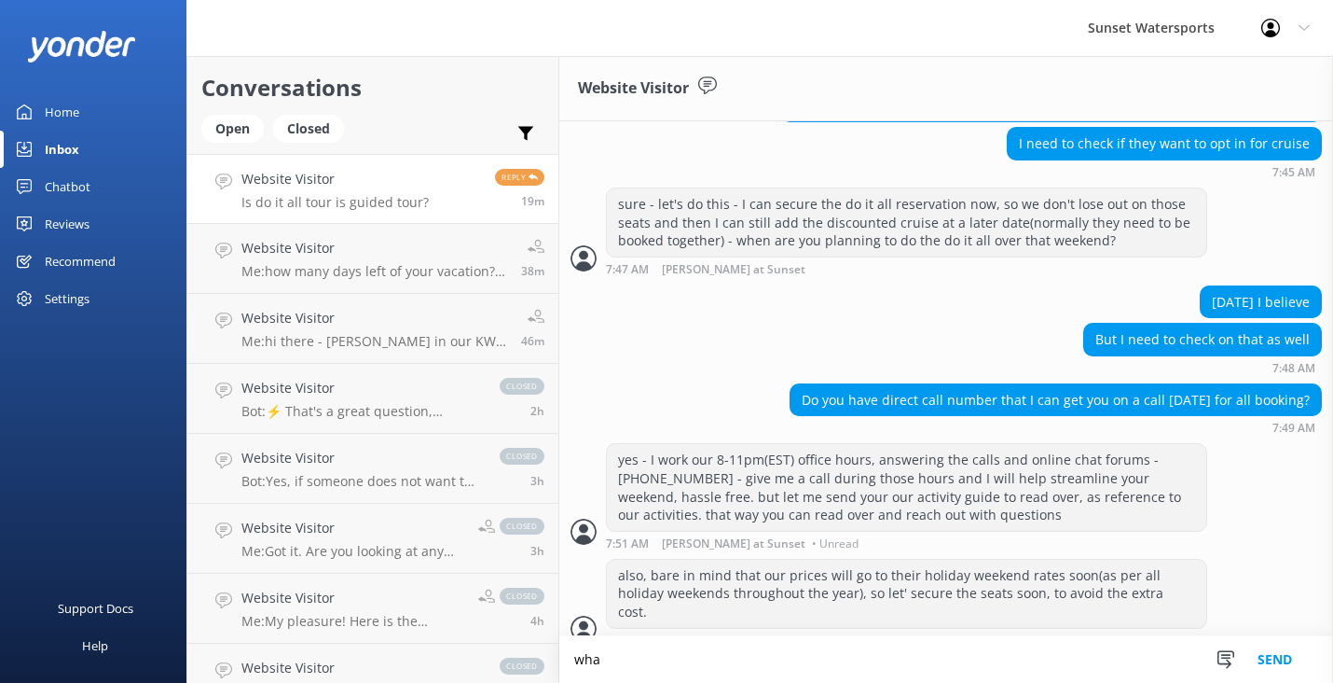
scroll to position [1398, 0]
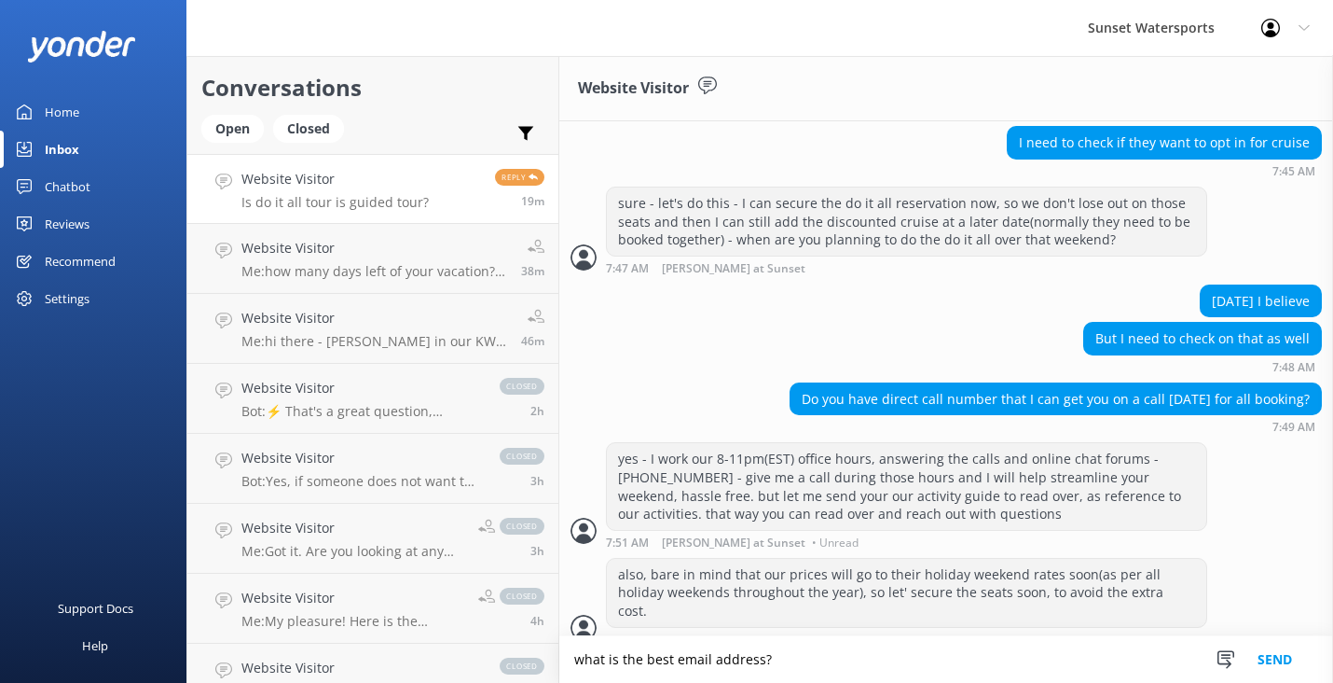
type textarea "what is the best email address?"
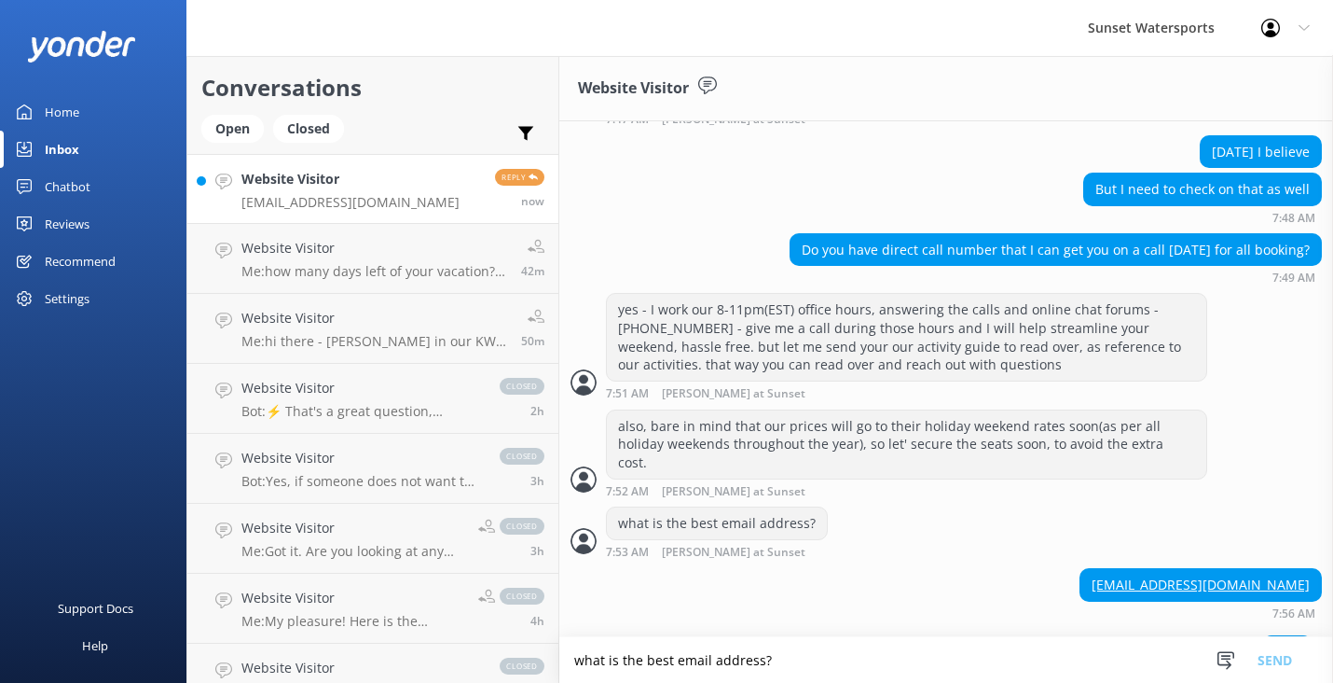
scroll to position [1564, 0]
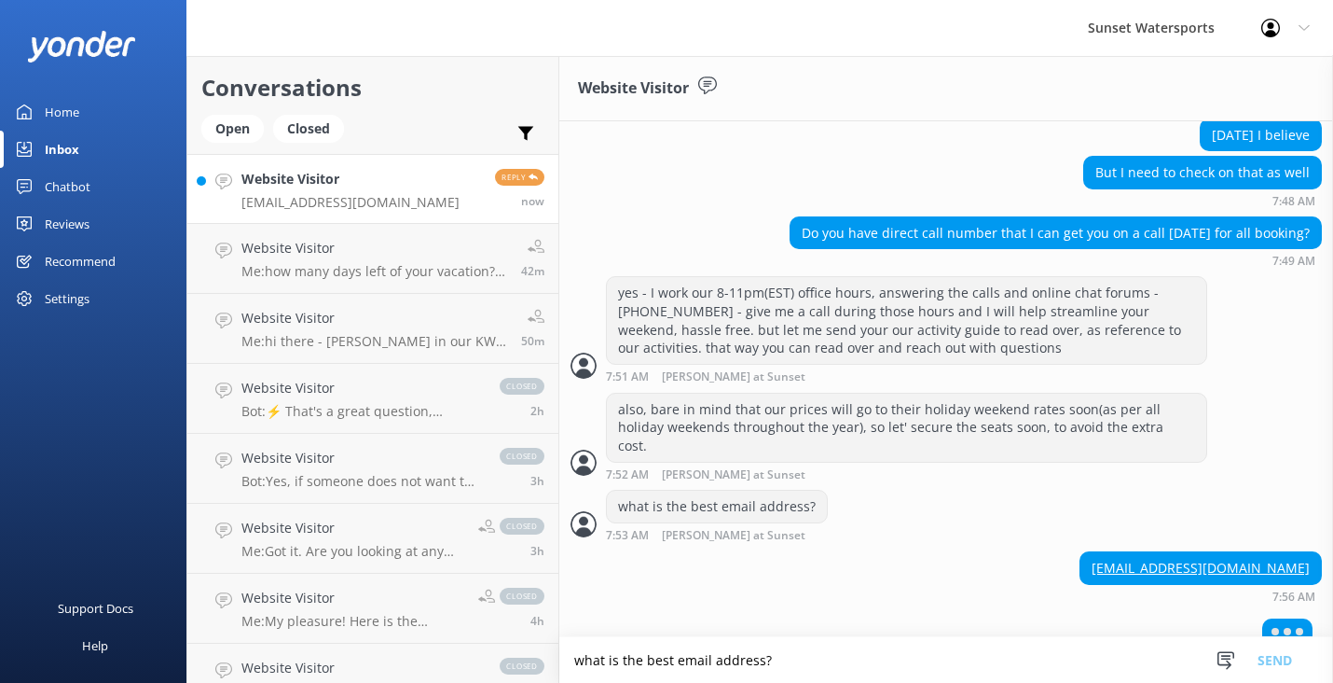
click at [630, 662] on textarea "what is the best email address?" at bounding box center [946, 660] width 774 height 46
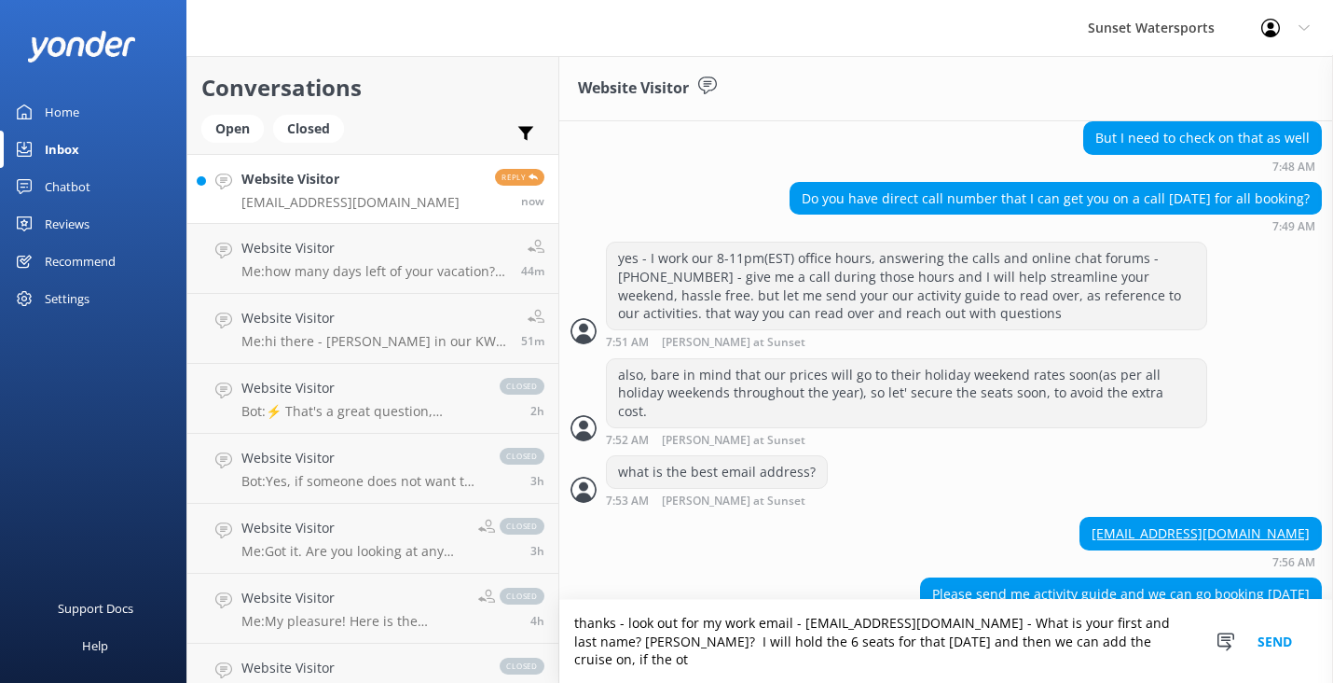
scroll to position [1617, 0]
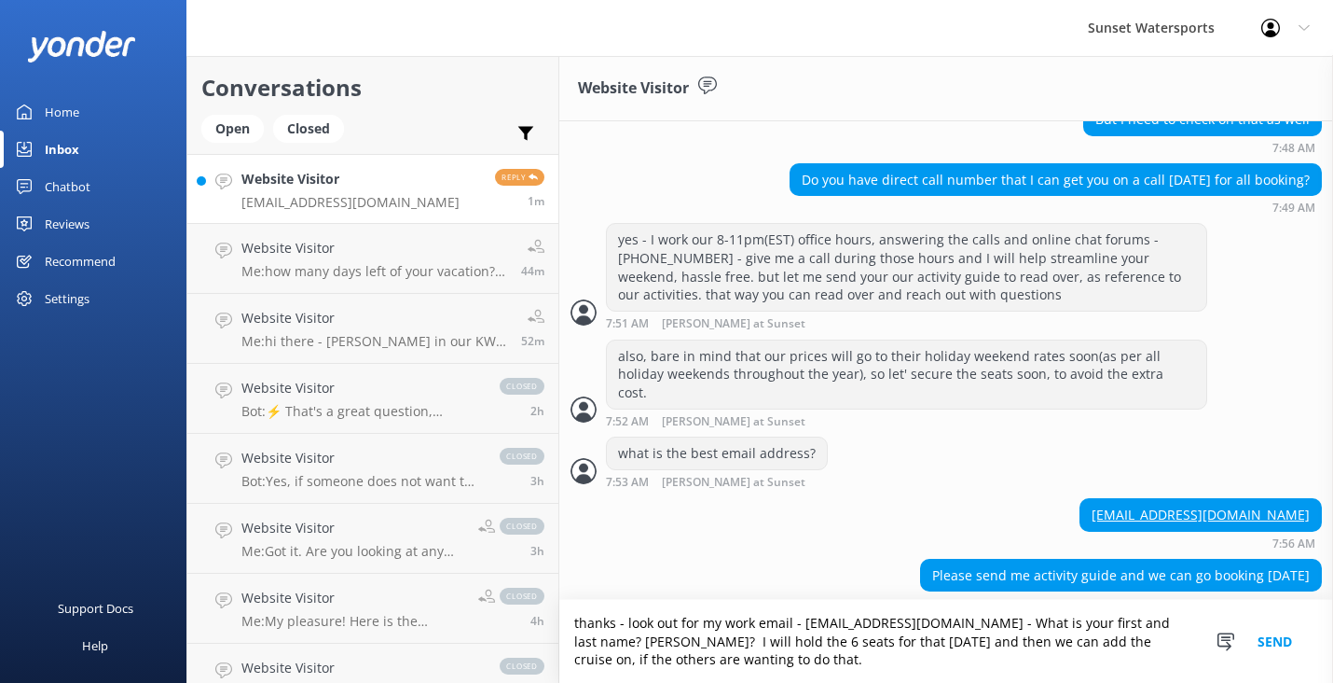
type textarea "thanks - look out for my work email - sunsetguestrelation@gmail.com - What is y…"
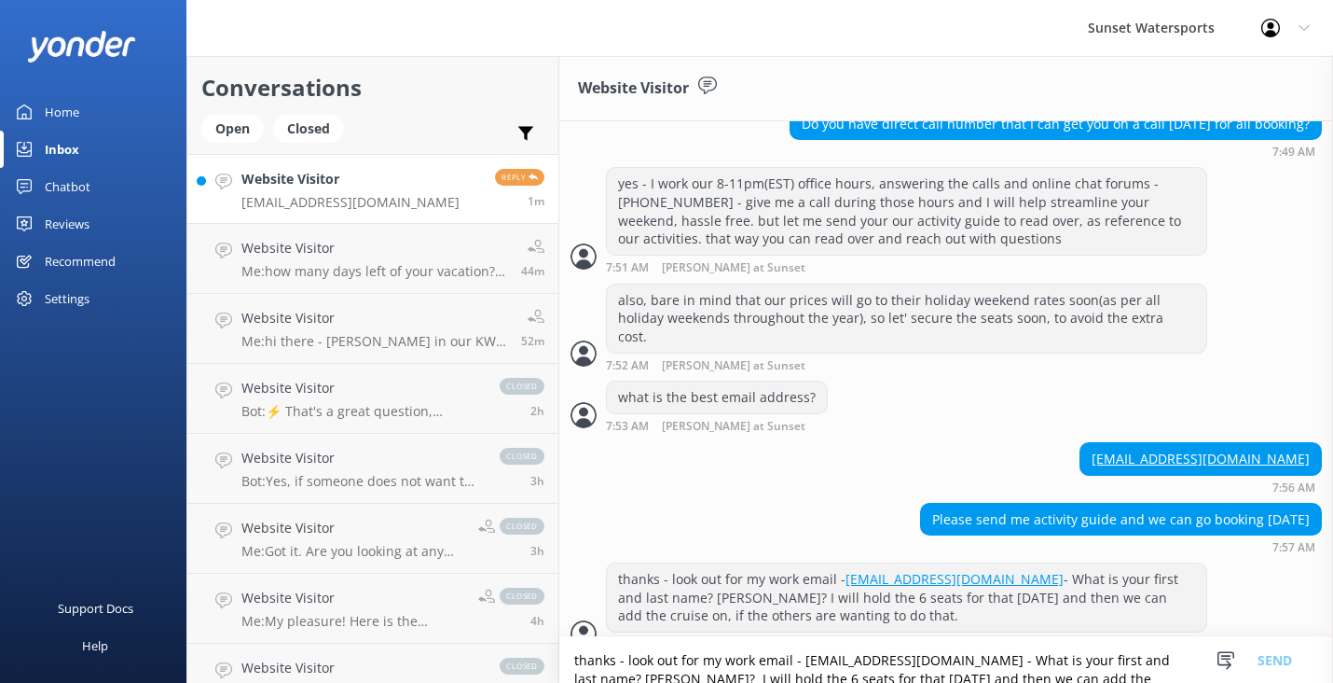
scroll to position [1677, 0]
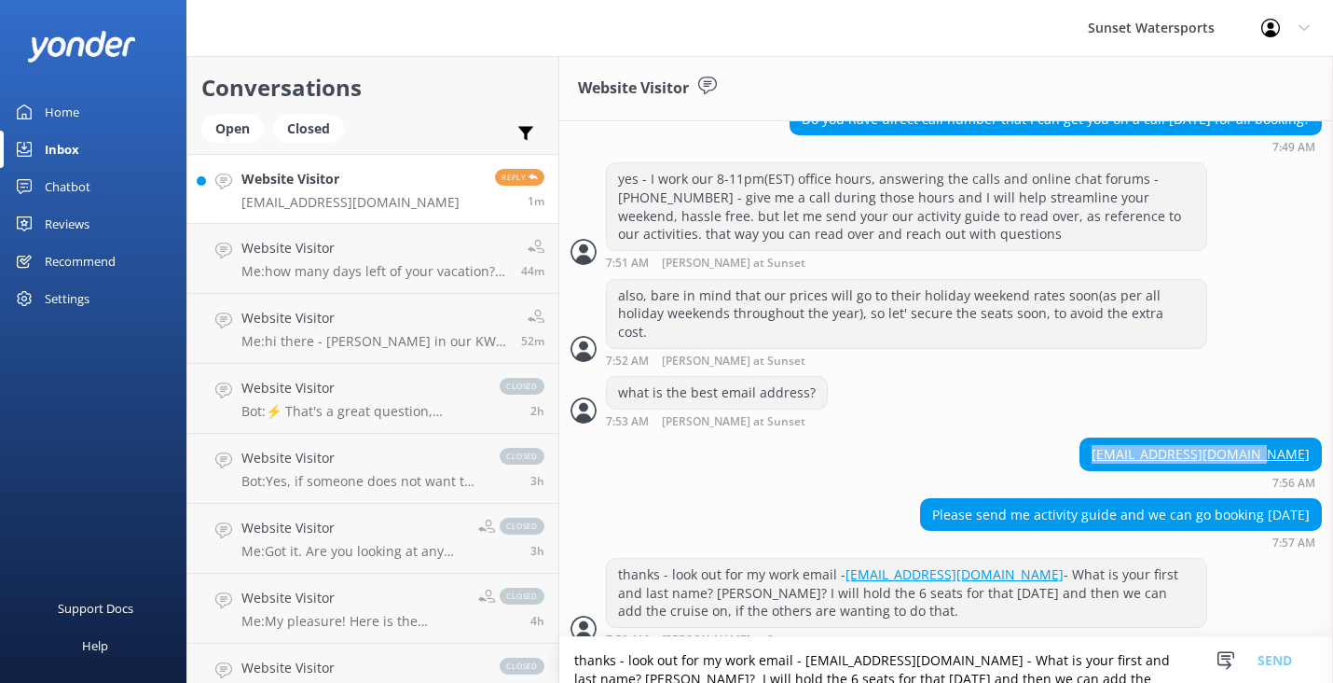
drag, startPoint x: 1304, startPoint y: 435, endPoint x: 1124, endPoint y: 434, distance: 180.0
click at [1123, 438] on div "[EMAIL_ADDRESS][DOMAIN_NAME]" at bounding box center [1201, 454] width 241 height 32
copy link "[EMAIL_ADDRESS][DOMAIN_NAME]"
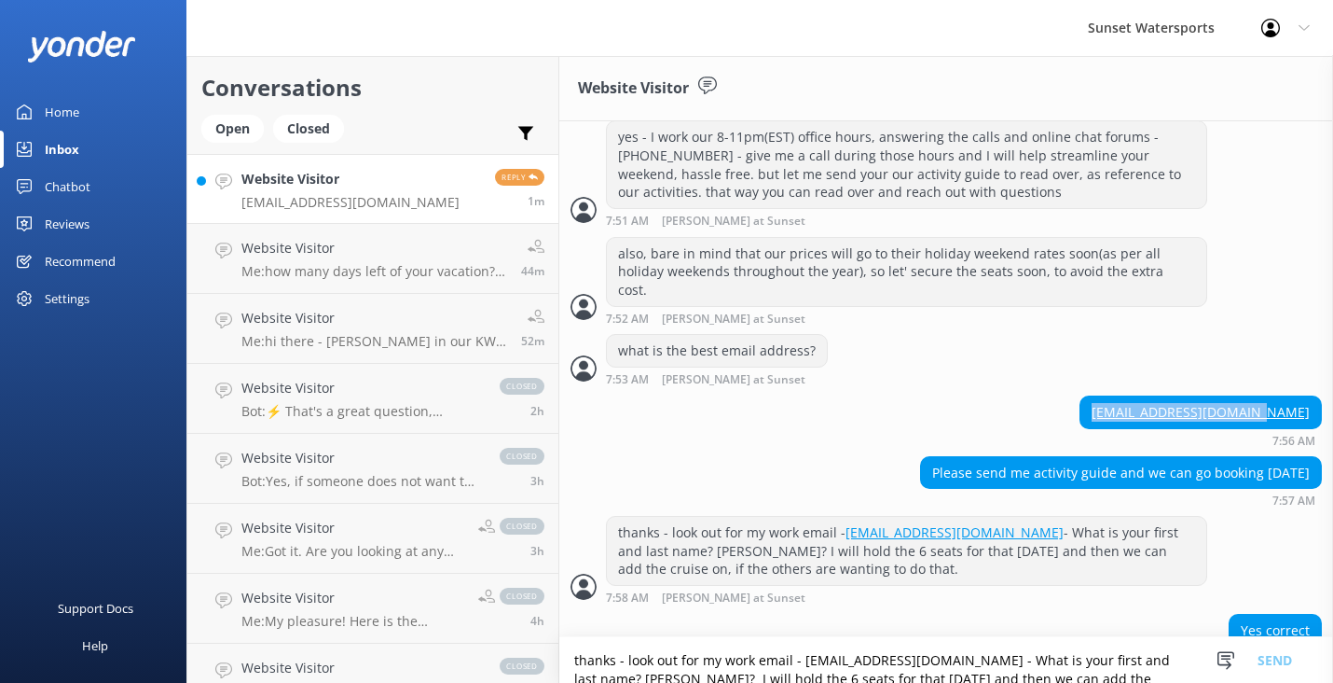
scroll to position [1738, 0]
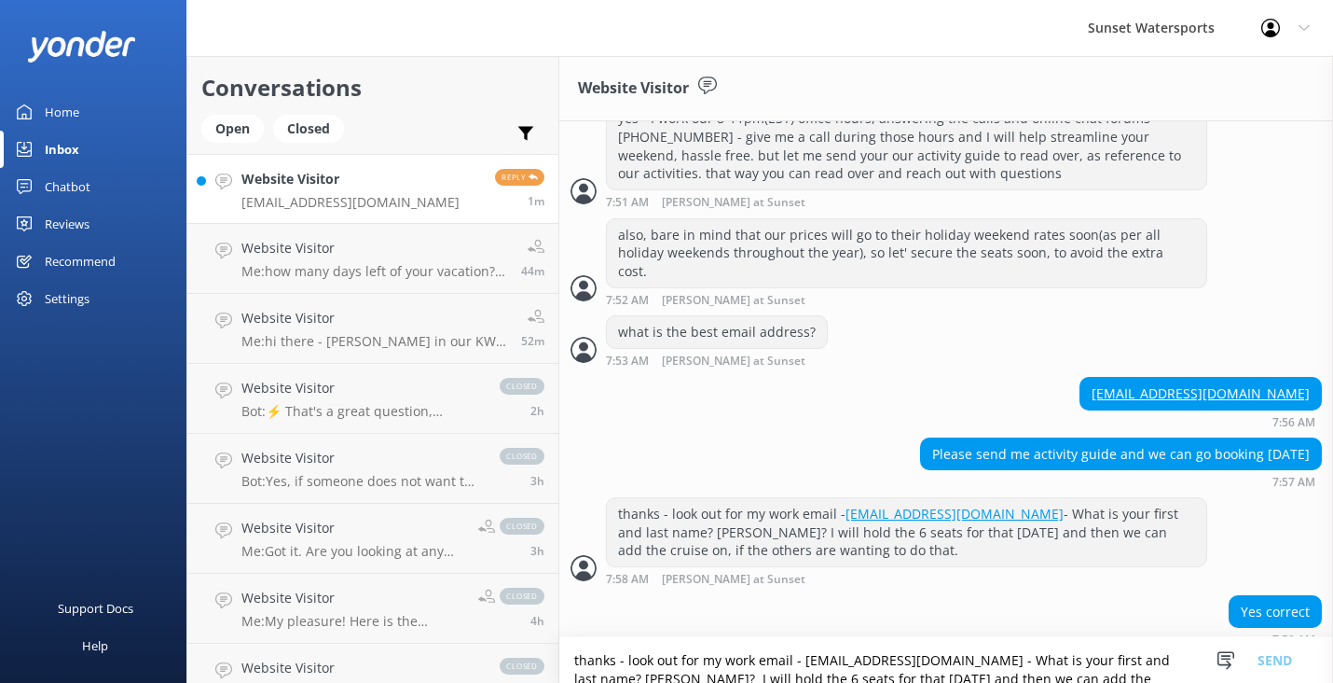
click at [600, 652] on textarea "thanks - look out for my work email - sunsetguestrelation@gmail.com - What is y…" at bounding box center [946, 660] width 774 height 46
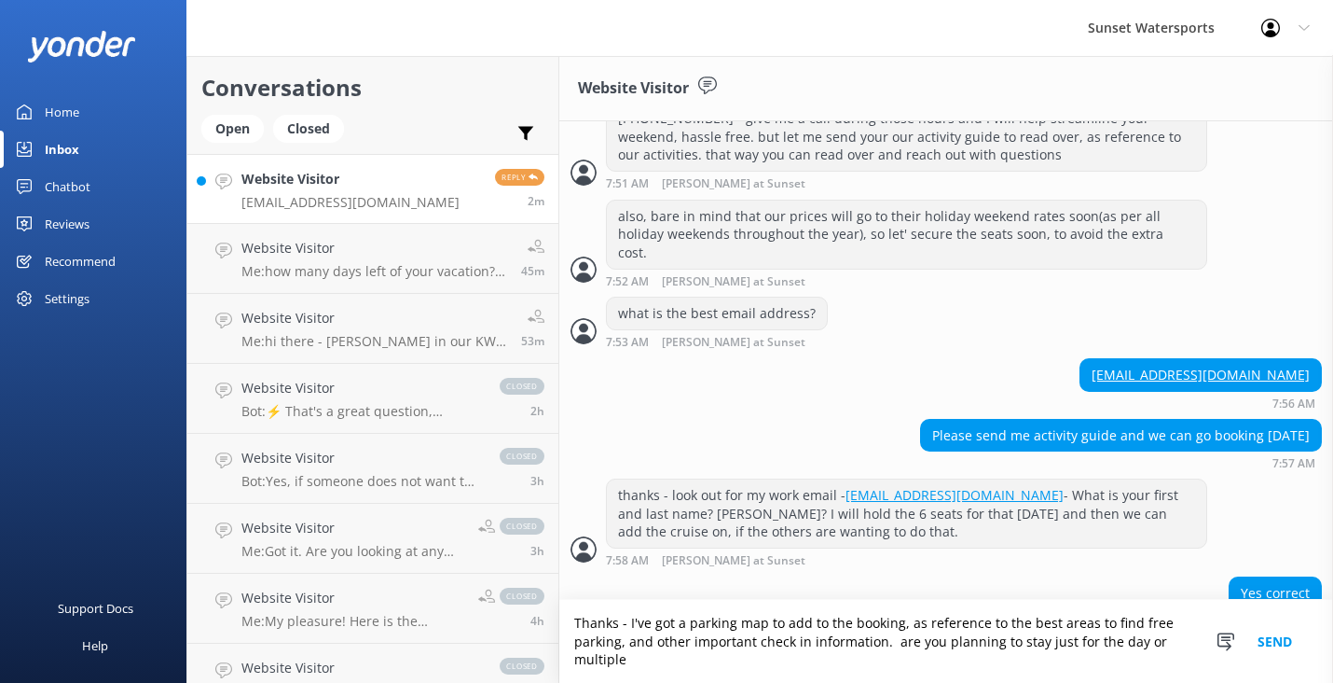
scroll to position [1775, 0]
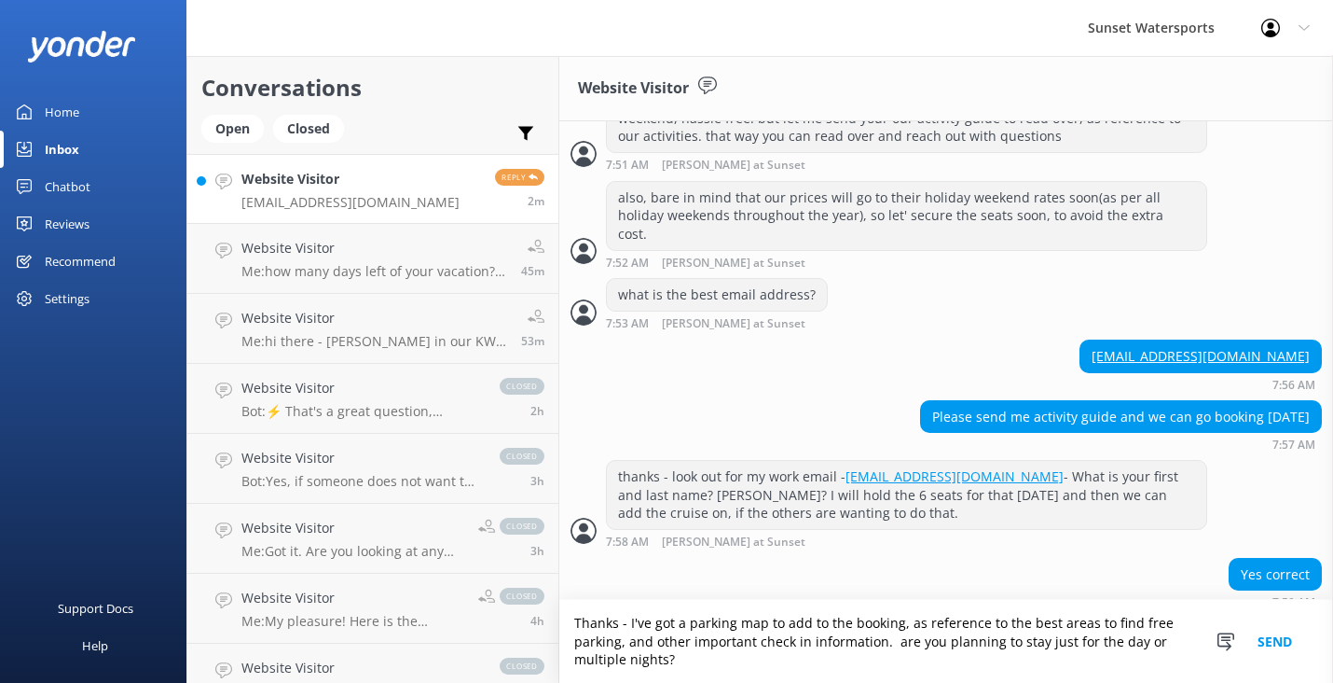
type textarea "Thanks - I've got a parking map to add to the booking, as reference to the best…"
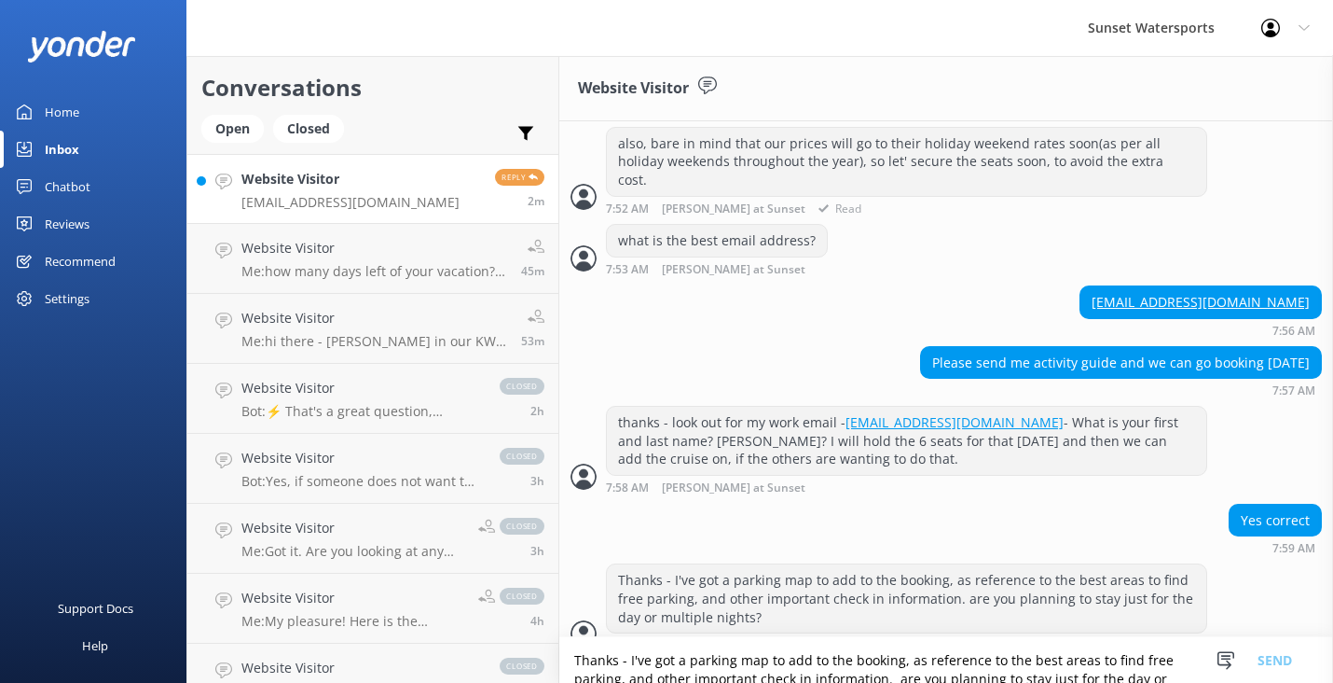
scroll to position [1834, 0]
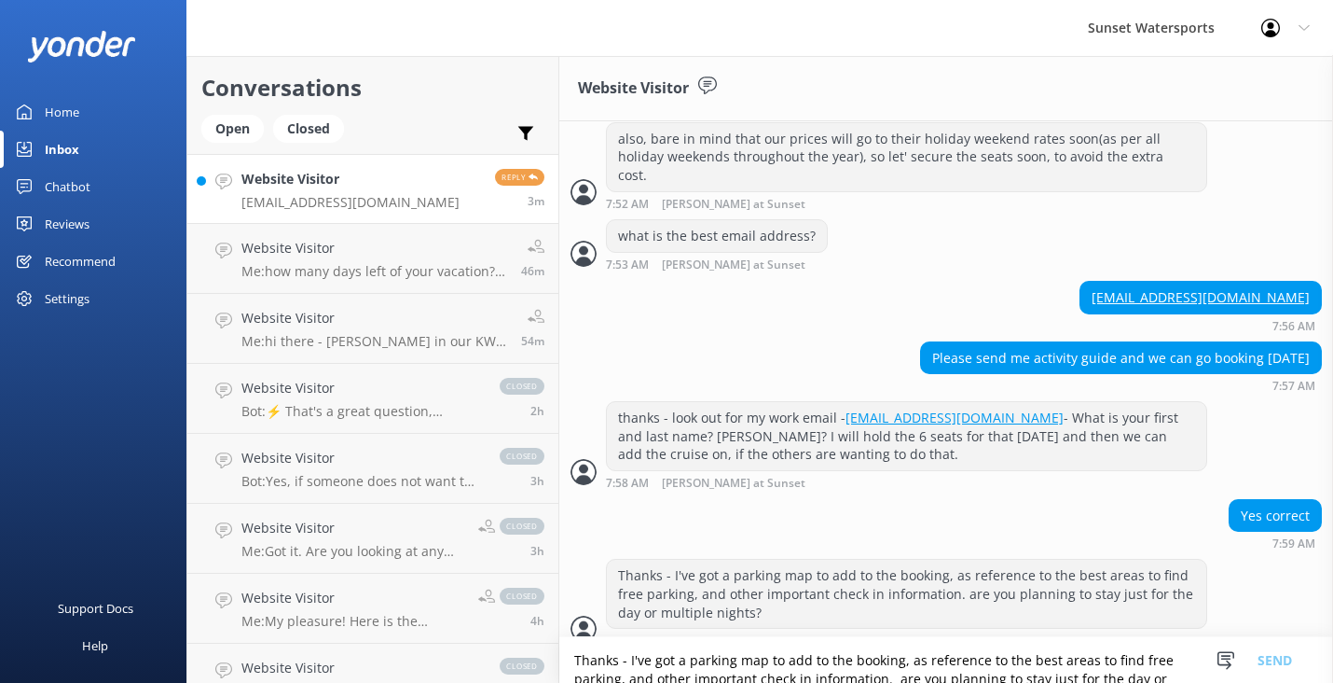
click at [618, 673] on textarea "Thanks - I've got a parking map to add to the booking, as reference to the best…" at bounding box center [946, 660] width 774 height 46
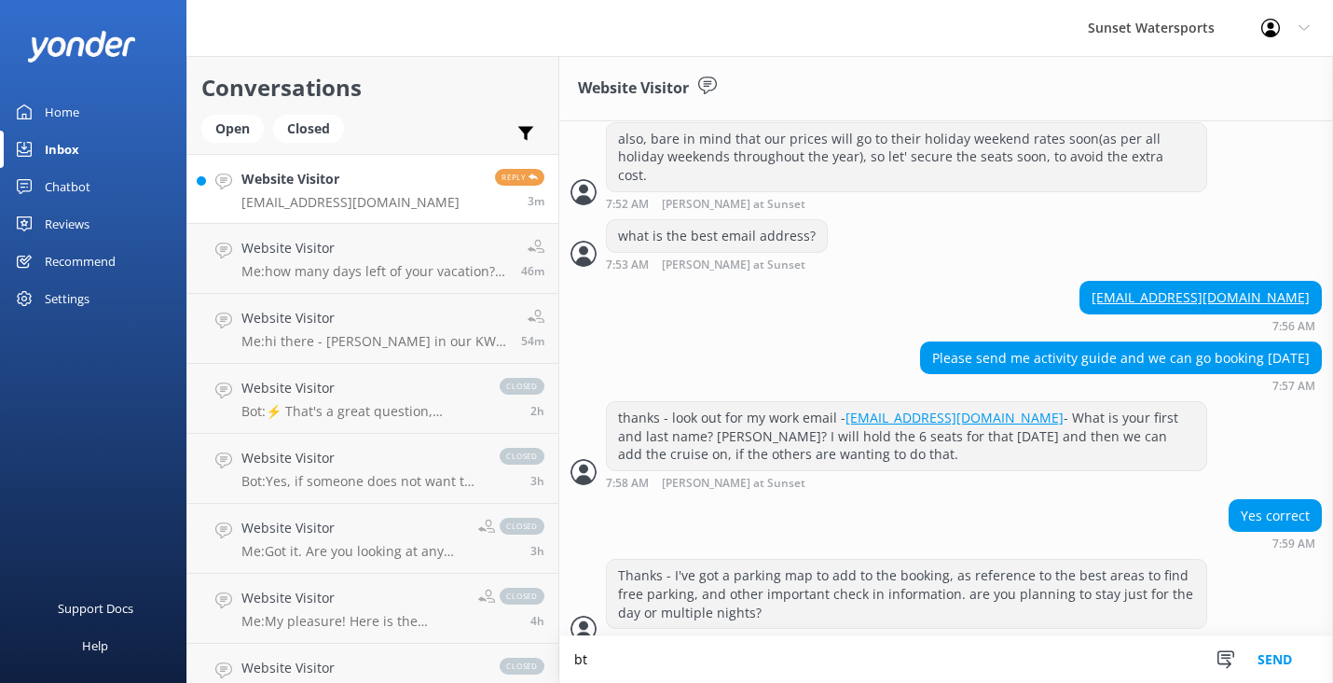
scroll to position [1835, 0]
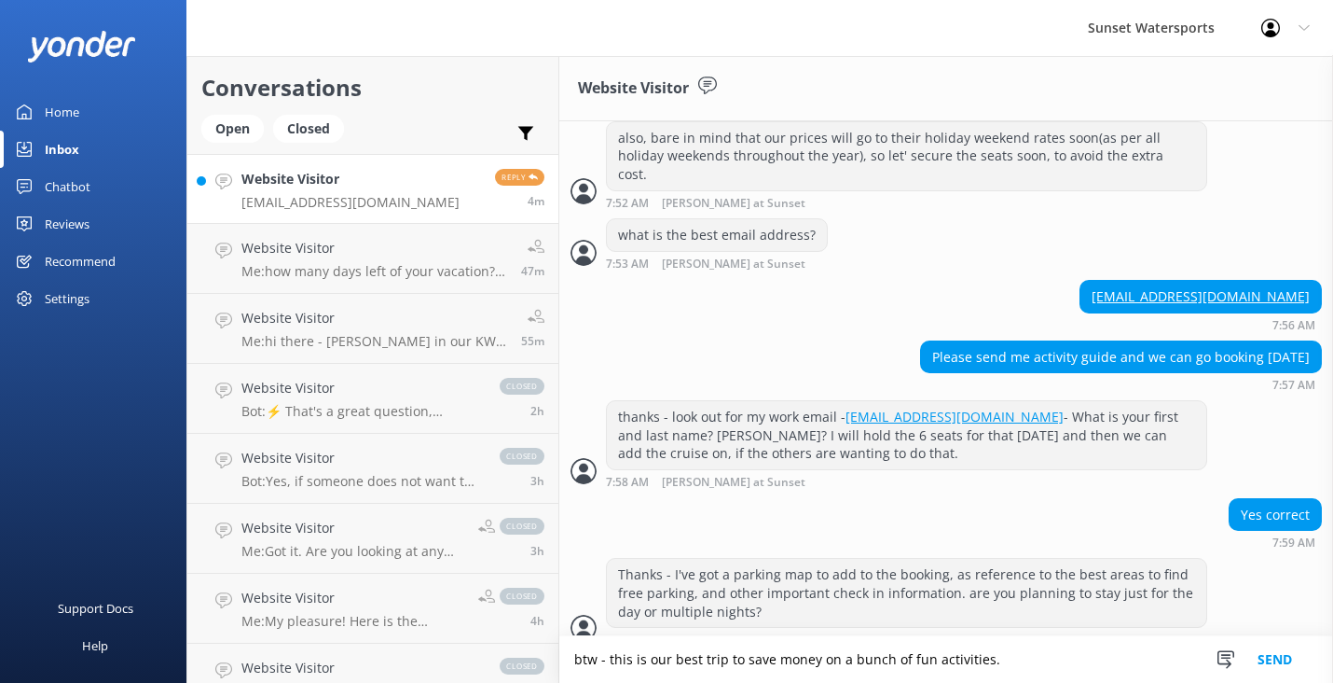
type textarea "btw - this is our best trip to save money on a bunch of fun activities."
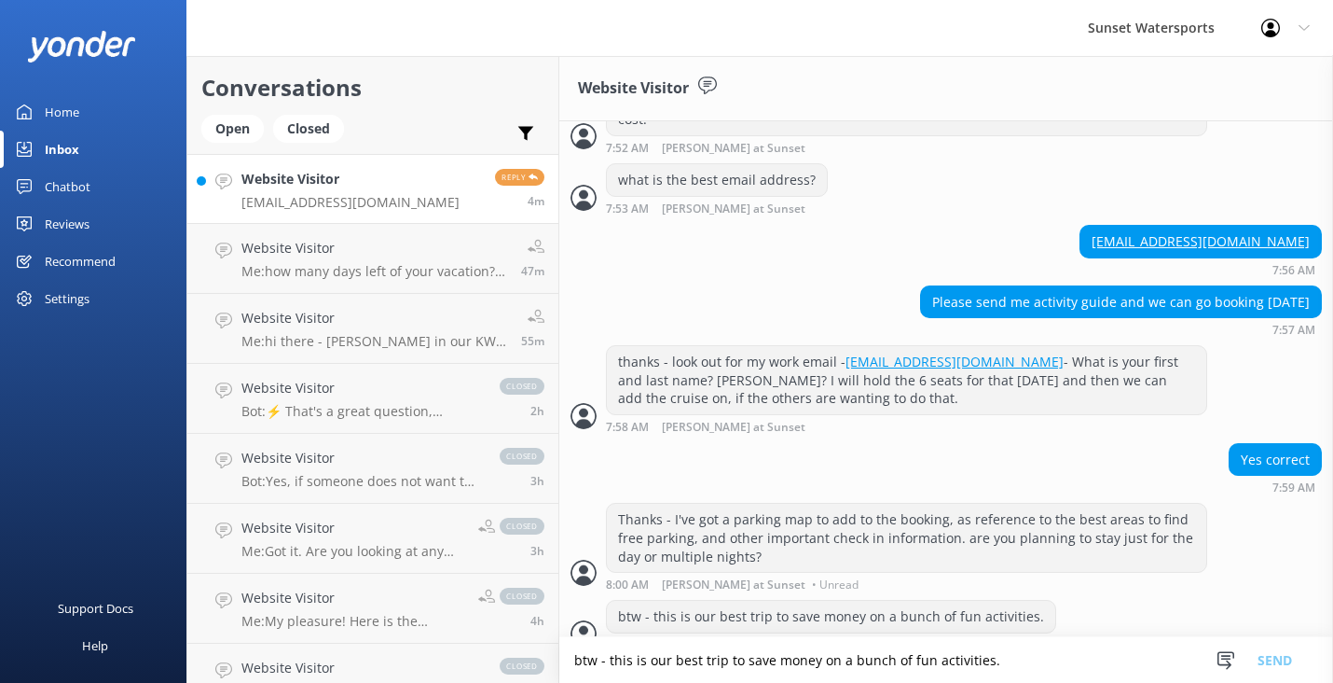
scroll to position [1895, 0]
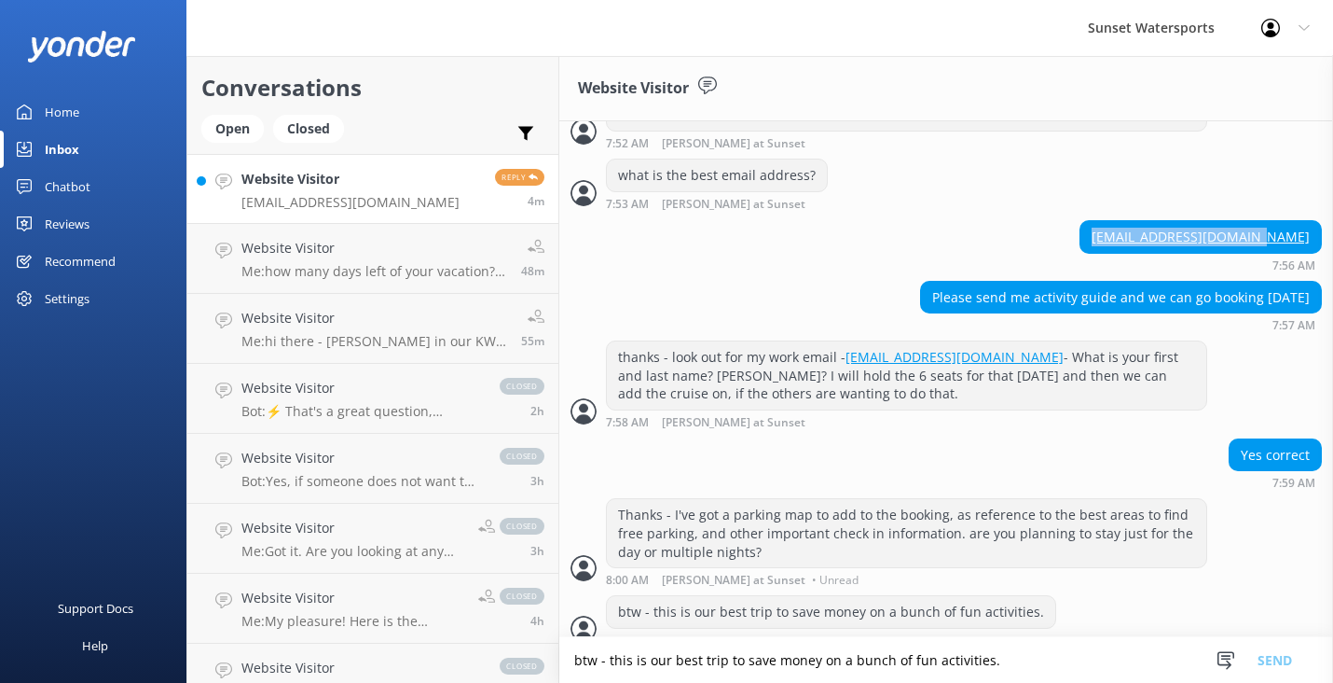
drag, startPoint x: 1299, startPoint y: 216, endPoint x: 1118, endPoint y: 223, distance: 181.0
click at [1118, 223] on div "[EMAIL_ADDRESS][DOMAIN_NAME]" at bounding box center [1201, 237] width 241 height 32
copy link "[EMAIL_ADDRESS][DOMAIN_NAME]"
click at [622, 665] on textarea "btw - this is our best trip to save money on a bunch of fun activities." at bounding box center [946, 660] width 774 height 46
click at [617, 667] on textarea "btw - this is our best trip to save money on a bunch of fun activities." at bounding box center [946, 660] width 774 height 46
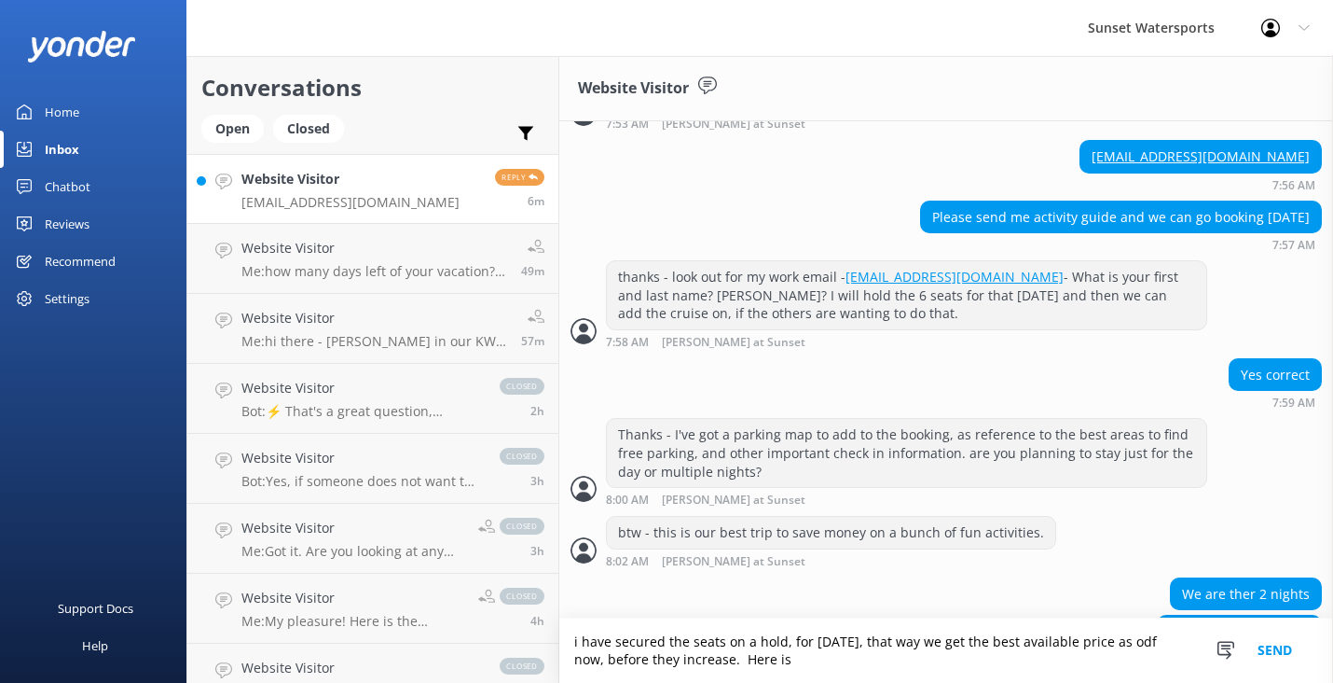
scroll to position [2013, 0]
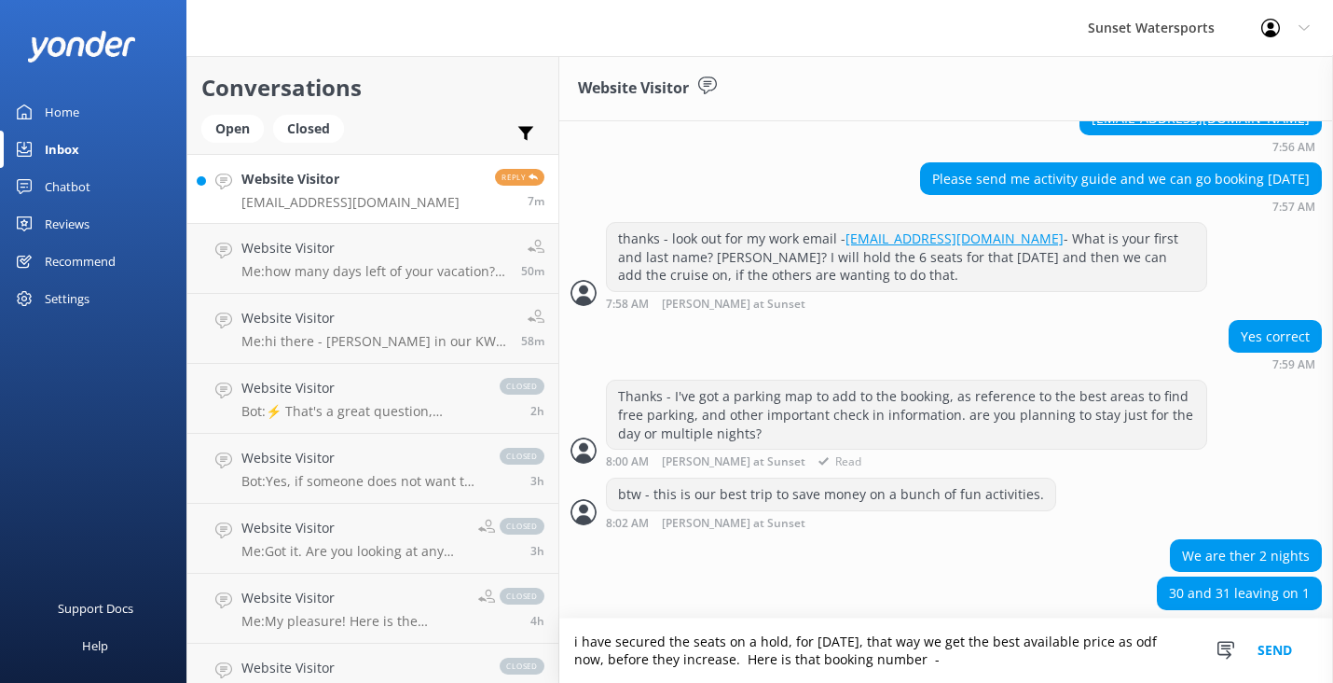
paste textarea "#304840365"
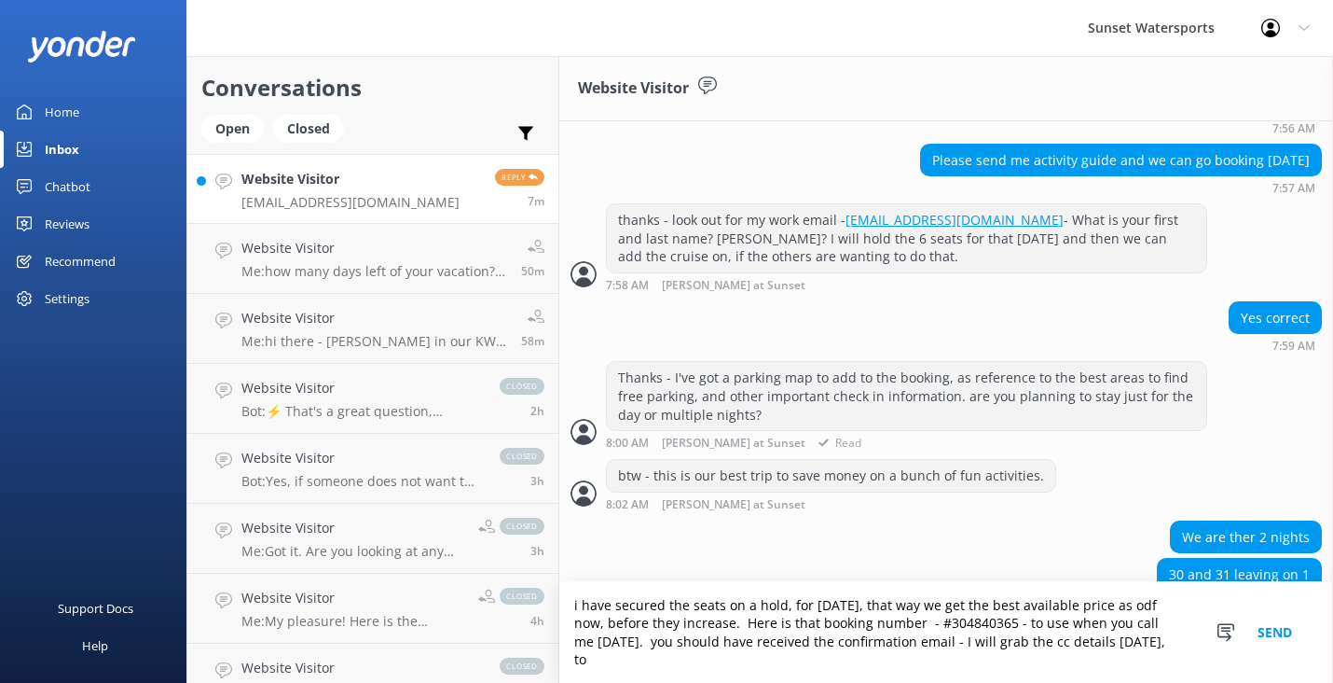
scroll to position [2050, 0]
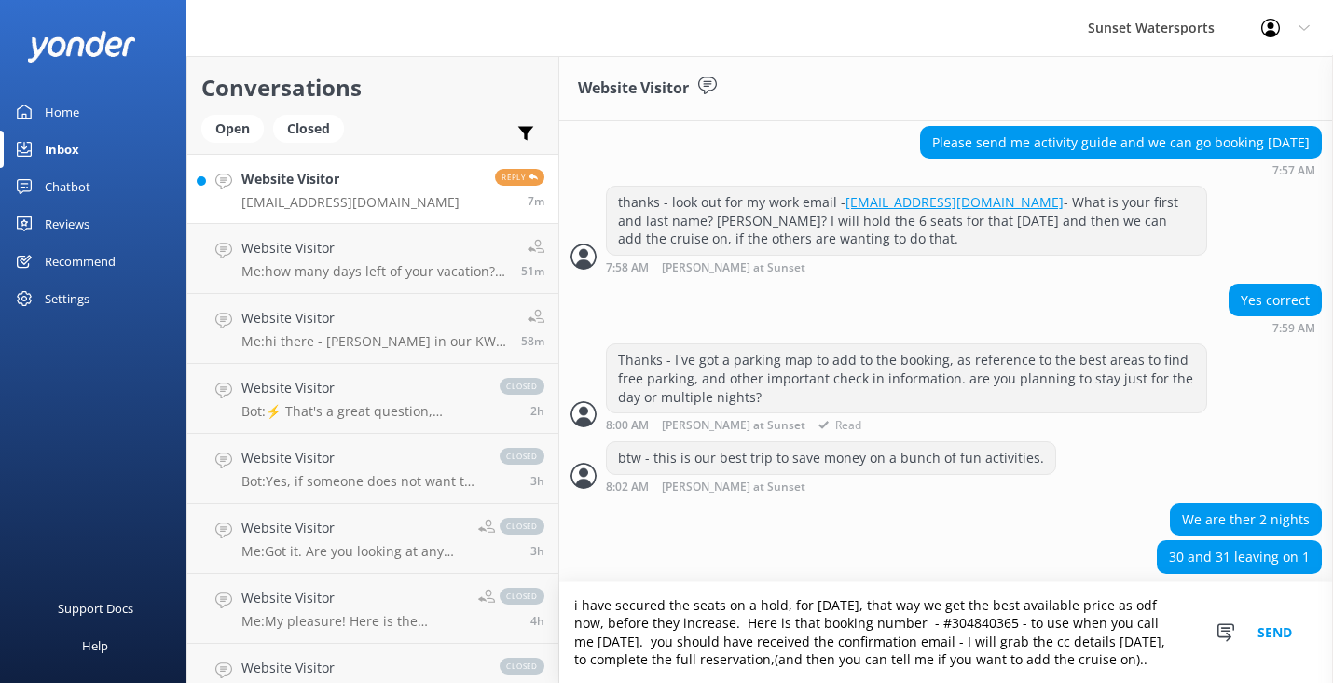
type textarea "i have secured the seats on a hold, for [DATE], that way we get the best availa…"
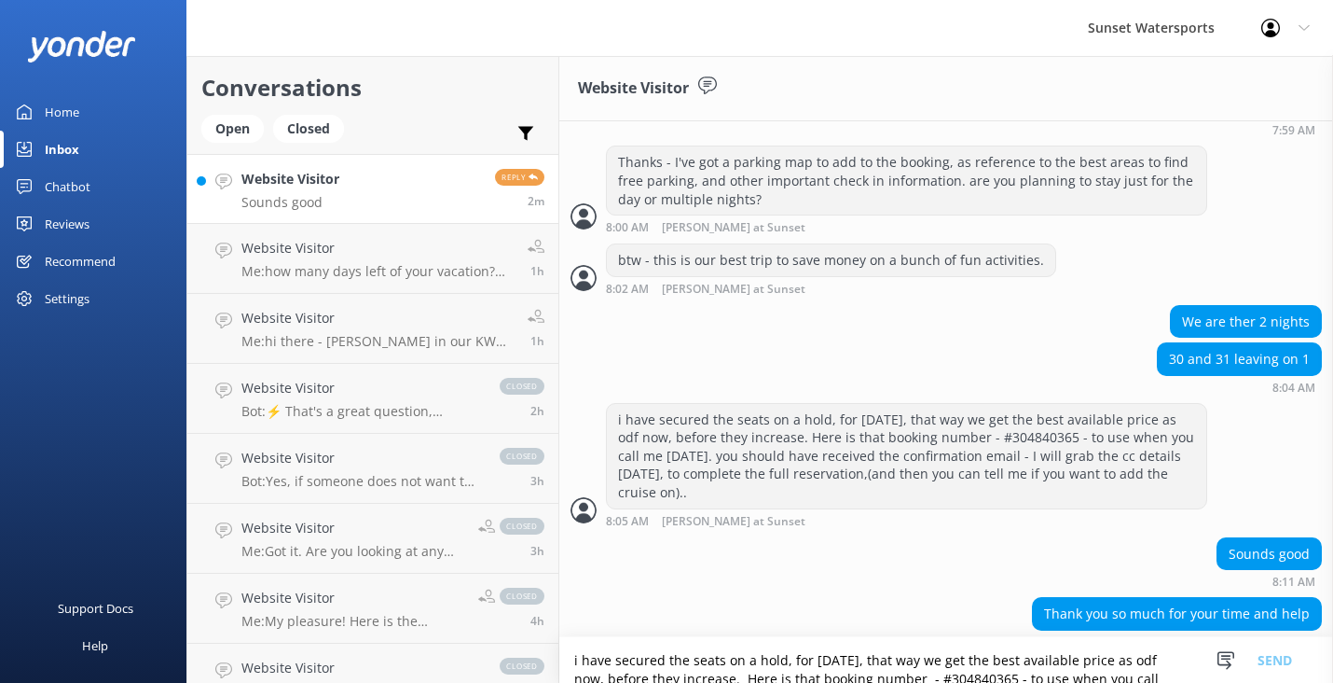
scroll to position [2249, 0]
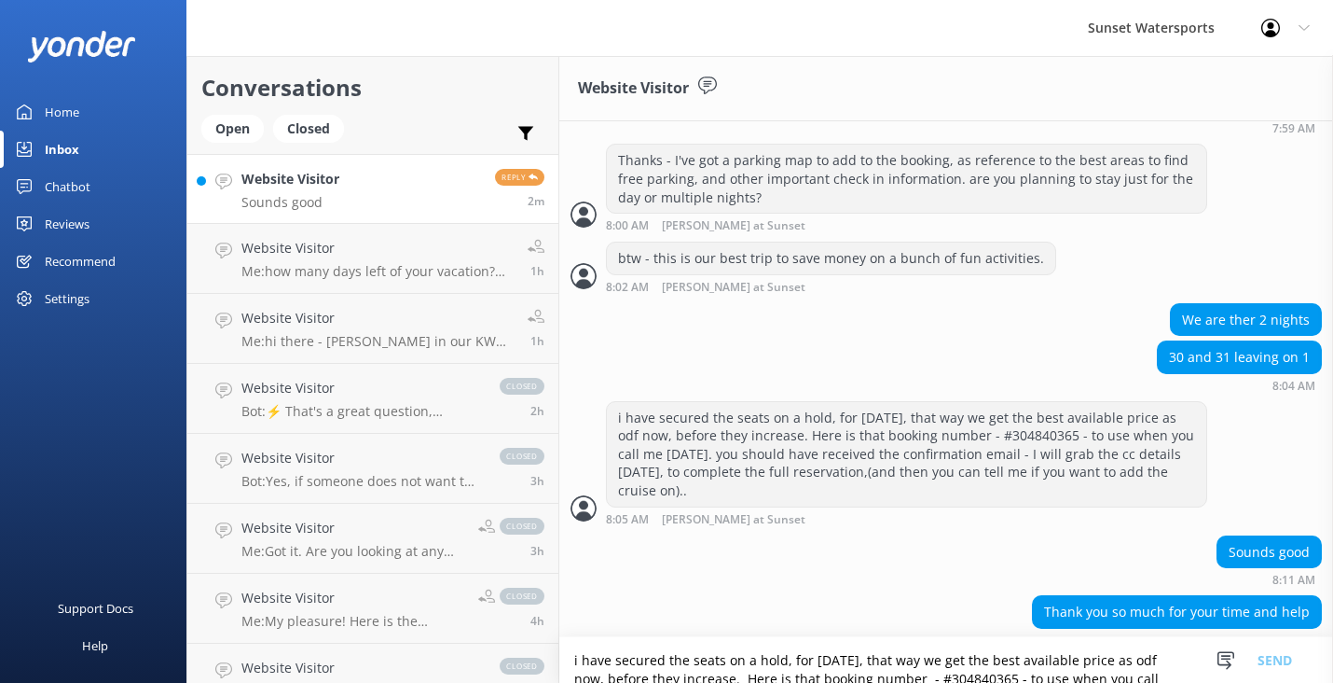
click at [621, 667] on textarea "i have secured the seats on a hold, for [DATE], that way we get the best availa…" at bounding box center [946, 660] width 774 height 46
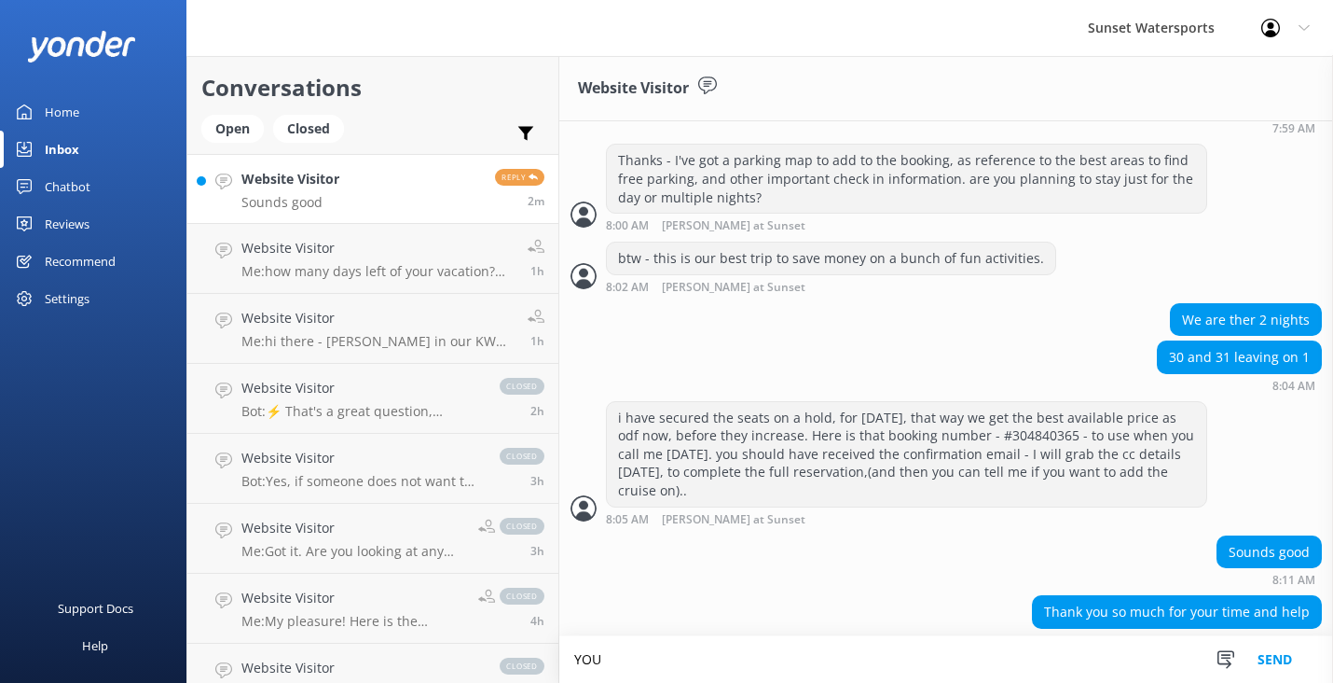
scroll to position [2250, 0]
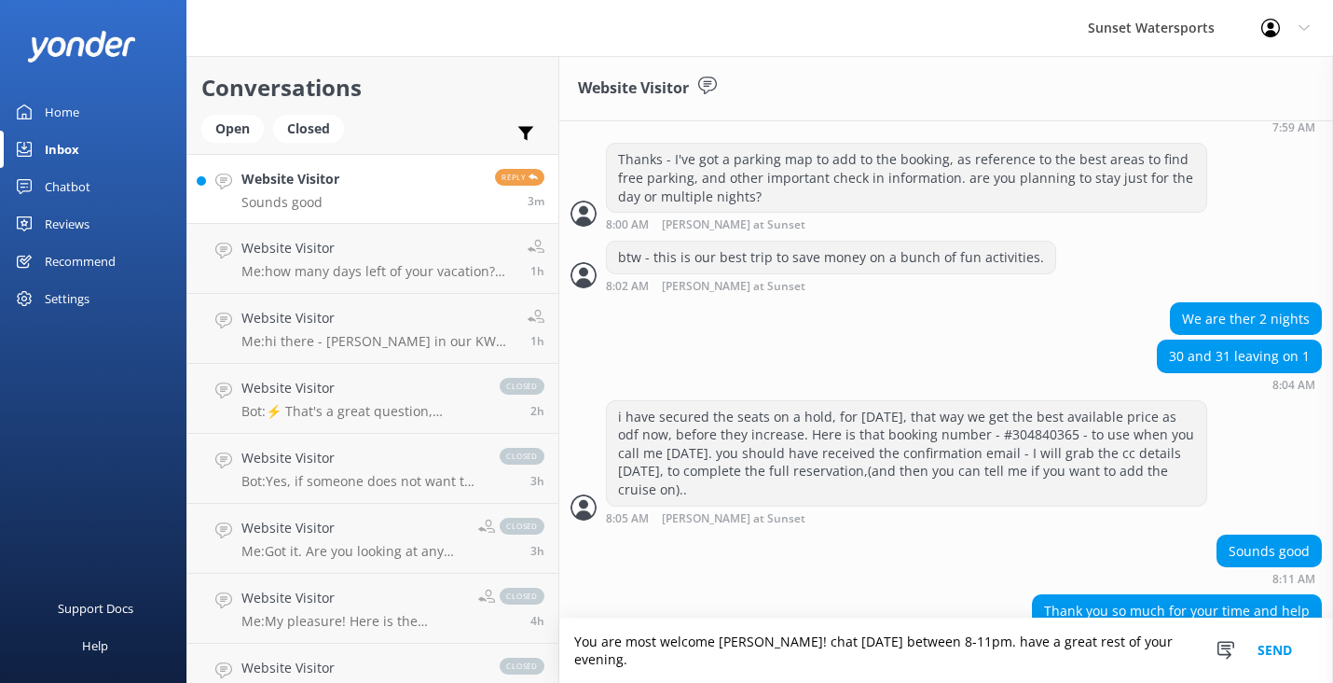
type textarea "You are most welcome [PERSON_NAME]! chat [DATE] between 8-11pm. have a great re…"
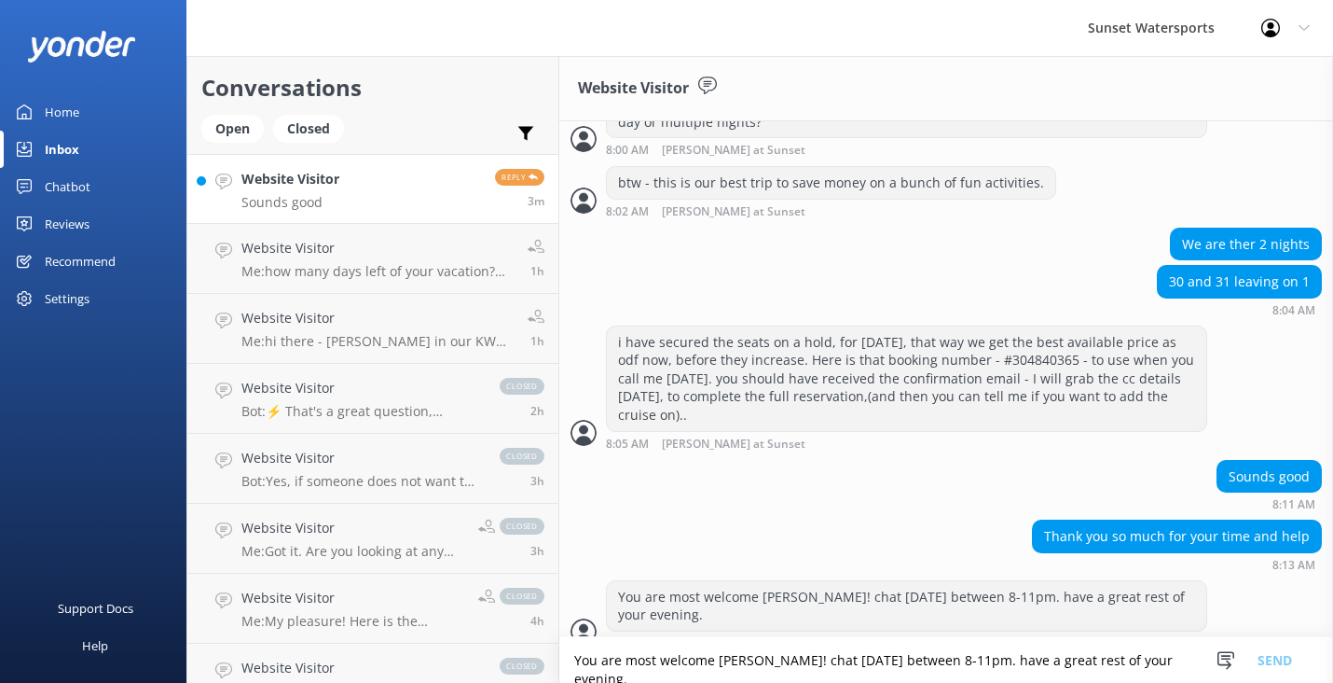
scroll to position [2327, 0]
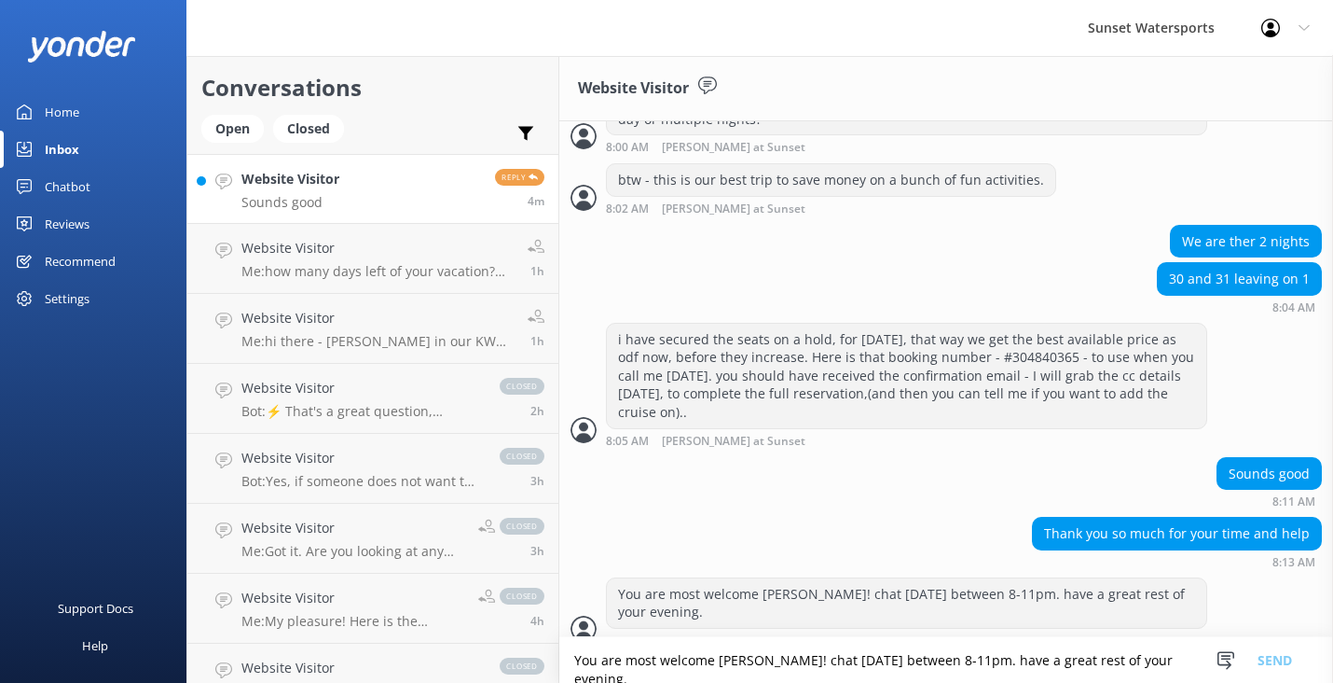
click at [623, 669] on textarea "You are most welcome [PERSON_NAME]! chat [DATE] between 8-11pm. have a great re…" at bounding box center [946, 660] width 774 height 46
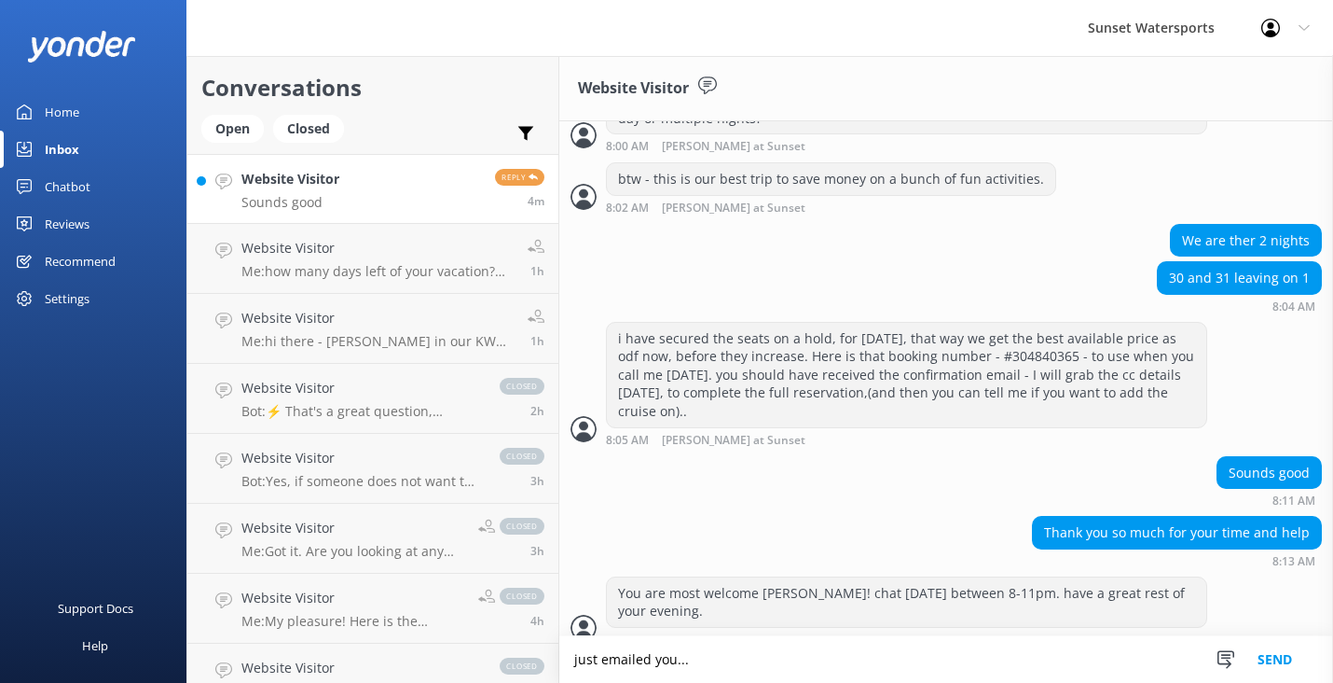
type textarea "just emailed you..."
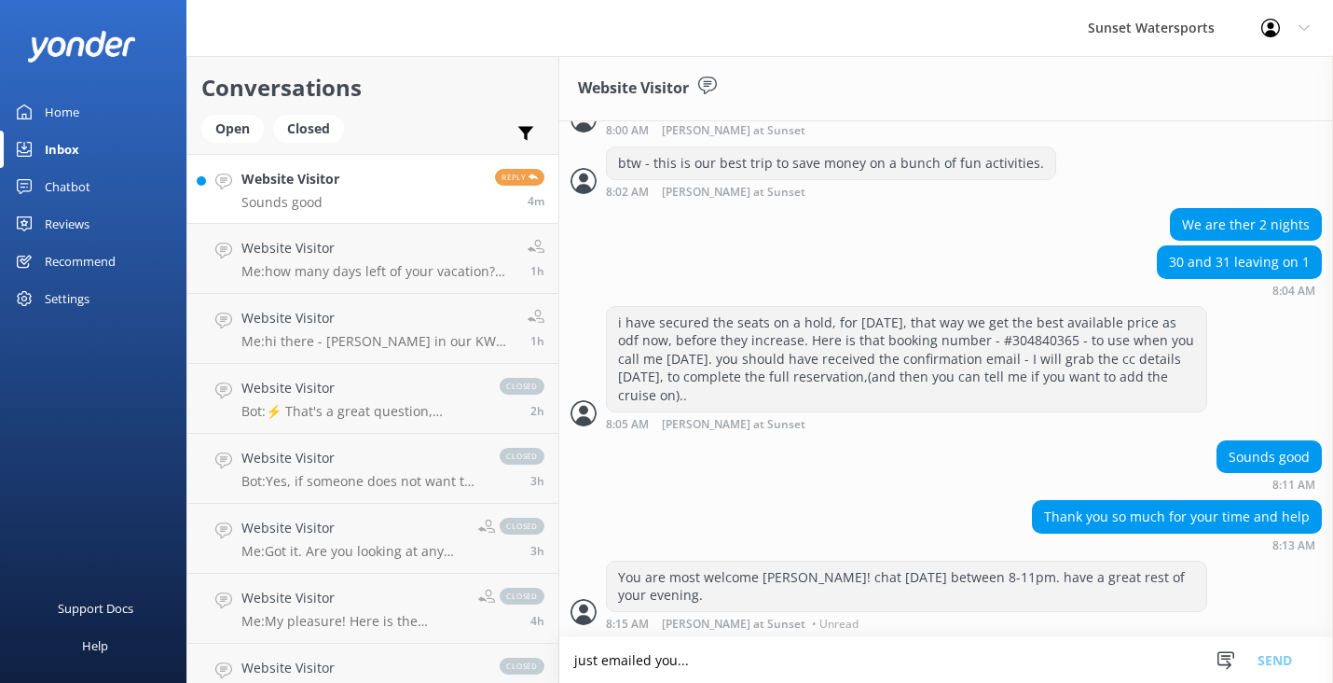
scroll to position [2388, 0]
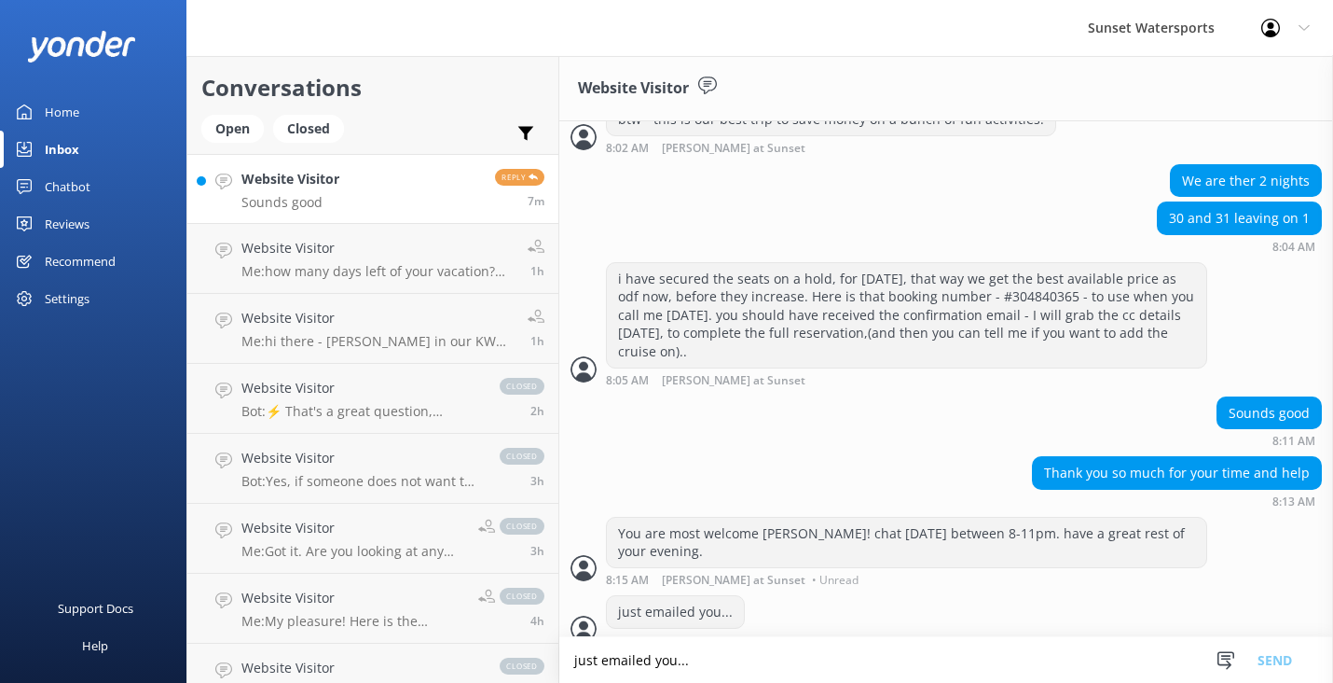
click at [289, 203] on p "Sounds good" at bounding box center [291, 202] width 98 height 17
click at [301, 249] on h4 "Website Visitor" at bounding box center [378, 248] width 272 height 21
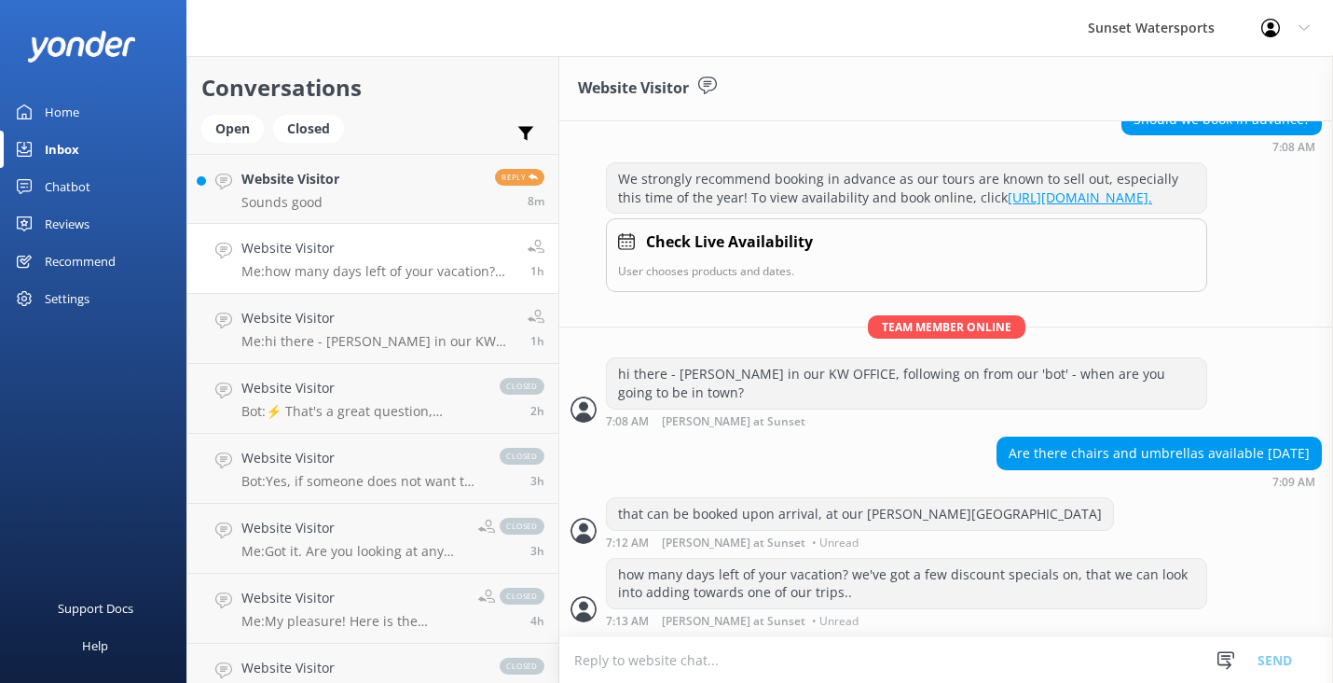
scroll to position [269, 0]
click at [350, 200] on p "Me: just emailed you..." at bounding box center [311, 202] width 138 height 17
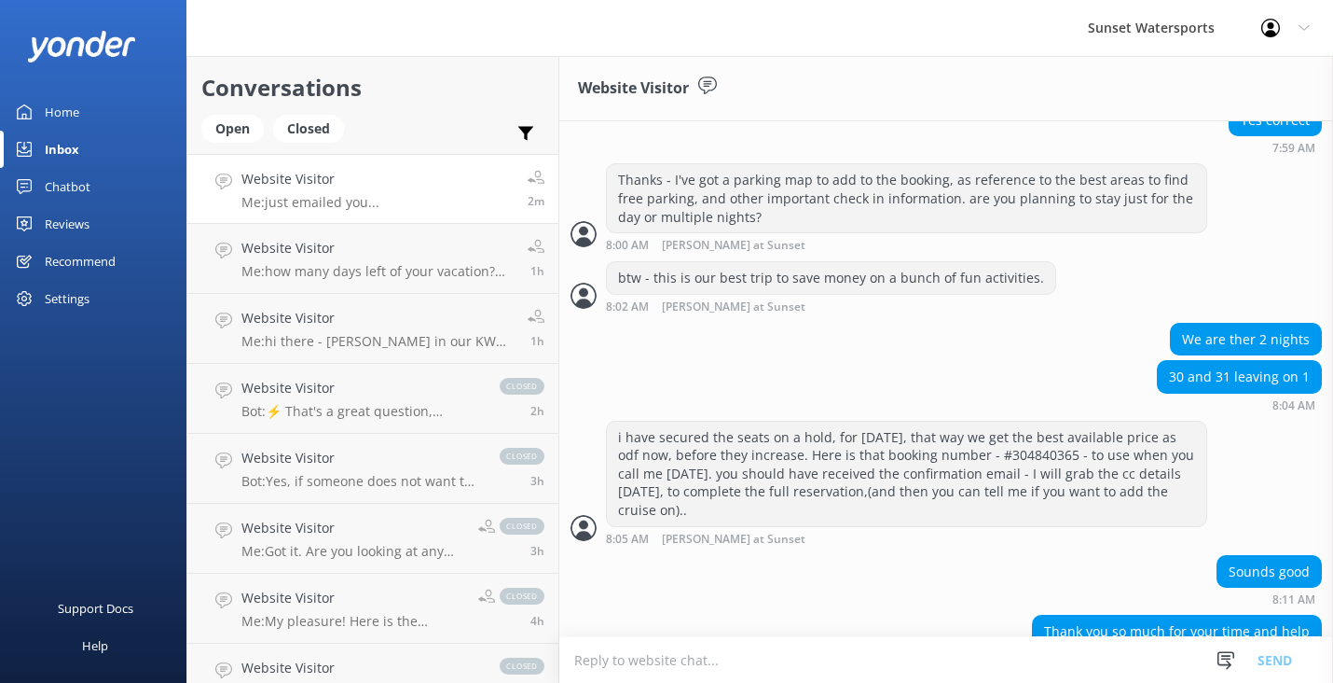
scroll to position [2388, 0]
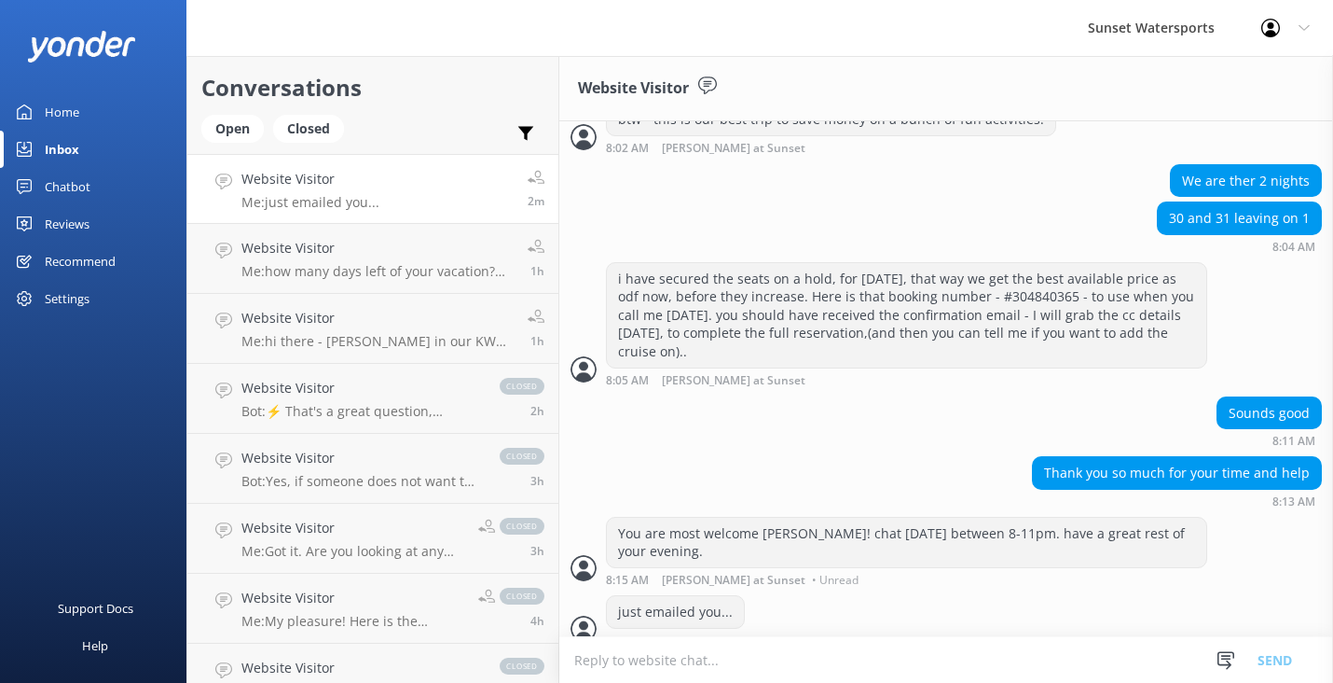
click at [1188, 32] on div "Sunset Watersports" at bounding box center [1151, 28] width 173 height 56
click at [1296, 35] on div "Profile Settings Logout" at bounding box center [1285, 28] width 95 height 56
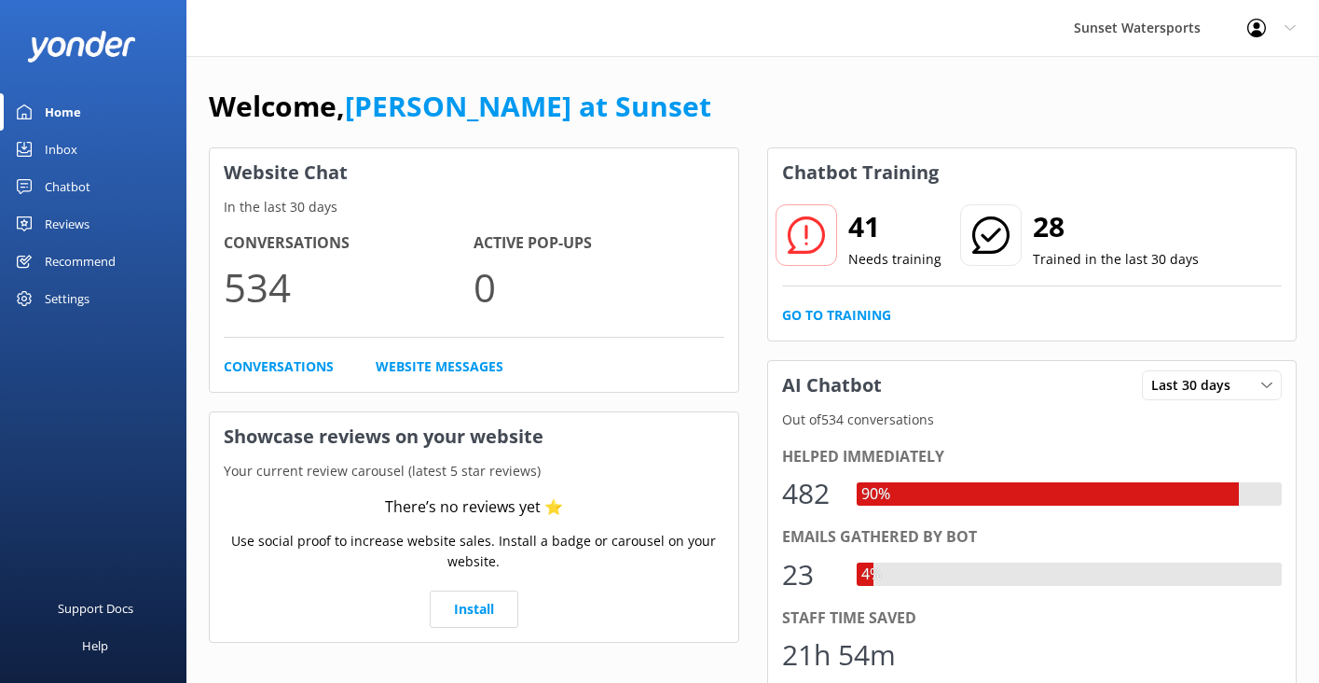
click at [72, 160] on div "Inbox" at bounding box center [61, 149] width 33 height 37
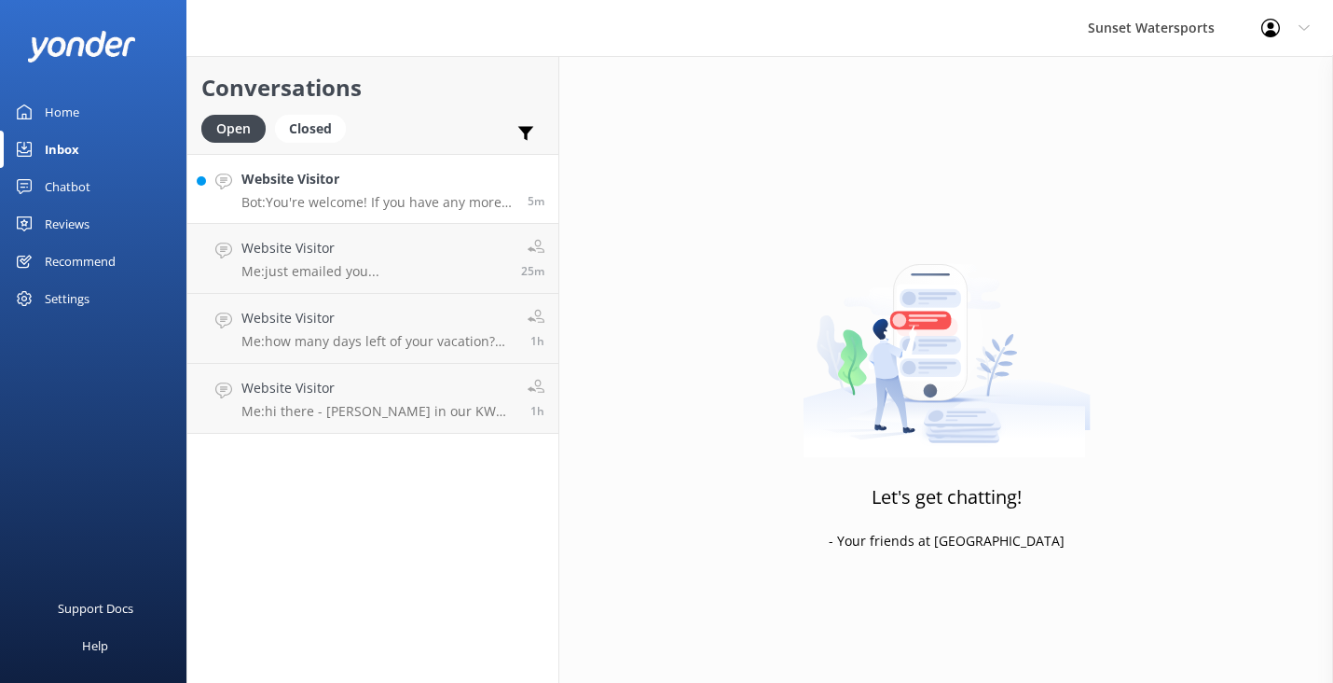
click at [464, 196] on p "Bot: You're welcome! If you have any more questions, feel free to ask." at bounding box center [378, 202] width 272 height 17
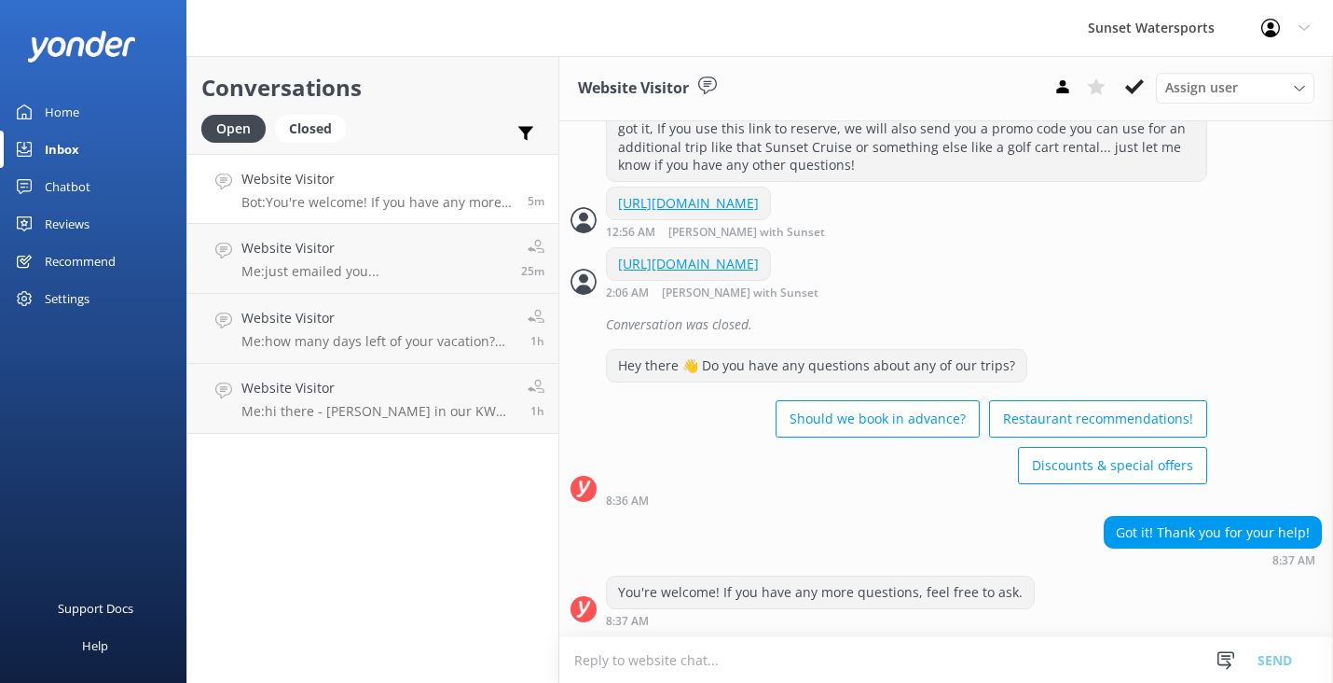
scroll to position [2624, 0]
click at [1143, 86] on icon at bounding box center [1134, 86] width 19 height 19
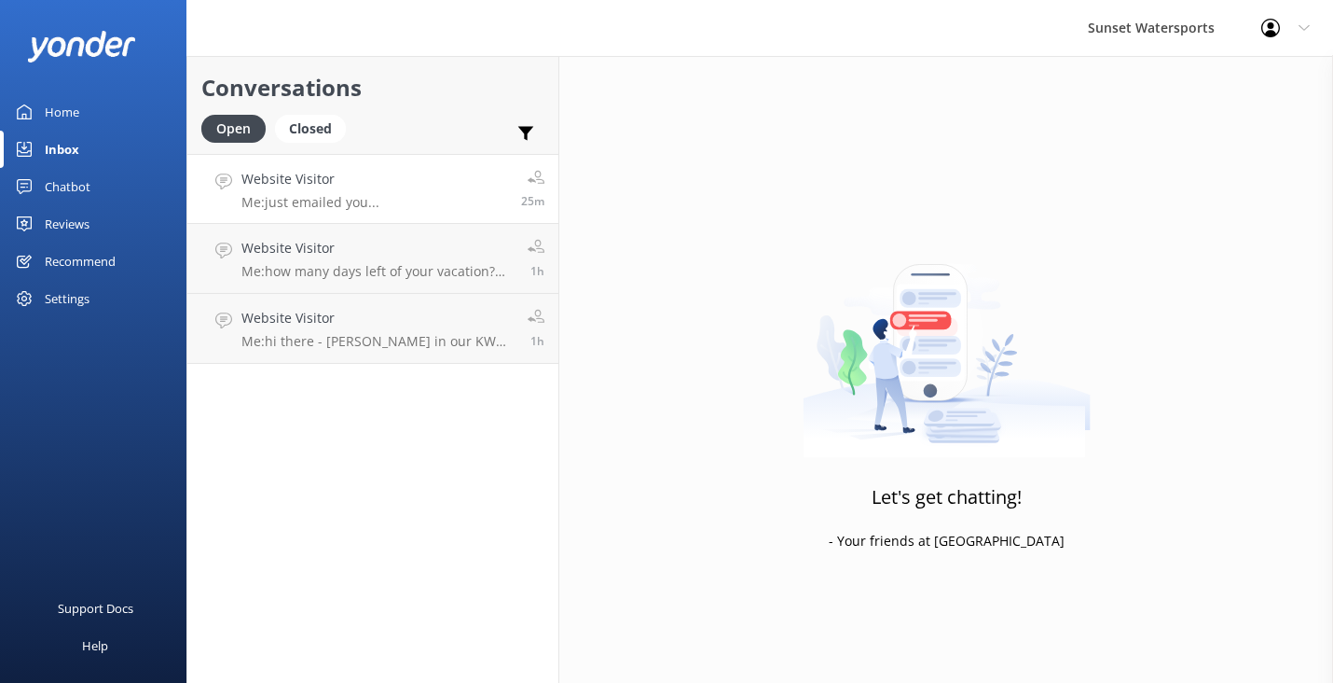
click at [395, 193] on link "Website Visitor Me: just emailed you... 25m" at bounding box center [372, 189] width 371 height 70
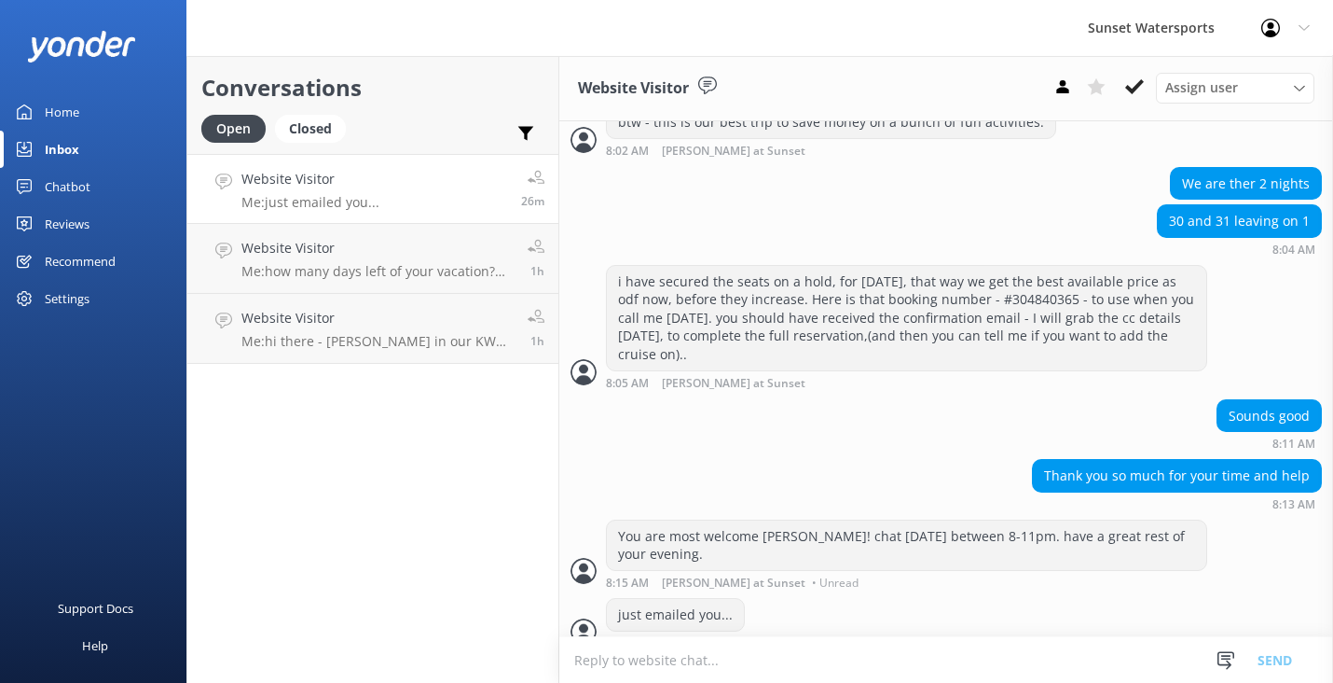
scroll to position [2388, 0]
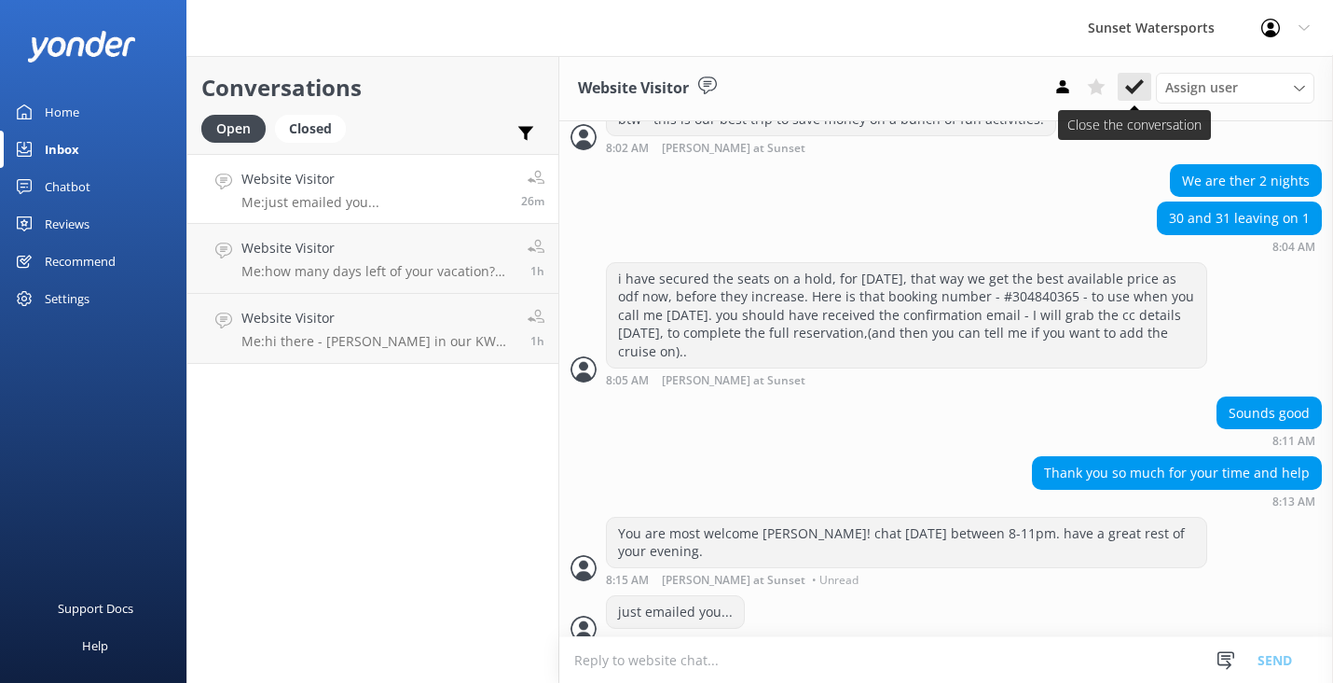
click at [1133, 84] on icon at bounding box center [1134, 86] width 19 height 19
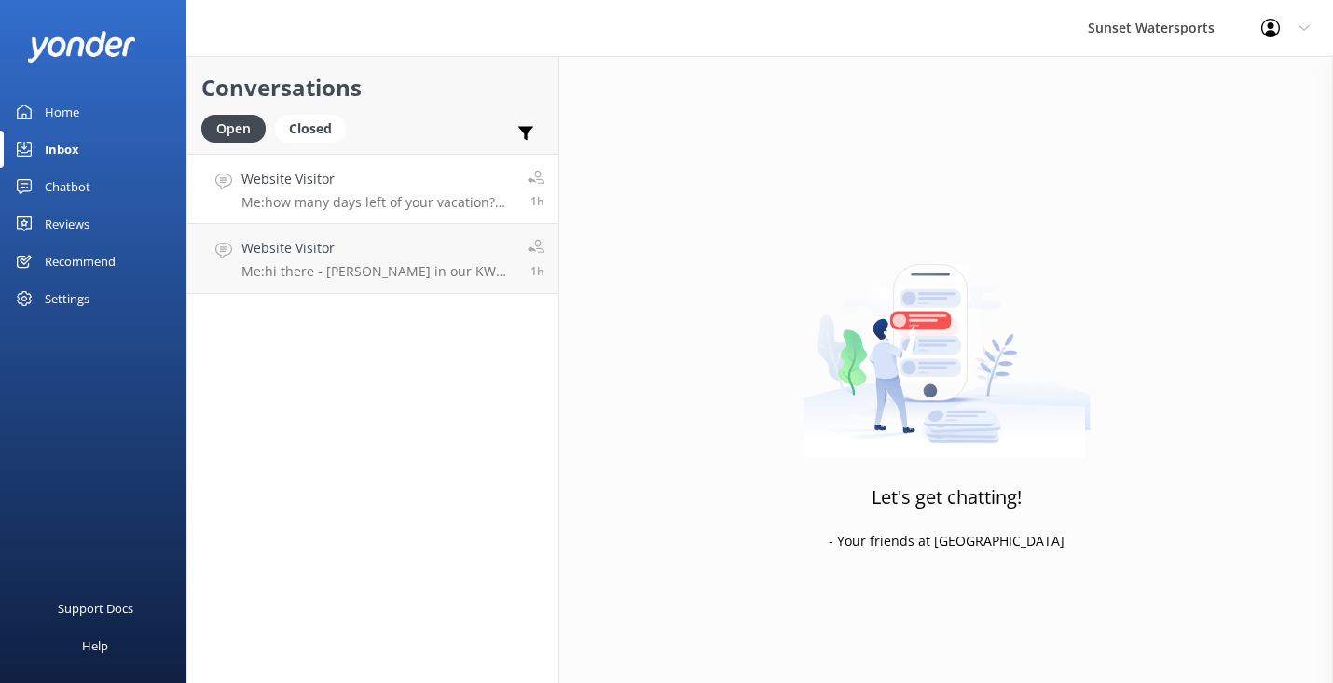
click at [471, 212] on link "Website Visitor Me: how many days left of your vacation? we've got a few discou…" at bounding box center [372, 189] width 371 height 70
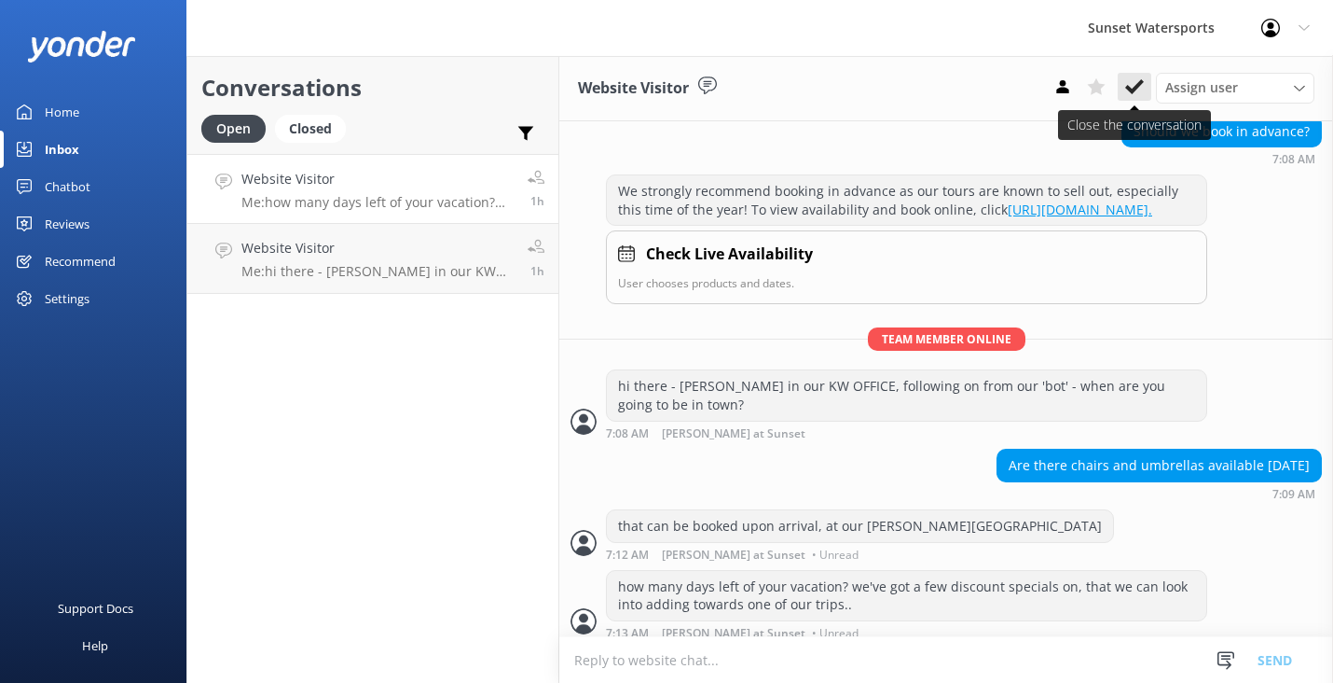
scroll to position [269, 0]
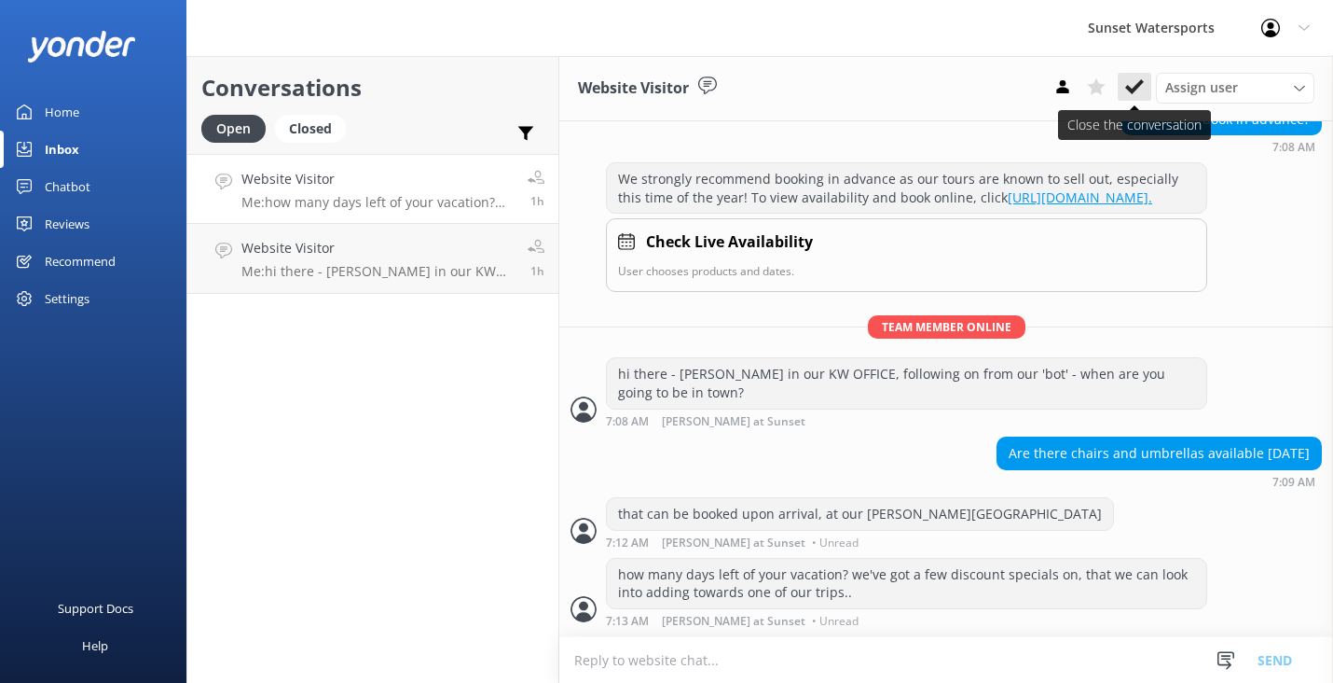
click at [1132, 82] on icon at bounding box center [1134, 86] width 19 height 19
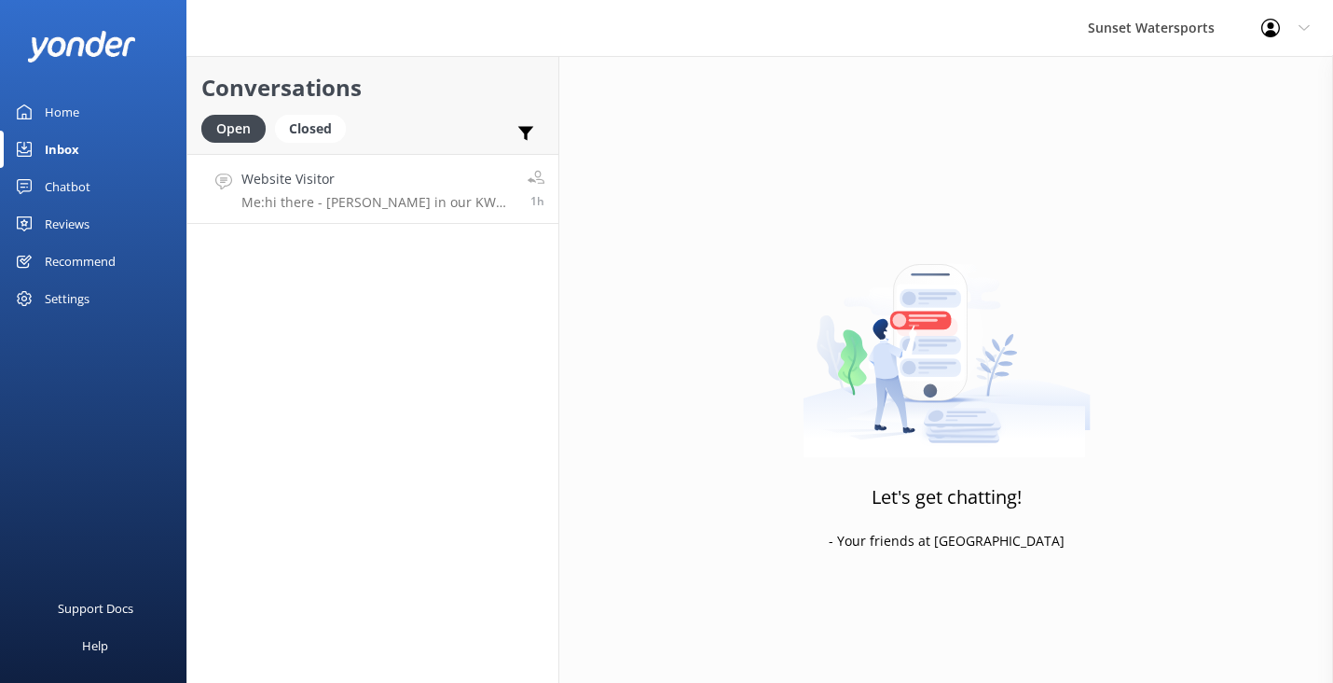
click at [419, 208] on p "Me: hi there - [PERSON_NAME] in our KW OFFICE, following on from our VA - when …" at bounding box center [378, 202] width 272 height 17
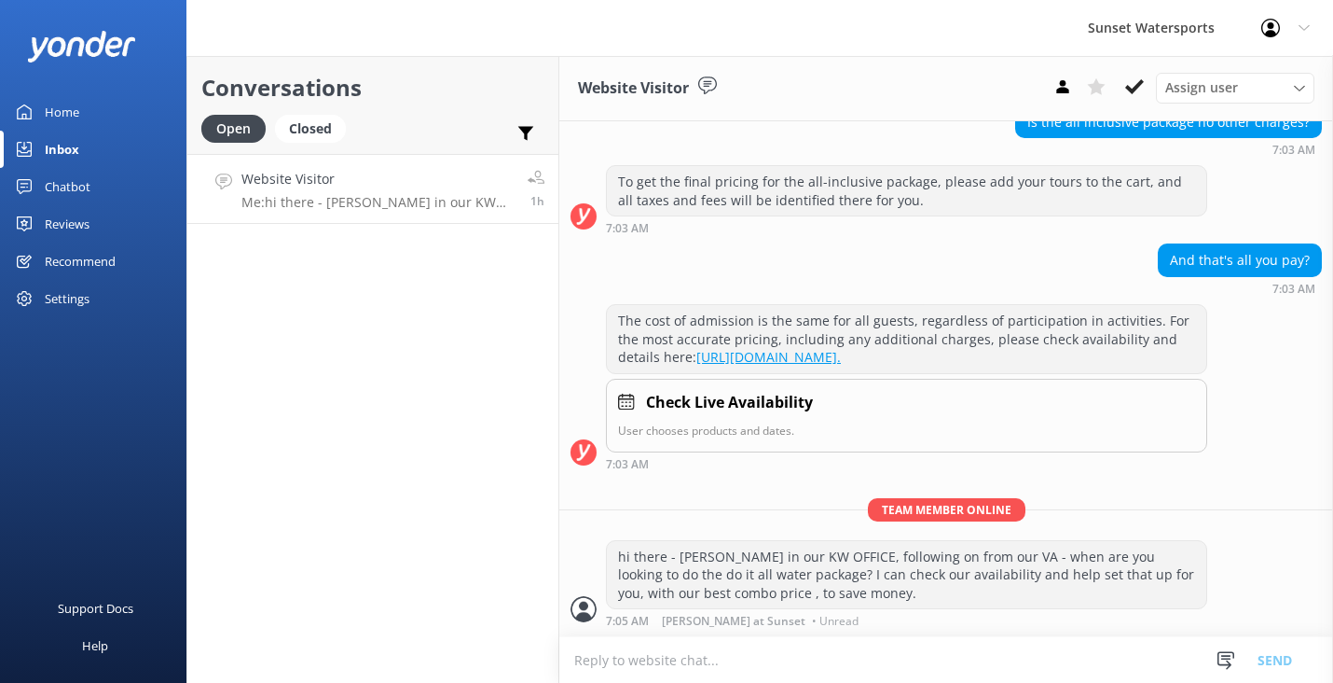
scroll to position [267, 0]
click at [1139, 90] on icon at bounding box center [1134, 86] width 19 height 19
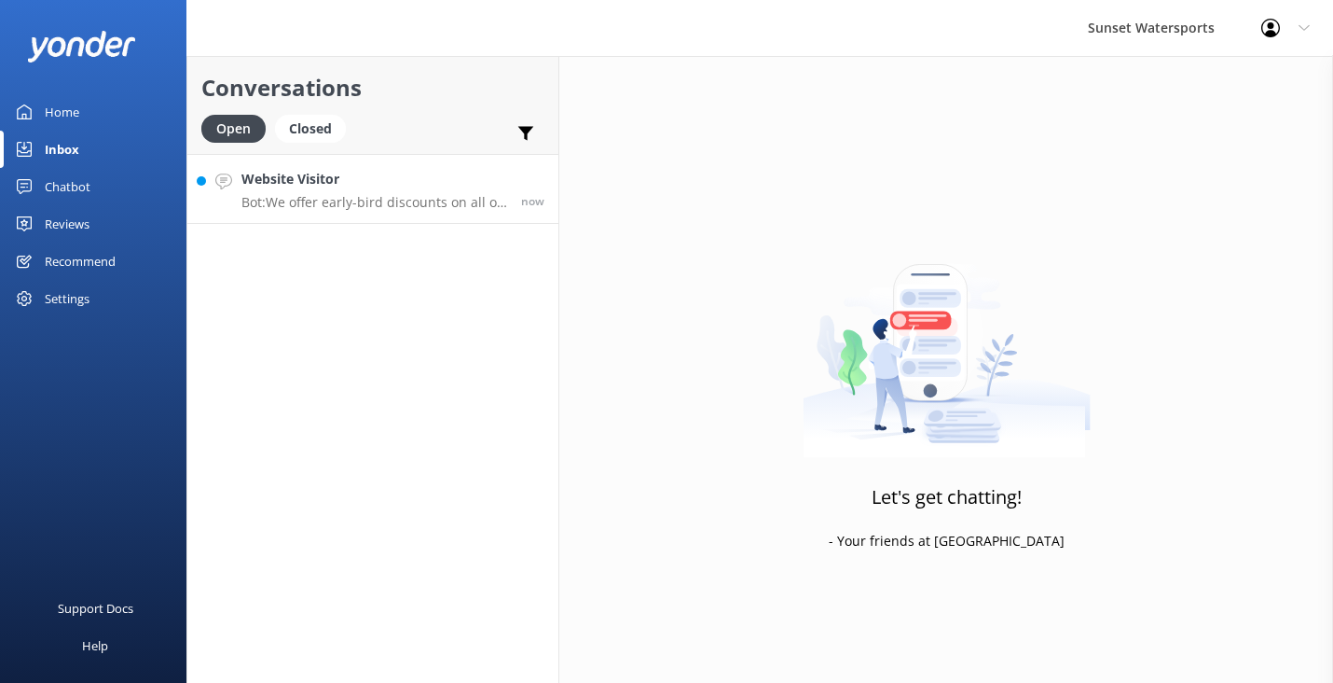
click at [399, 199] on p "Bot: We offer early-bird discounts on all of our morning trips. When you book d…" at bounding box center [375, 202] width 266 height 17
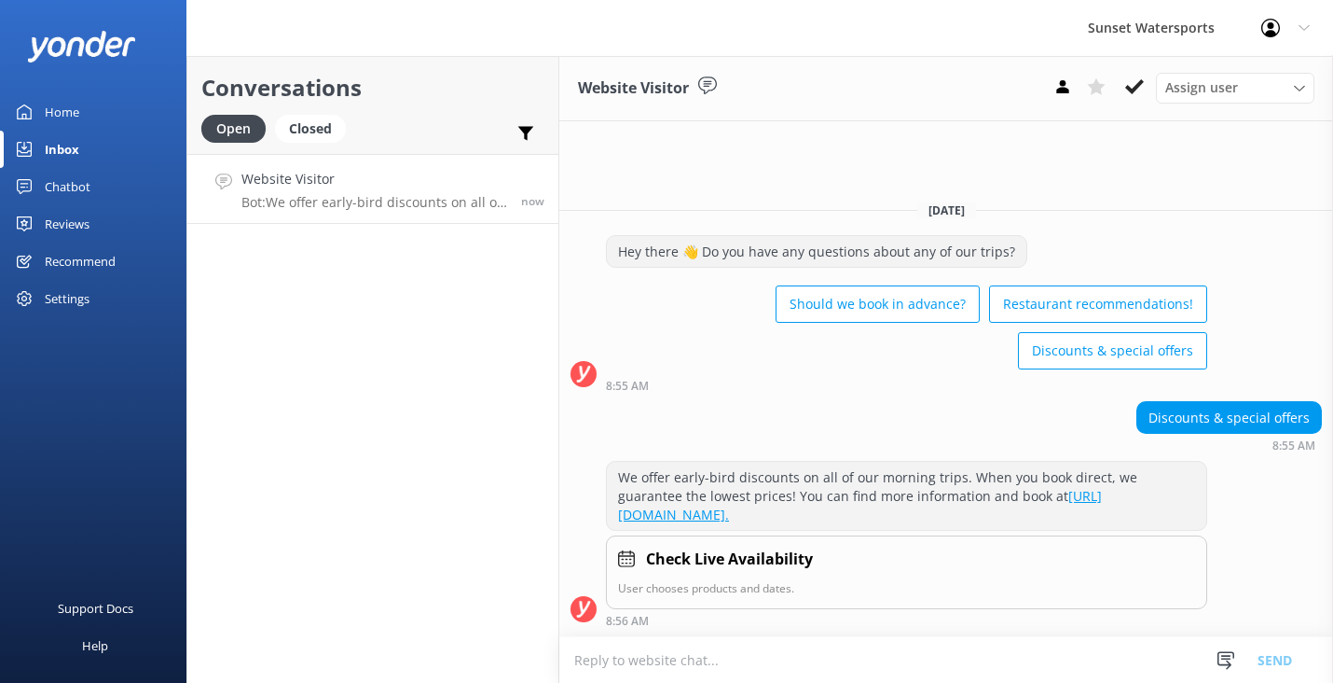
click at [641, 659] on textarea at bounding box center [946, 660] width 774 height 46
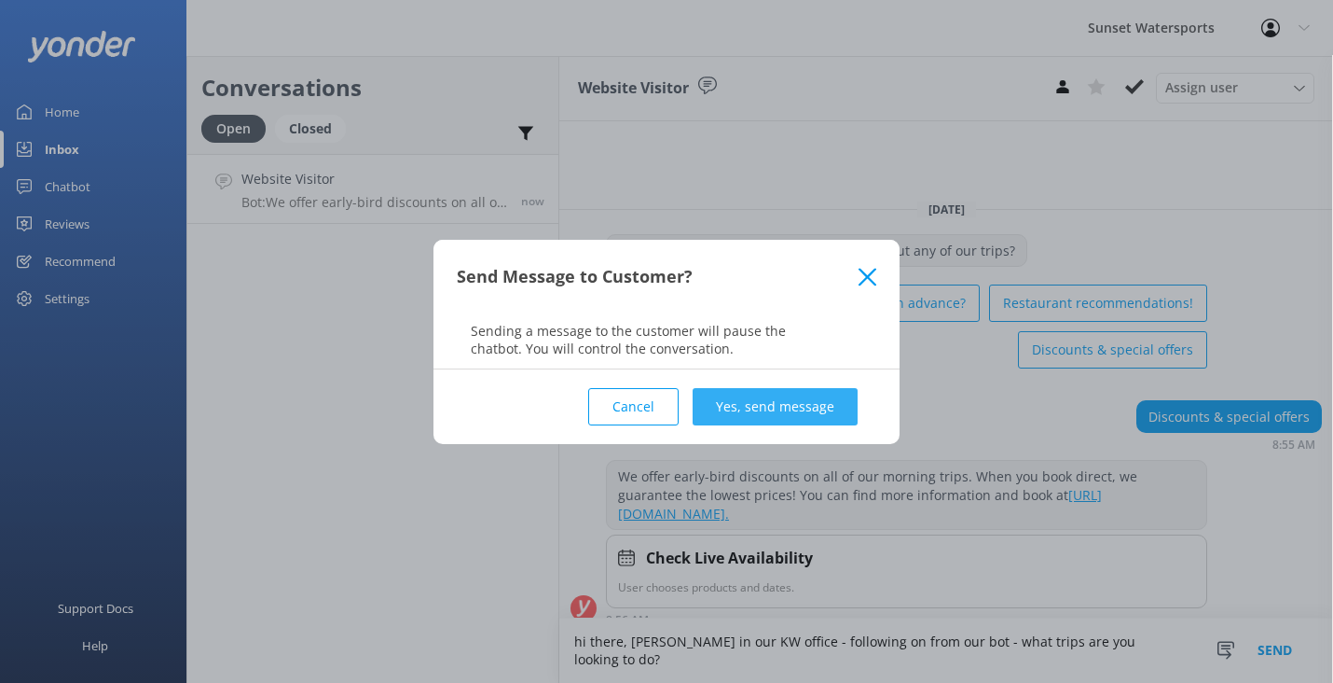
type textarea "hi there, [PERSON_NAME] in our KW office - following on from our bot - what tri…"
click at [771, 404] on button "Yes, send message" at bounding box center [775, 406] width 165 height 37
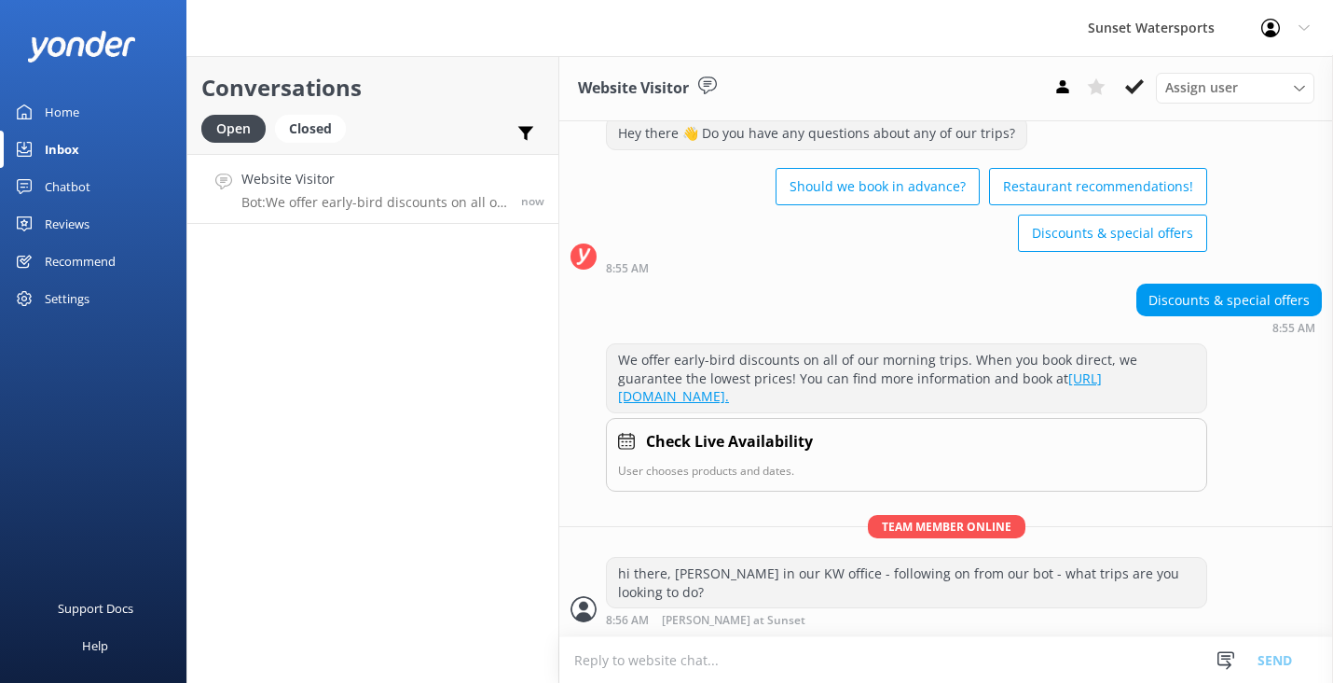
scroll to position [70, 0]
click at [627, 671] on textarea at bounding box center [946, 660] width 774 height 46
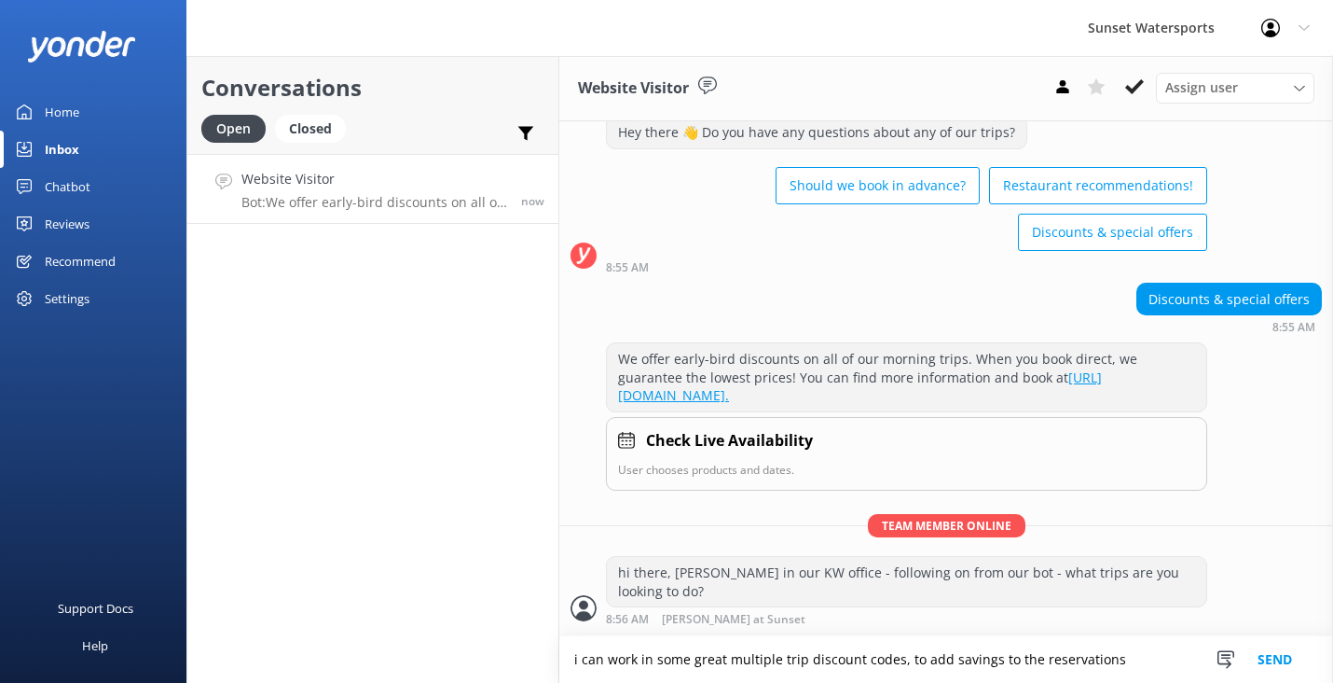
type textarea "i can work in some great multiple trip discount codes, to add savings to the re…"
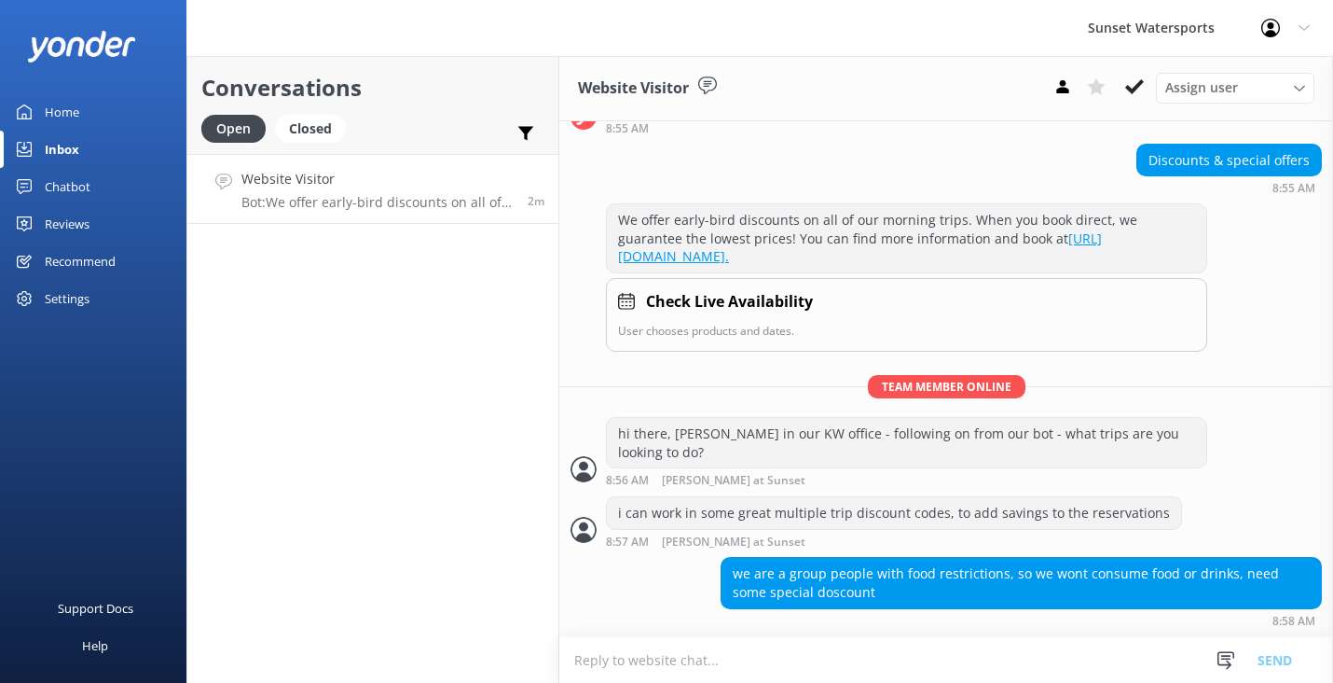
scroll to position [210, 0]
click at [631, 655] on textarea at bounding box center [946, 660] width 774 height 46
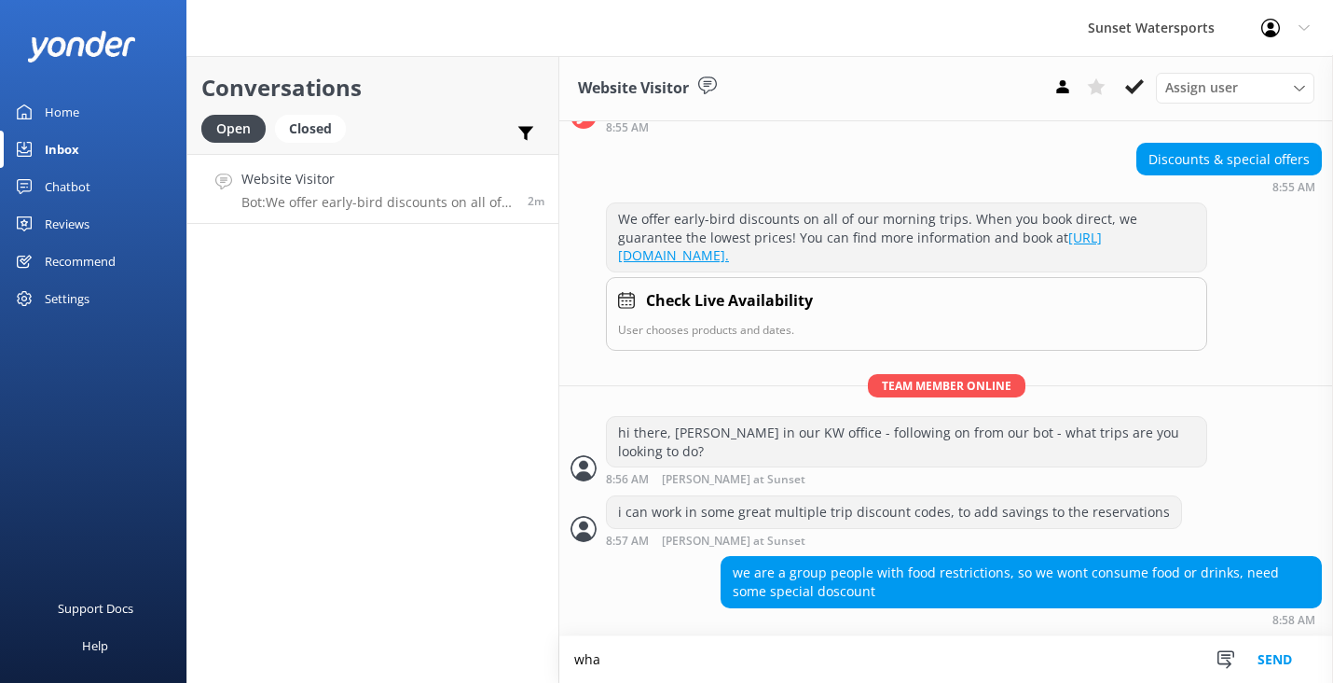
scroll to position [211, 0]
type textarea "what trip are you looking to do? and how many in the group?"
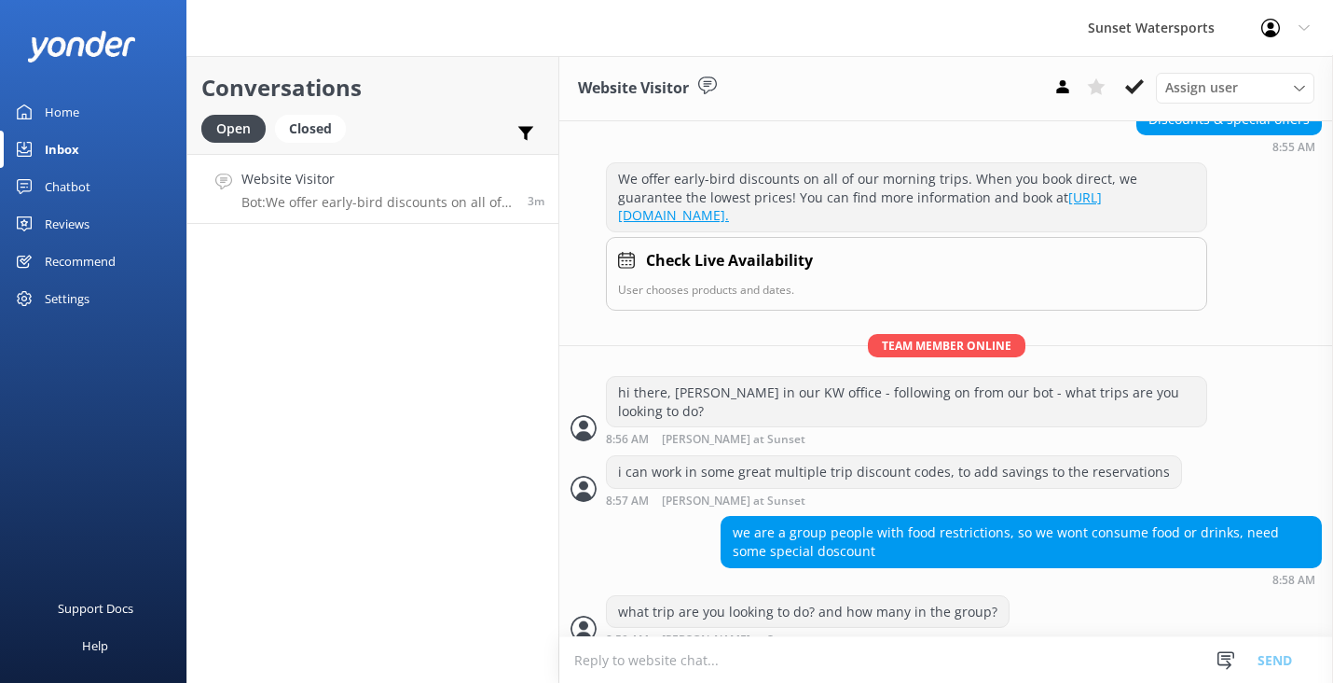
scroll to position [271, 0]
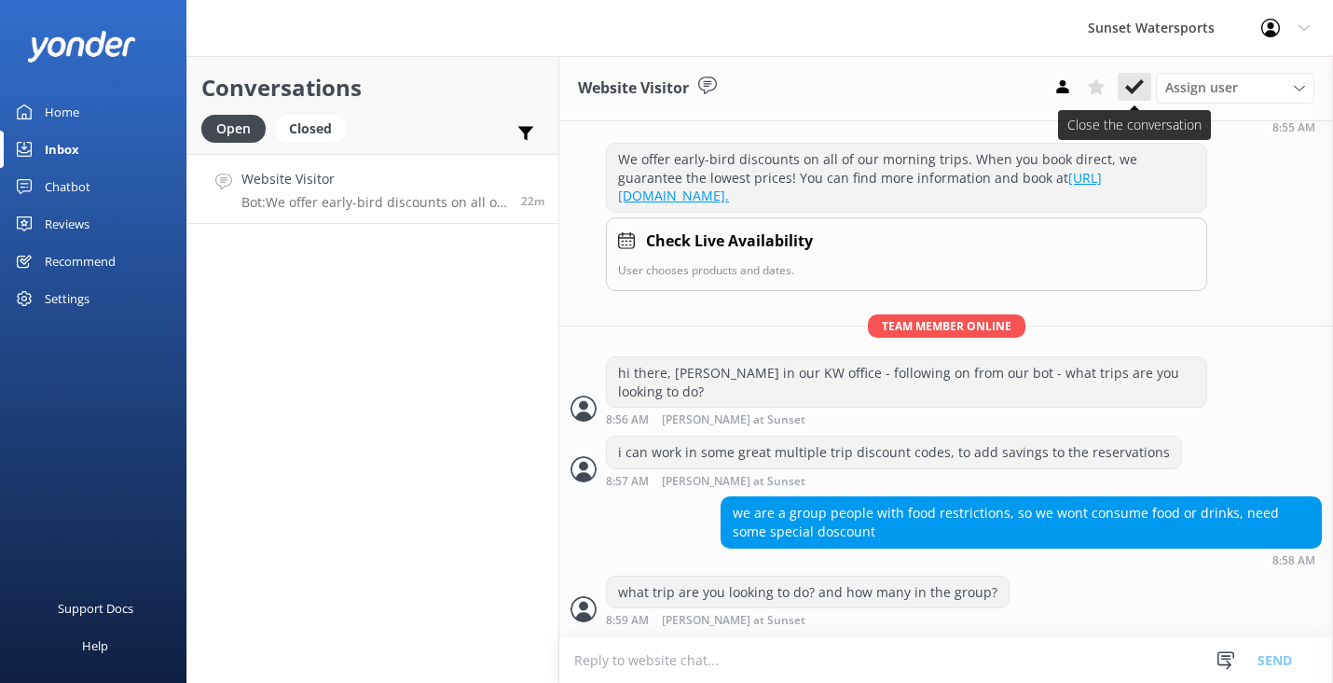
click at [1134, 85] on icon at bounding box center [1134, 86] width 19 height 19
